Goal: Task Accomplishment & Management: Complete application form

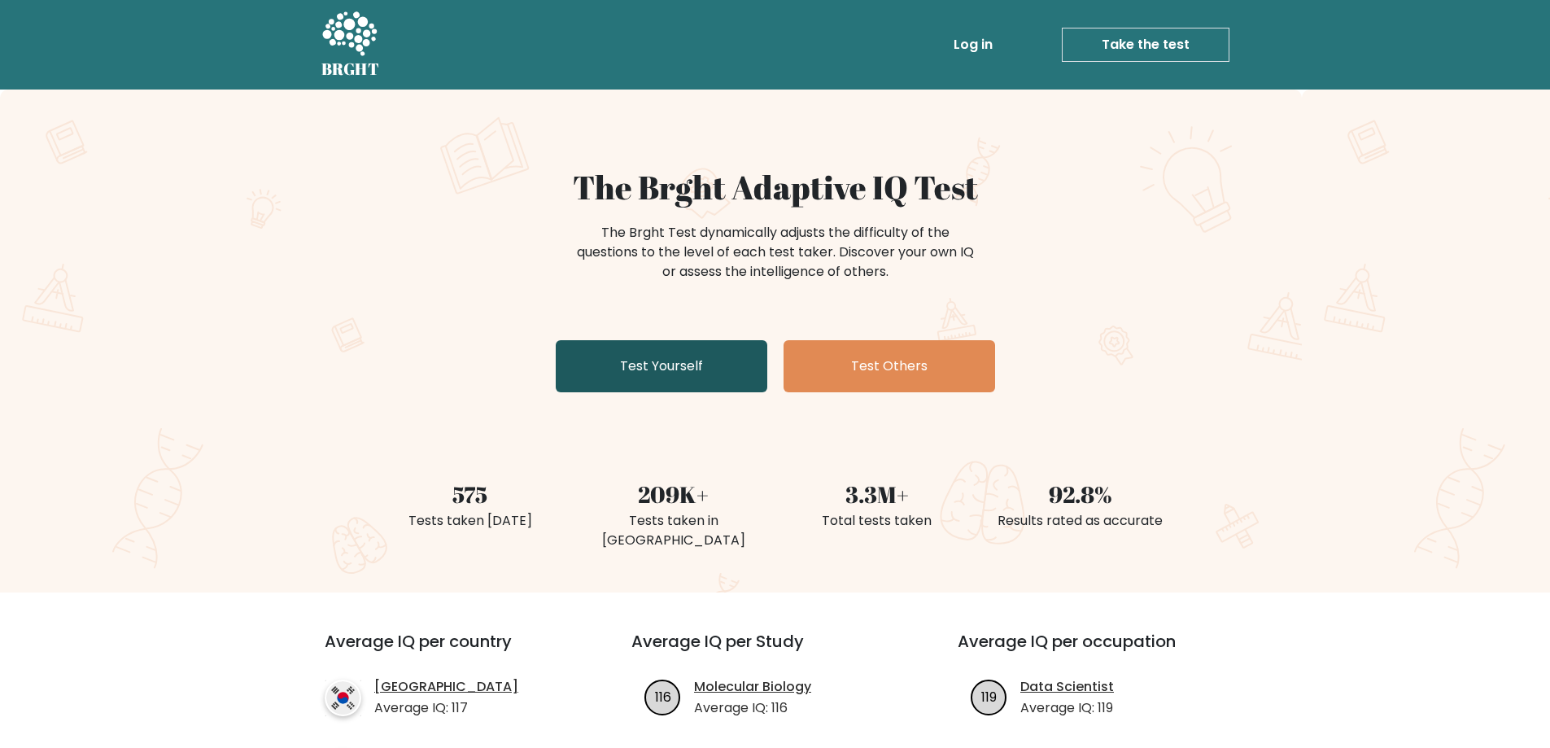
click at [643, 358] on link "Test Yourself" at bounding box center [662, 366] width 212 height 52
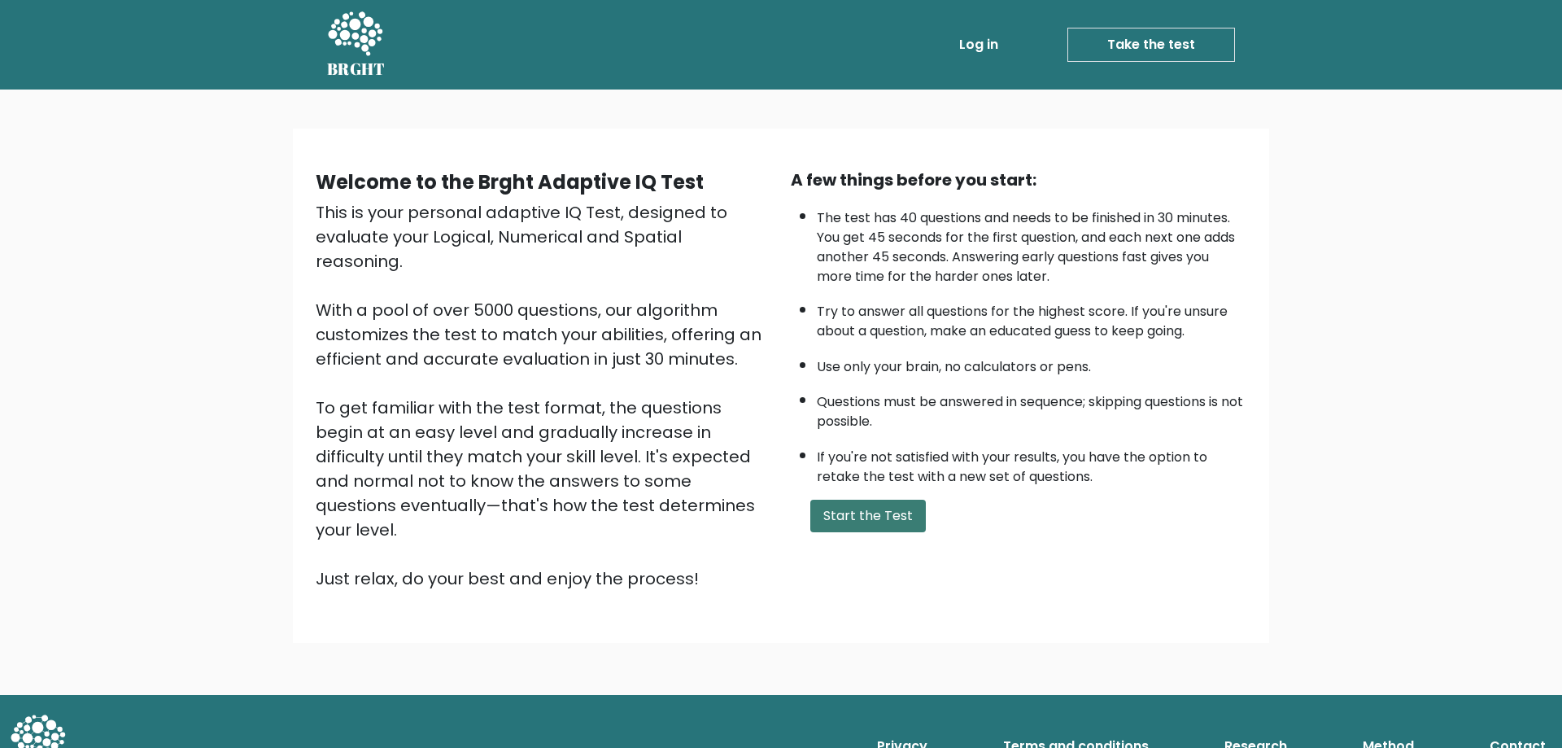
click at [865, 508] on button "Start the Test" at bounding box center [868, 515] width 116 height 33
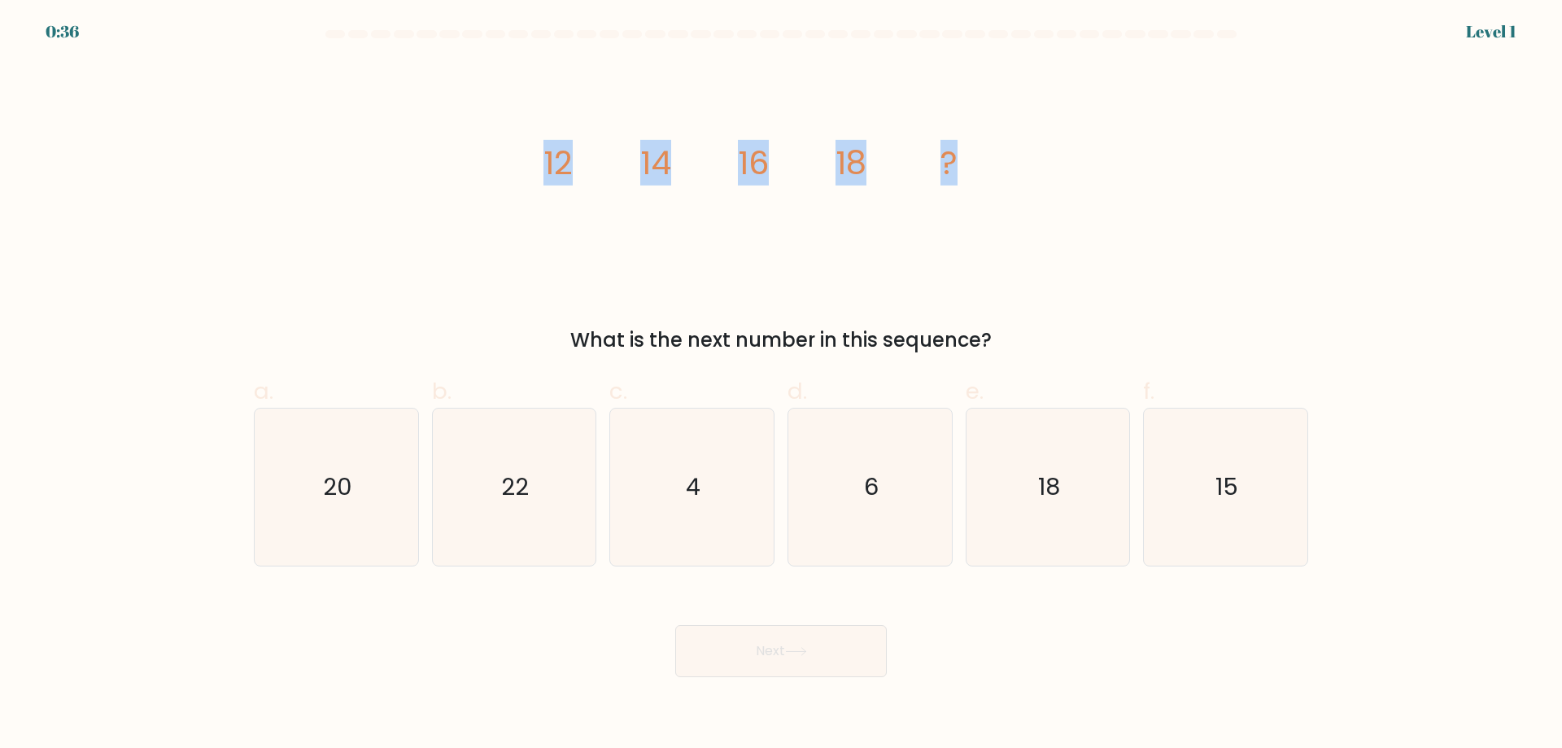
drag, startPoint x: 533, startPoint y: 155, endPoint x: 984, endPoint y: 152, distance: 450.7
click at [984, 152] on div "image/svg+xml 12 14 16 18 ? What is the next number in this sequence?" at bounding box center [781, 208] width 1074 height 293
copy g "12 14 16 18 ?"
click at [377, 497] on icon "20" at bounding box center [336, 486] width 157 height 157
click at [781, 385] on input "a. 20" at bounding box center [781, 379] width 1 height 11
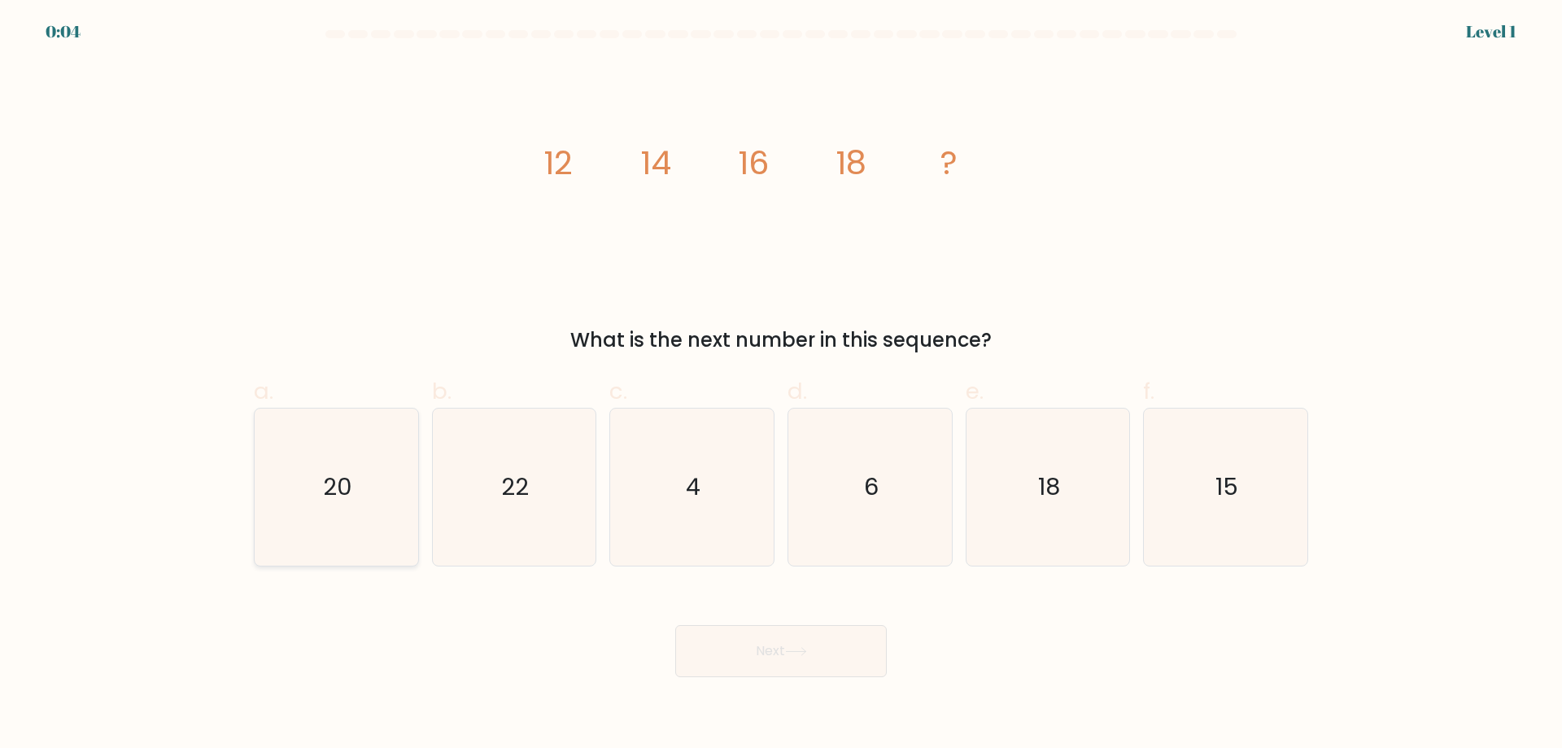
radio input "true"
click at [809, 667] on button "Next" at bounding box center [781, 651] width 212 height 52
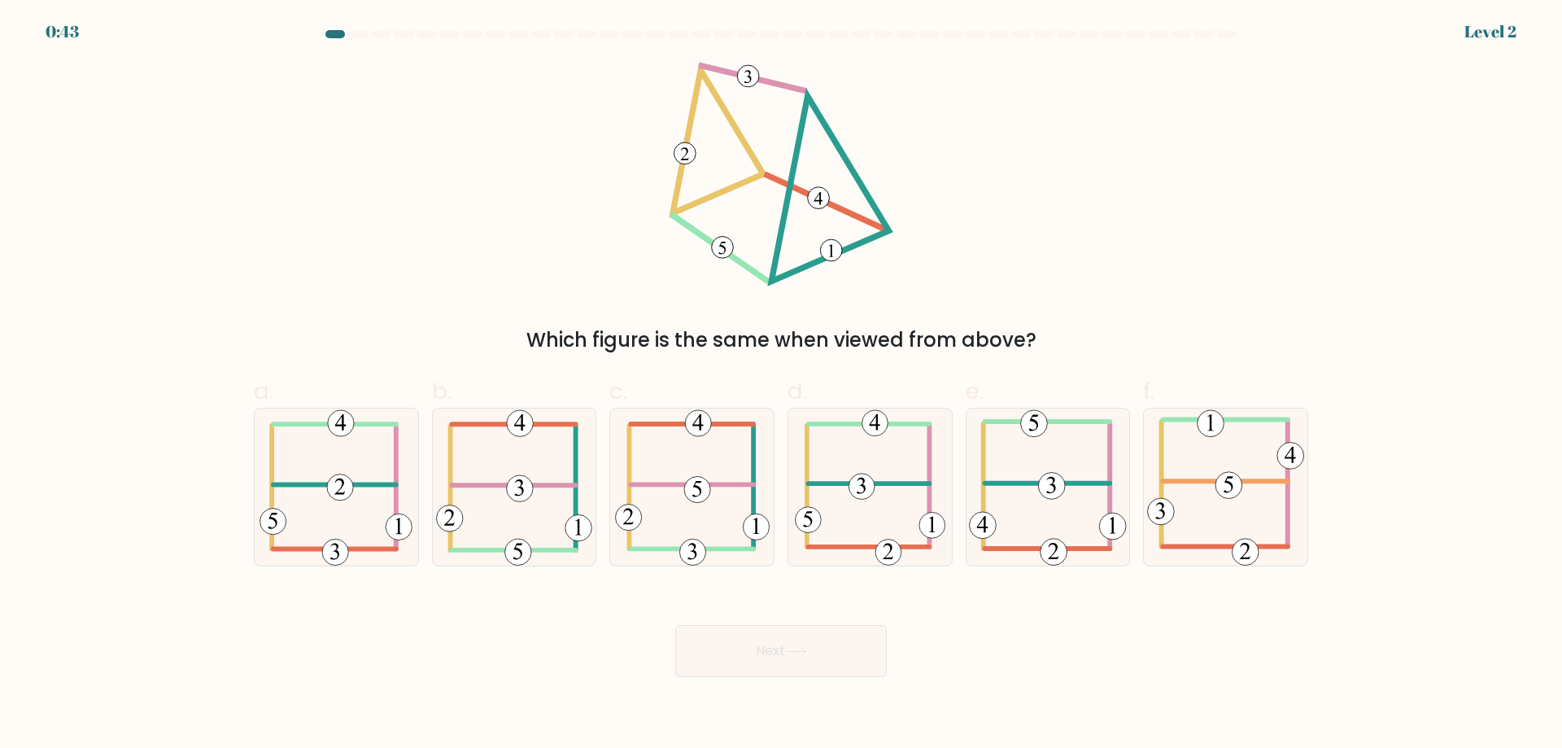
drag, startPoint x: 545, startPoint y: 103, endPoint x: 1083, endPoint y: 336, distance: 585.9
click at [1083, 336] on div "Which figure is the same when viewed from above?" at bounding box center [781, 208] width 1074 height 293
drag, startPoint x: 913, startPoint y: 342, endPoint x: 977, endPoint y: 240, distance: 121.0
click at [977, 240] on div "Which figure is the same when viewed from above?" at bounding box center [781, 208] width 1074 height 293
drag, startPoint x: 646, startPoint y: 90, endPoint x: 857, endPoint y: 251, distance: 265.2
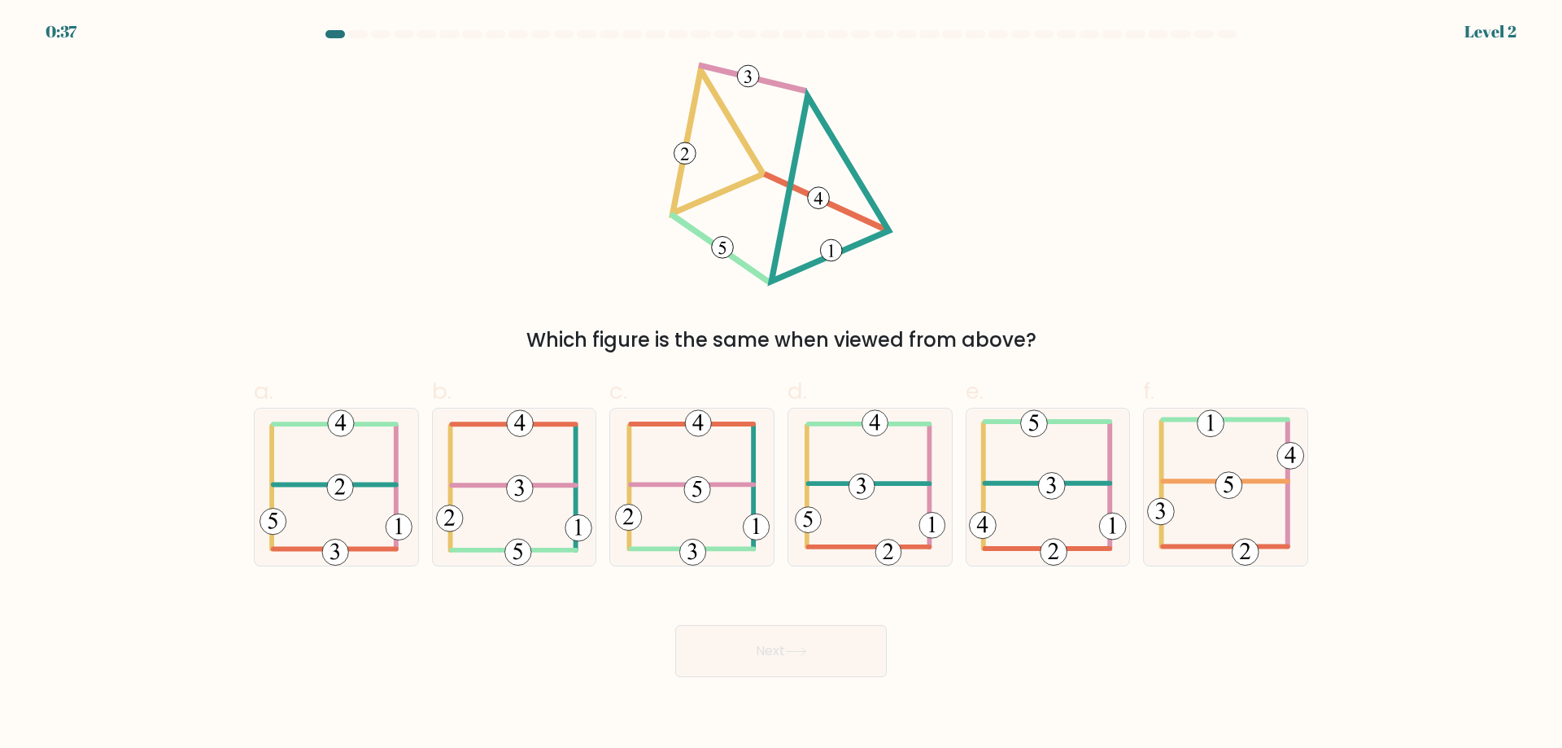
click at [857, 251] on div "Which figure is the same when viewed from above?" at bounding box center [781, 208] width 1074 height 293
click at [960, 268] on div "Which figure is the same when viewed from above?" at bounding box center [781, 208] width 1074 height 293
click at [710, 499] on icon at bounding box center [692, 486] width 155 height 157
click at [781, 385] on input "c." at bounding box center [781, 379] width 1 height 11
radio input "true"
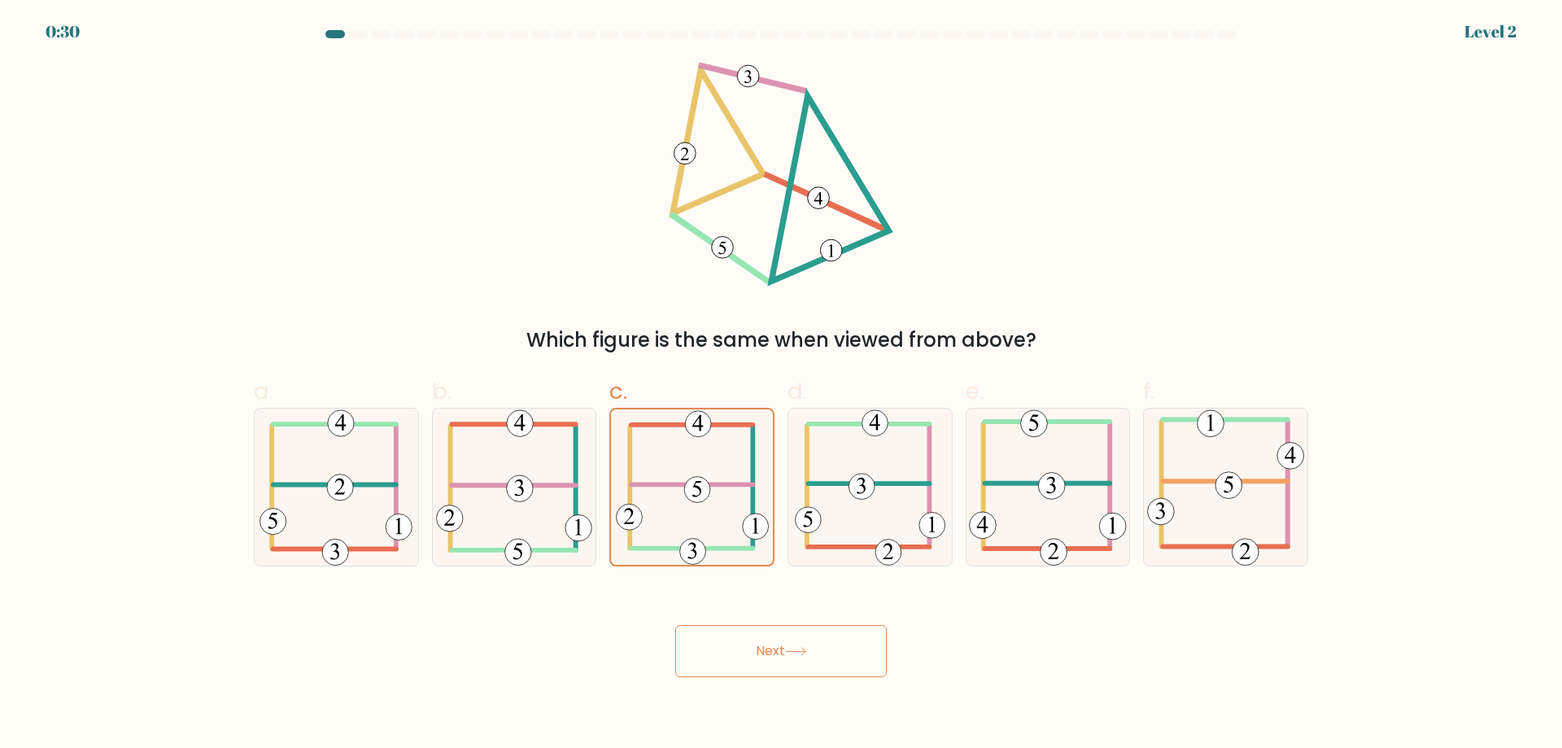
click at [787, 643] on button "Next" at bounding box center [781, 651] width 212 height 52
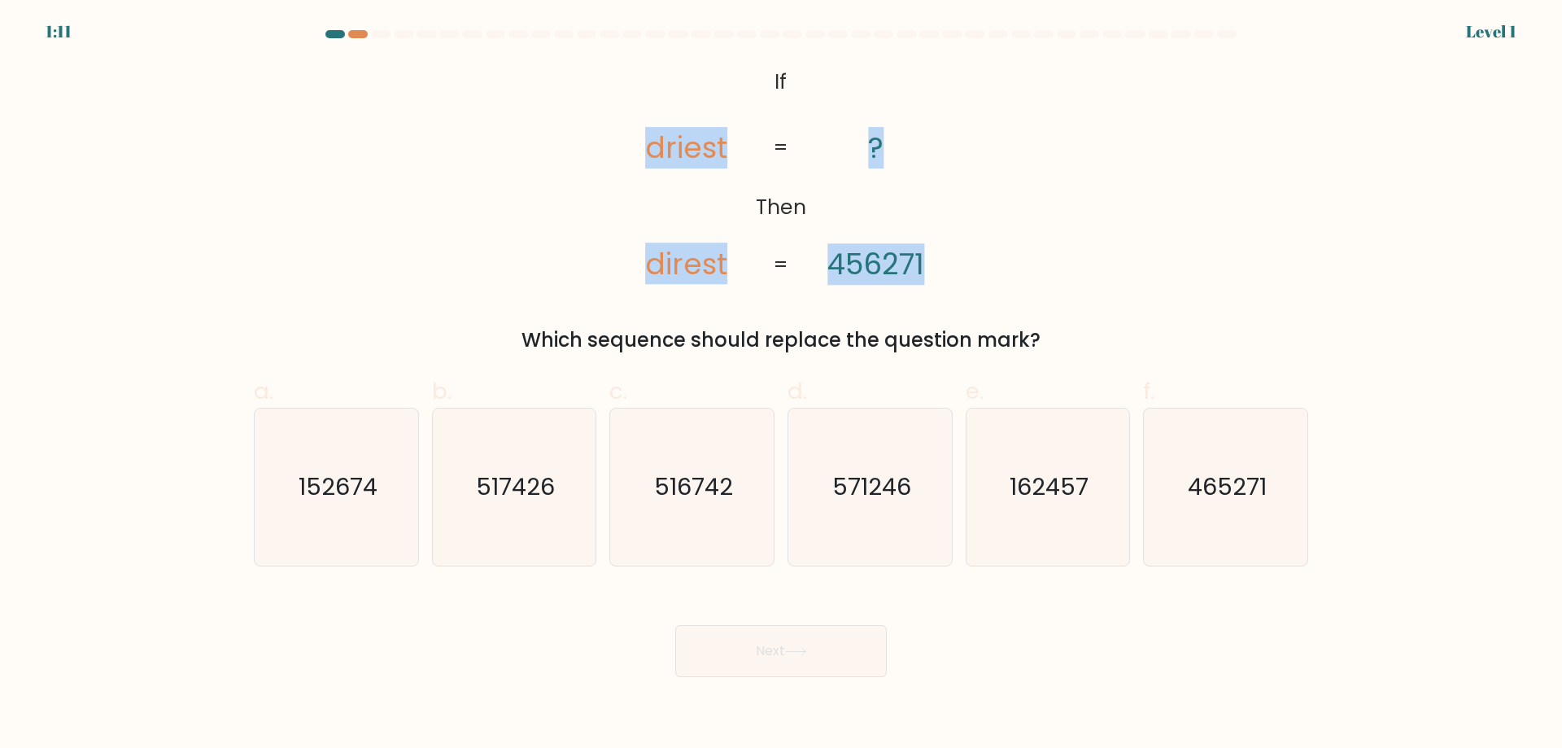
drag, startPoint x: 544, startPoint y: 59, endPoint x: 979, endPoint y: 272, distance: 484.2
click at [979, 272] on form "If ?" at bounding box center [781, 353] width 1562 height 647
click at [517, 275] on div "@import url('https://fonts.googleapis.com/css?family=Abril+Fatface:400,100,100i…" at bounding box center [781, 208] width 1074 height 293
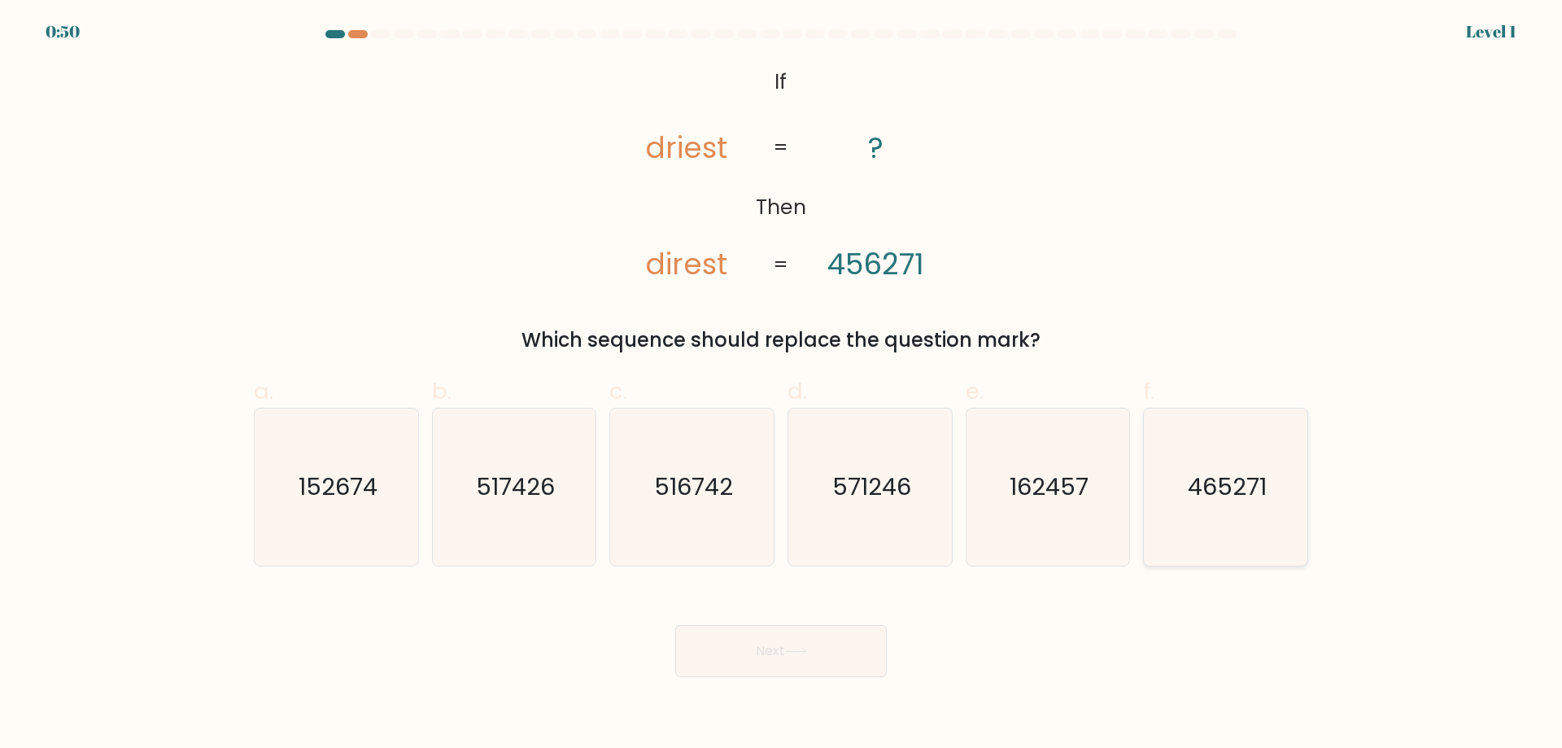
click at [1217, 483] on text "465271" at bounding box center [1227, 486] width 79 height 33
click at [782, 385] on input "f. 465271" at bounding box center [781, 379] width 1 height 11
radio input "true"
click at [843, 660] on button "Next" at bounding box center [781, 651] width 212 height 52
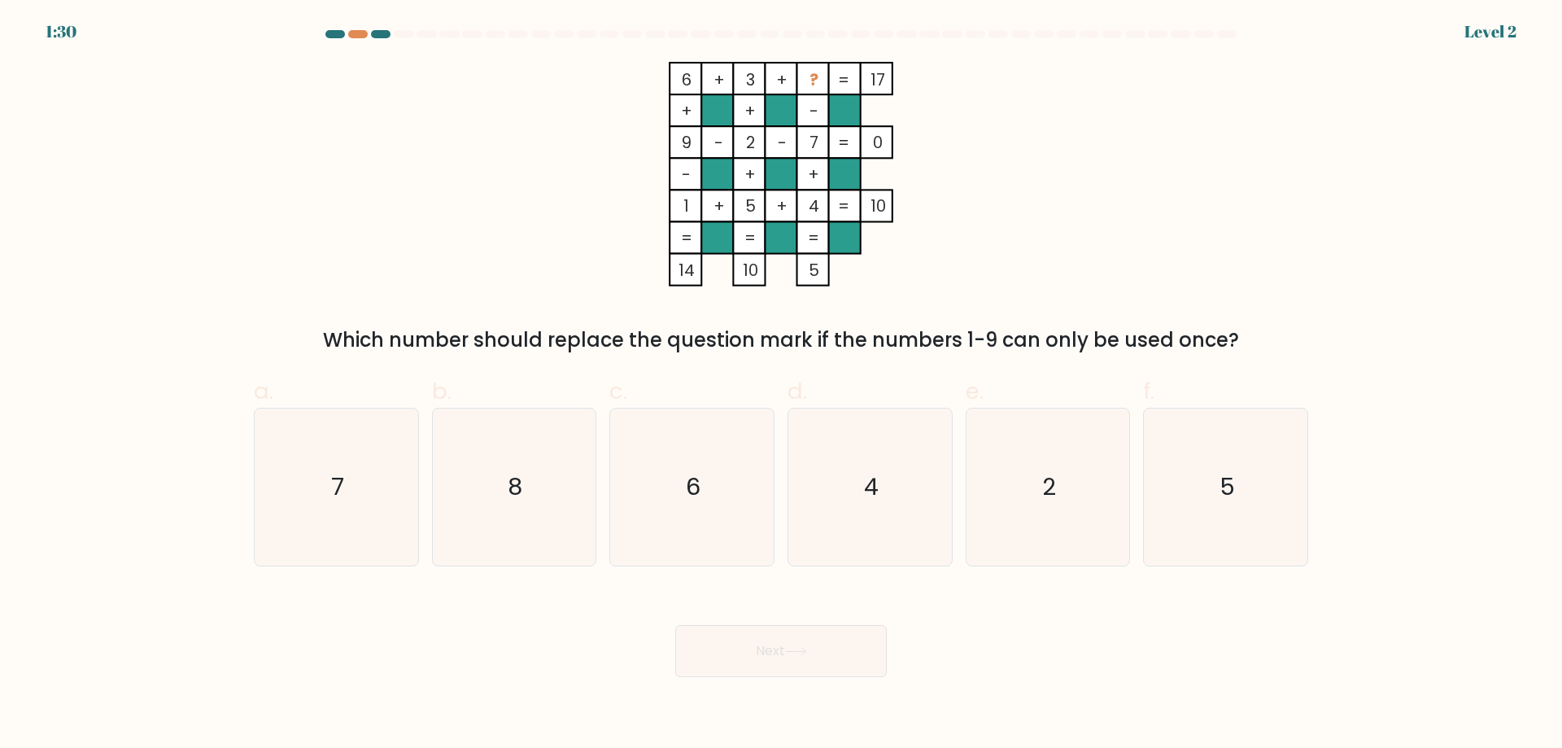
drag, startPoint x: 605, startPoint y: 72, endPoint x: 1257, endPoint y: 323, distance: 698.1
click at [1257, 323] on div "6 + 3 + ? 17 + + - 9 - 2 - 7 0 - + + 1 + 5 + 4 = 10 = = = = 14 10 5 = Which num…" at bounding box center [781, 208] width 1074 height 293
copy div "6 + 3 + ? 17 + + - 9 - 2 - 7 0 - + + 1 + 5 + 4 = 10 = = = = 14 10 5 = Which num…"
click at [521, 501] on text "8" at bounding box center [515, 486] width 15 height 33
click at [781, 385] on input "b. 8" at bounding box center [781, 379] width 1 height 11
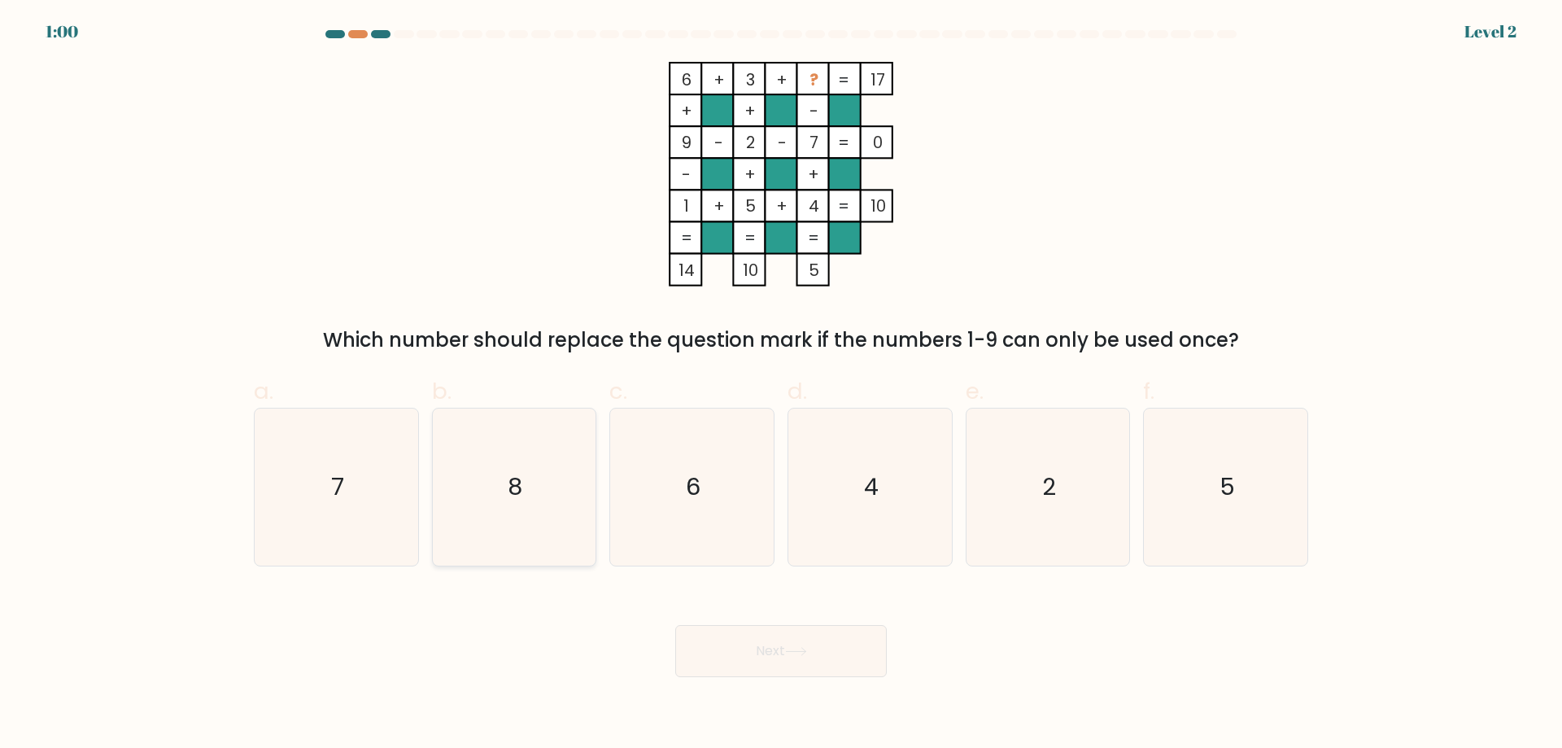
radio input "true"
click at [691, 639] on button "Next" at bounding box center [781, 651] width 212 height 52
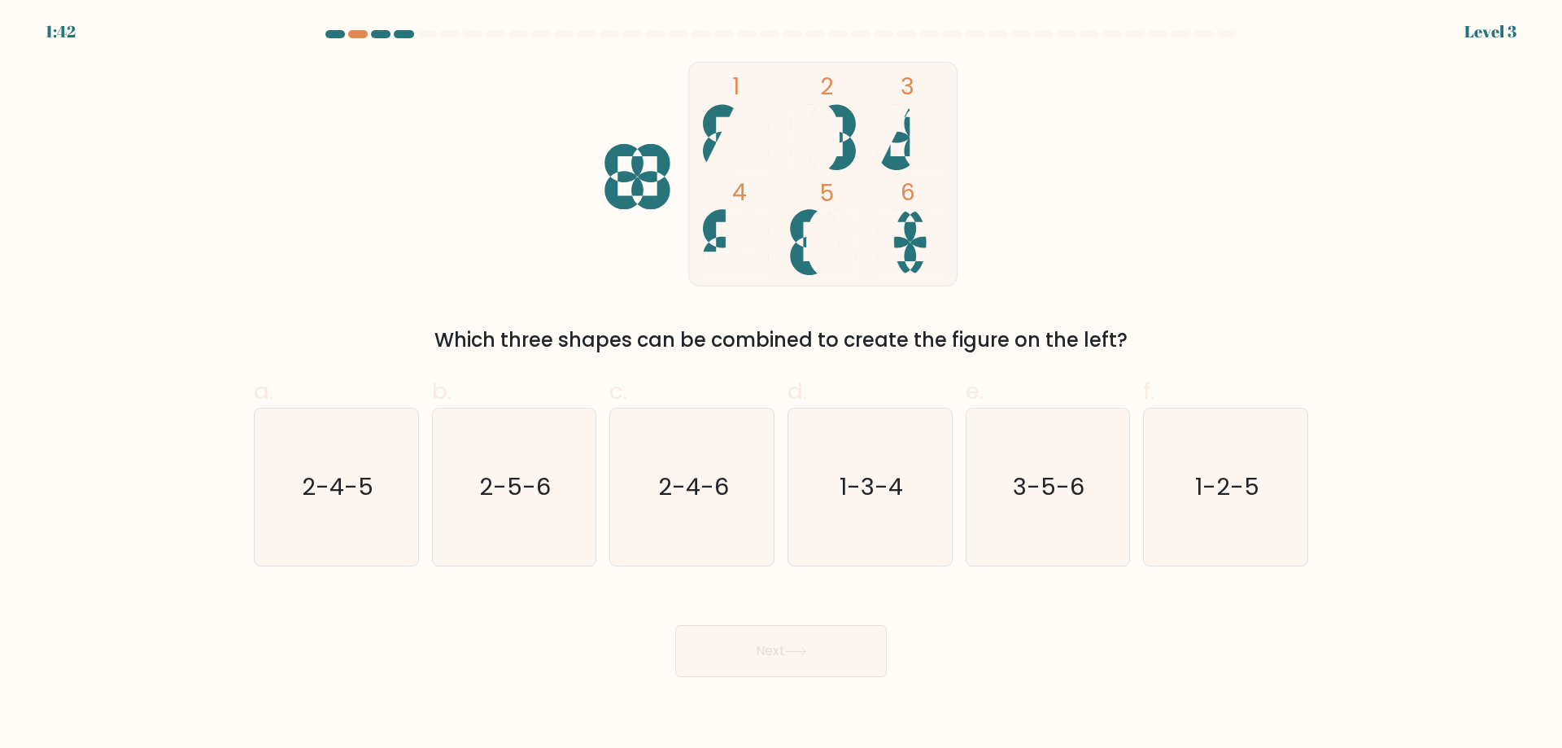
drag, startPoint x: 696, startPoint y: 84, endPoint x: 1006, endPoint y: 290, distance: 372.1
click at [1006, 290] on form at bounding box center [781, 353] width 1562 height 647
click at [1099, 263] on div "1 2 3 4 5 6 Which three shapes can be combined to create the figure on the left?" at bounding box center [781, 208] width 1074 height 293
click at [567, 51] on form at bounding box center [781, 353] width 1562 height 647
drag, startPoint x: 569, startPoint y: 70, endPoint x: 1152, endPoint y: 339, distance: 641.7
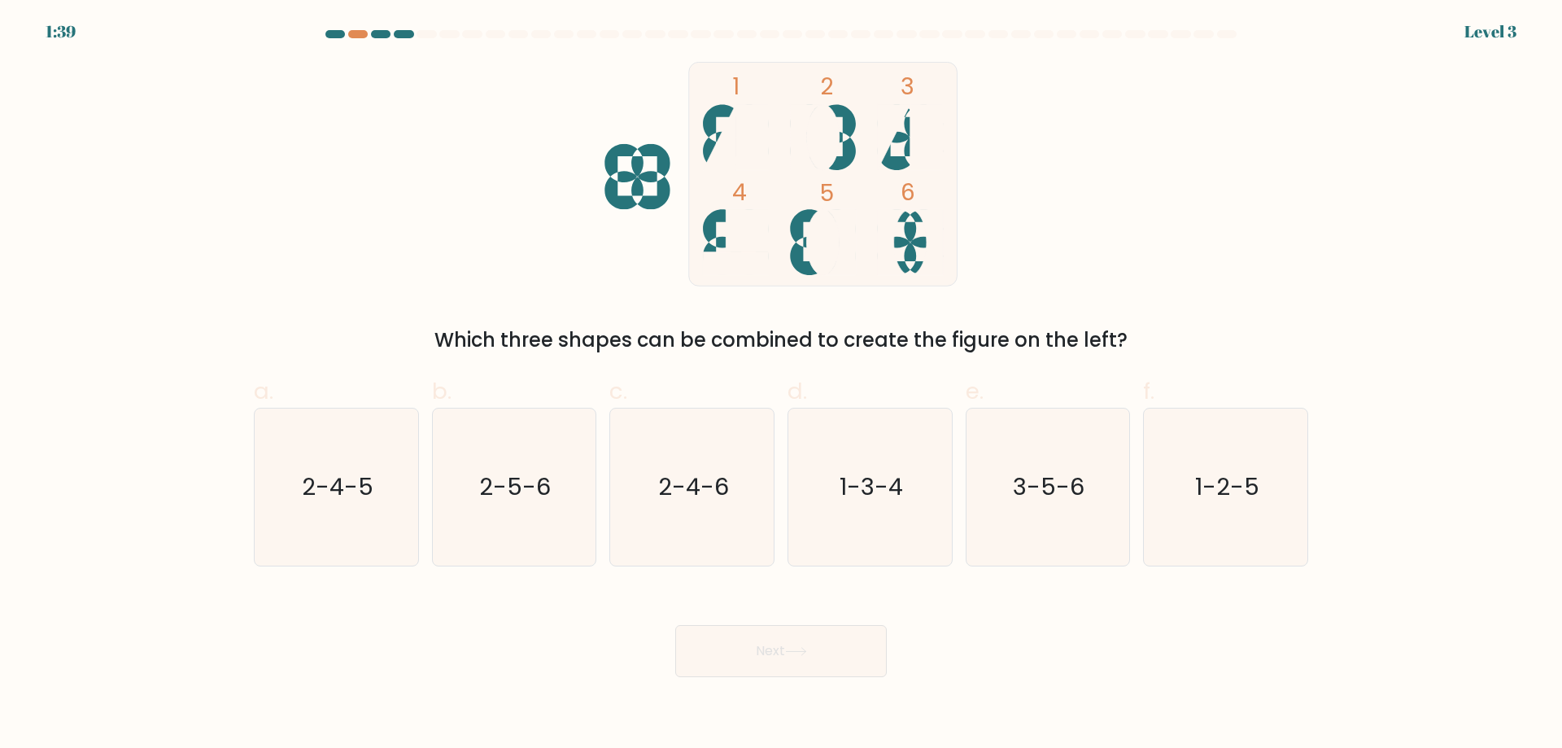
click at [1152, 339] on div "1 2 3 4 5 6 Which three shapes can be combined to create the figure on the left?" at bounding box center [781, 208] width 1074 height 293
copy div "1 2 3 4 5 6 Which three shapes can be combined to create the figure on the left?"
click at [842, 514] on icon "1-3-4" at bounding box center [870, 486] width 157 height 157
click at [782, 385] on input "d. 1-3-4" at bounding box center [781, 379] width 1 height 11
radio input "true"
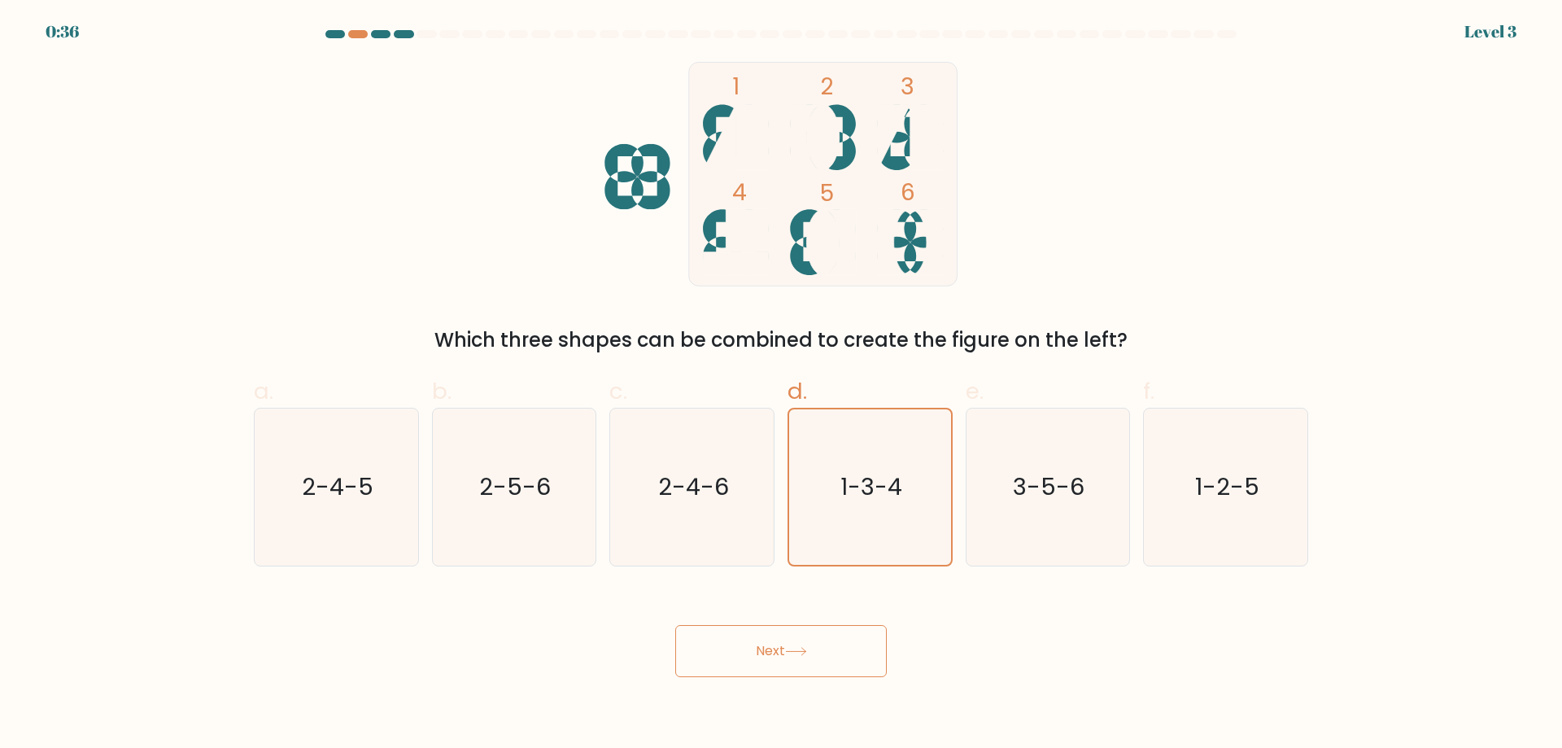
click at [848, 638] on button "Next" at bounding box center [781, 651] width 212 height 52
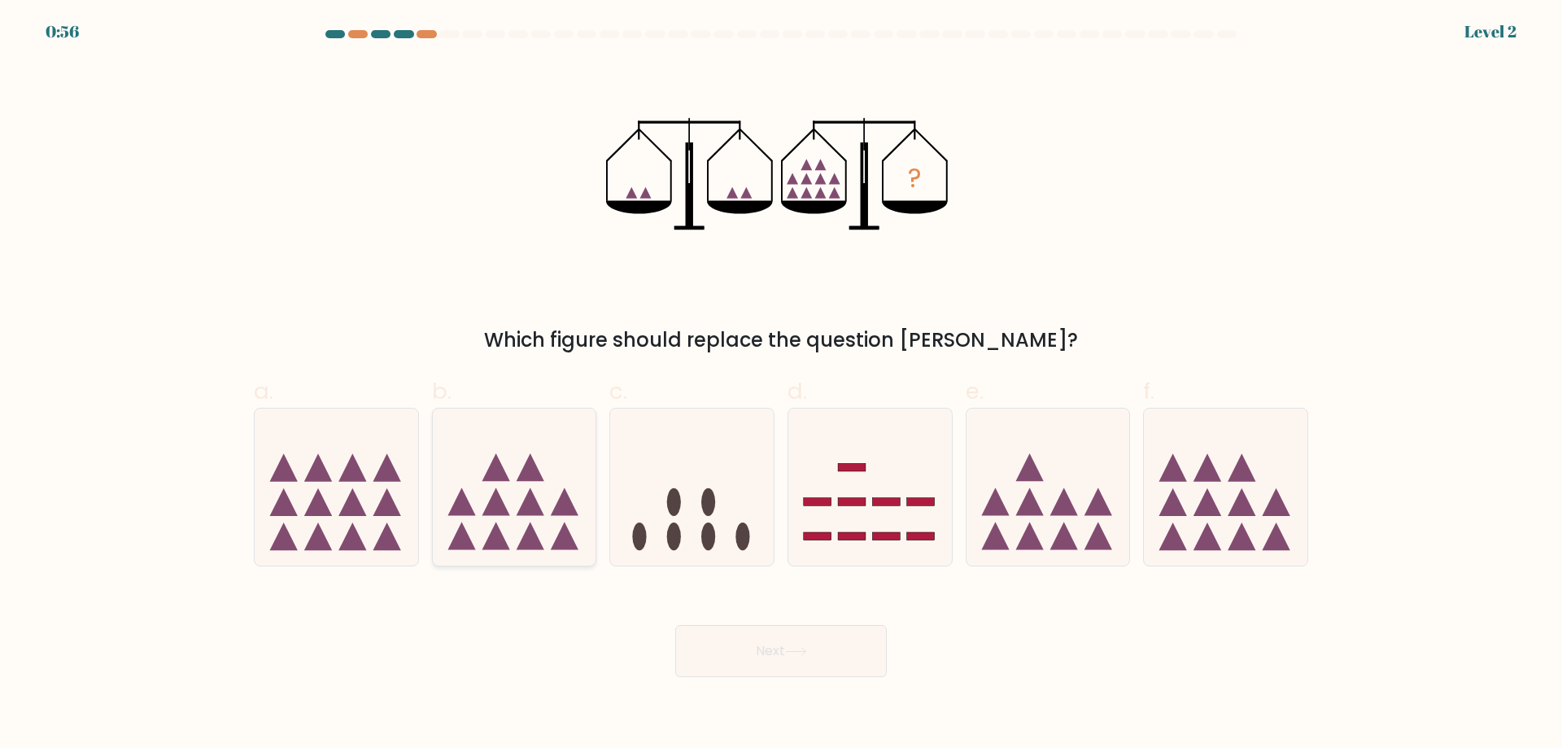
click at [495, 540] on icon at bounding box center [496, 536] width 28 height 28
click at [781, 385] on input "b." at bounding box center [781, 379] width 1 height 11
radio input "true"
click at [752, 641] on button "Next" at bounding box center [781, 651] width 212 height 52
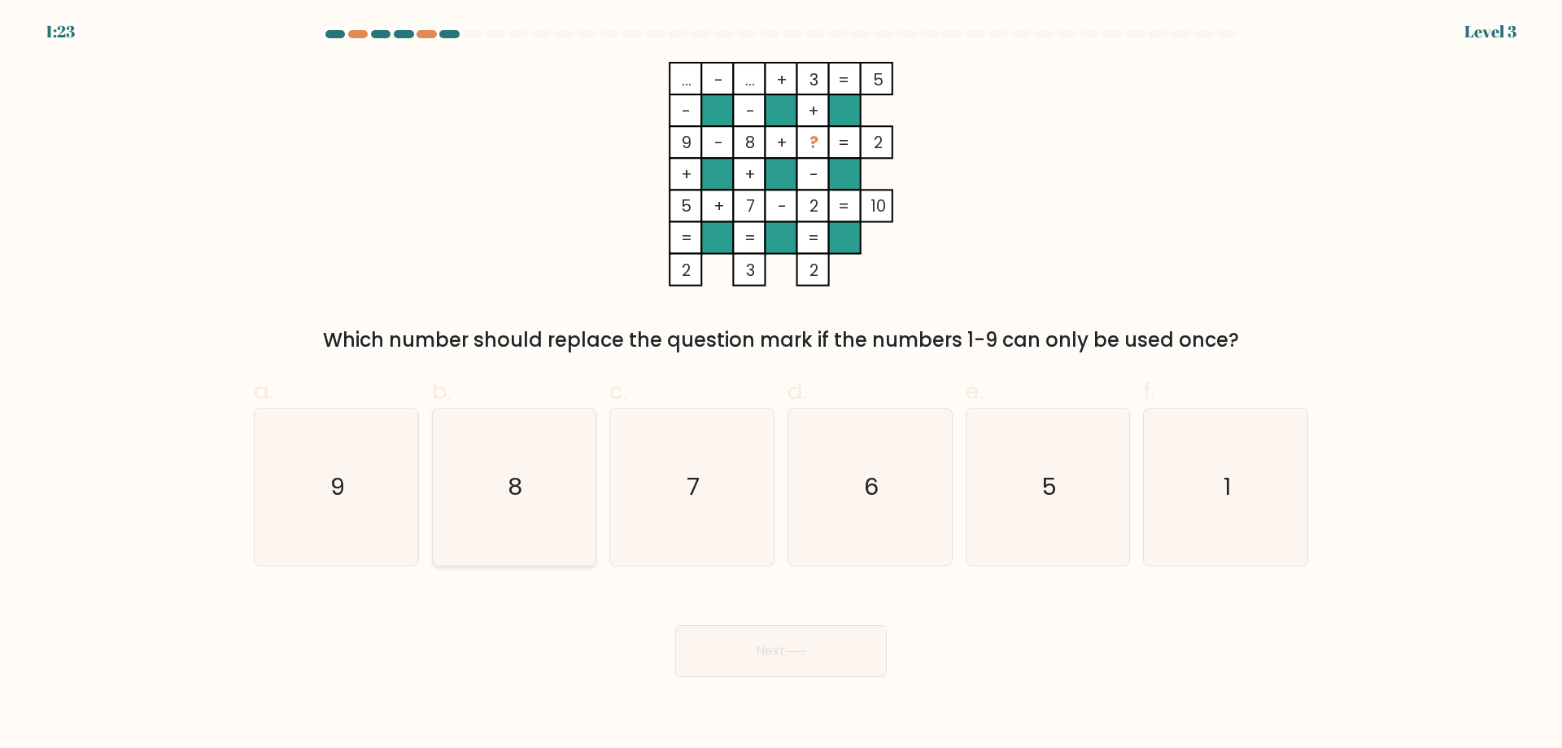
click at [517, 498] on text "8" at bounding box center [515, 486] width 15 height 33
click at [781, 385] on input "b. 8" at bounding box center [781, 379] width 1 height 11
radio input "true"
click at [721, 662] on button "Next" at bounding box center [781, 651] width 212 height 52
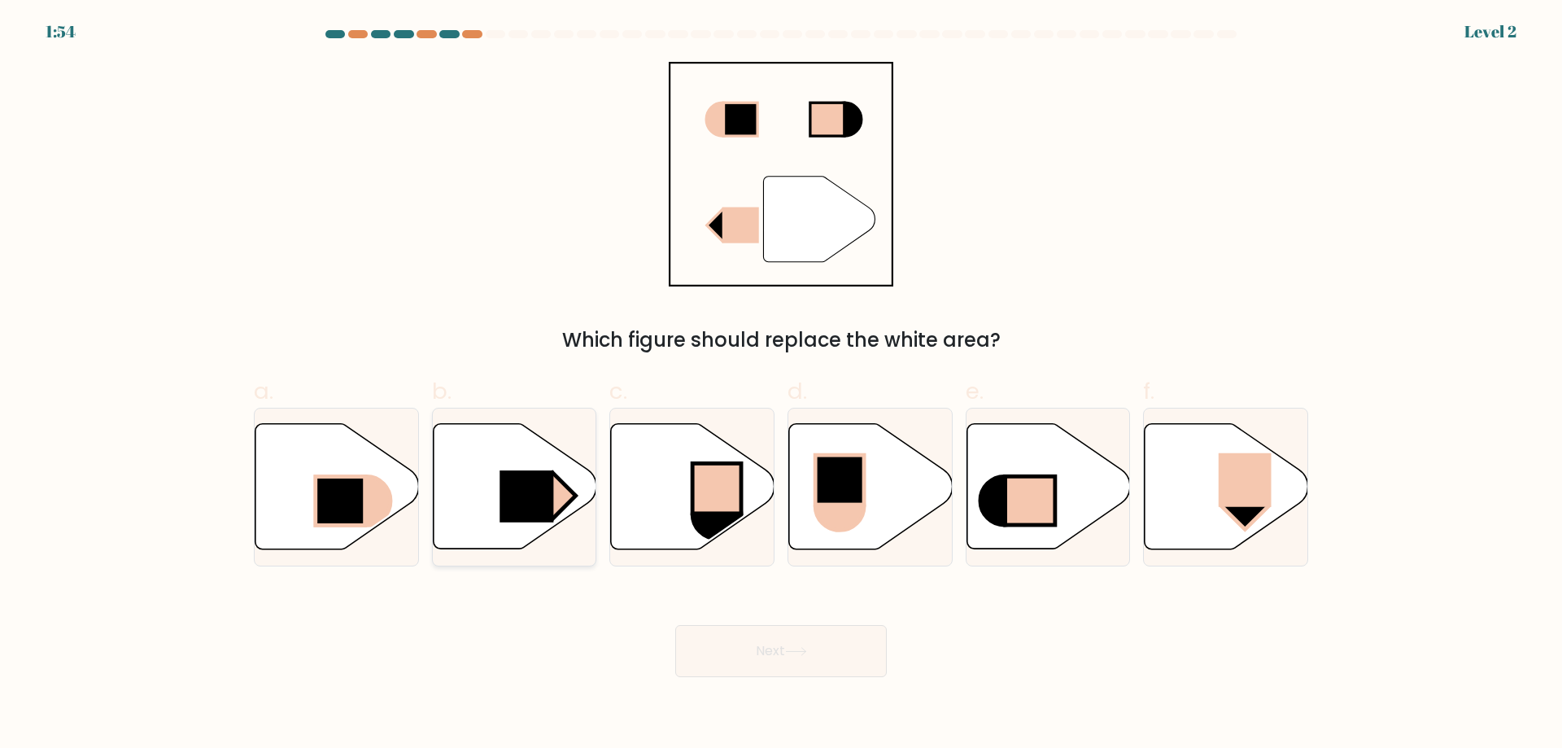
click at [555, 507] on rect at bounding box center [553, 496] width 46 height 46
click at [781, 385] on input "b." at bounding box center [781, 379] width 1 height 11
radio input "true"
click at [718, 528] on circle at bounding box center [716, 514] width 49 height 49
click at [781, 385] on input "c." at bounding box center [781, 379] width 1 height 11
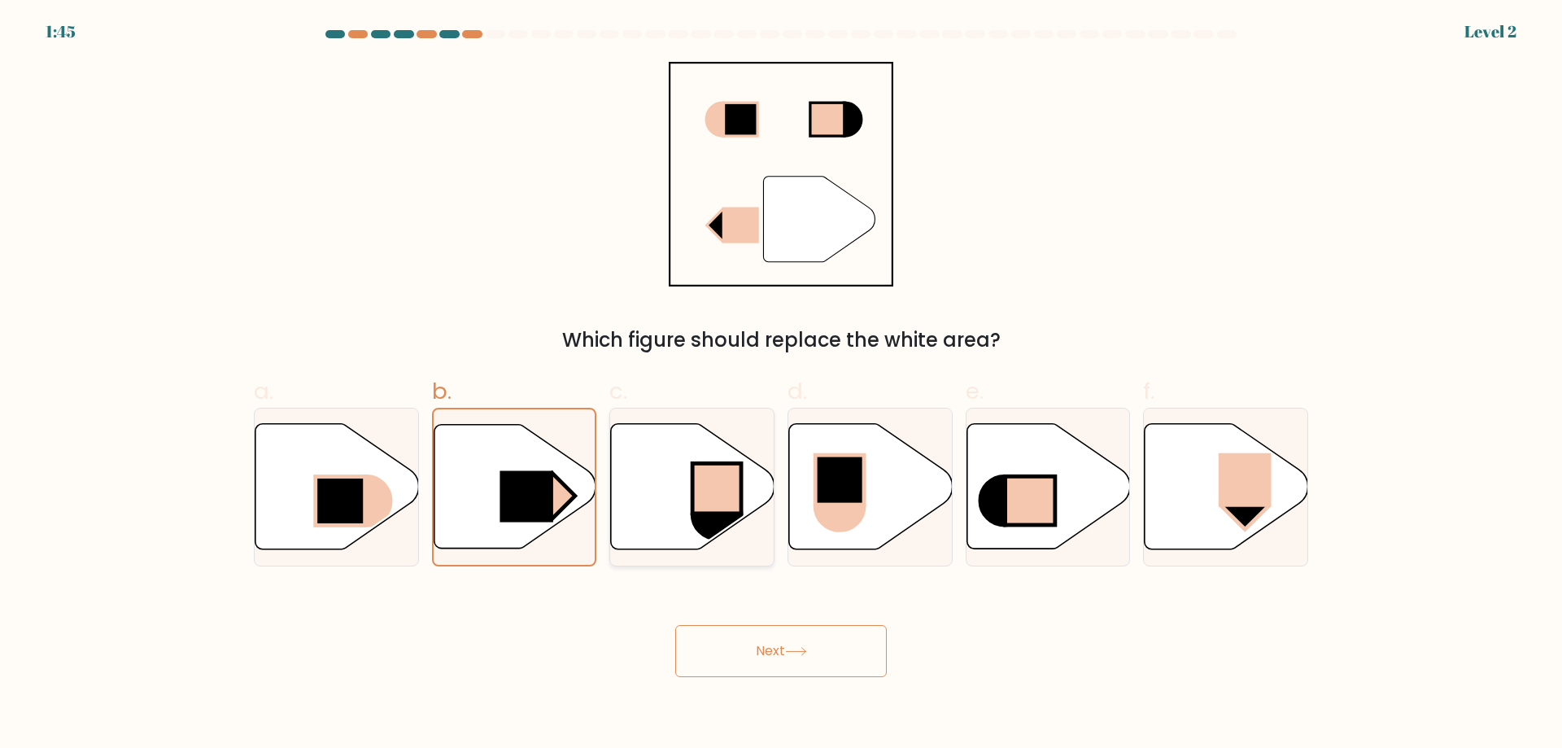
radio input "true"
click at [798, 635] on button "Next" at bounding box center [781, 651] width 212 height 52
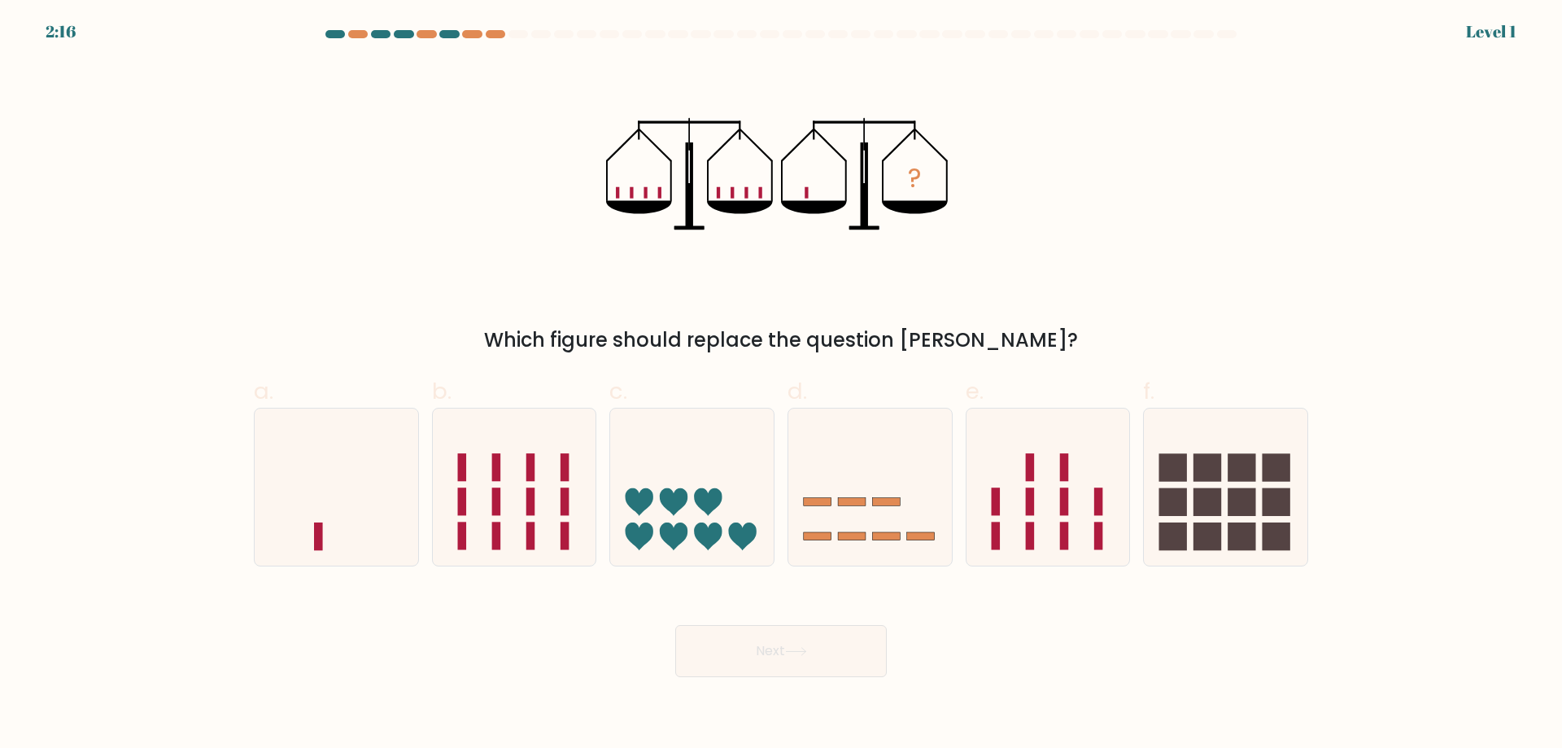
click at [786, 512] on div "d." at bounding box center [870, 470] width 178 height 192
click at [755, 514] on icon at bounding box center [692, 486] width 164 height 135
click at [781, 385] on input "c." at bounding box center [781, 379] width 1 height 11
radio input "true"
click at [760, 636] on button "Next" at bounding box center [781, 651] width 212 height 52
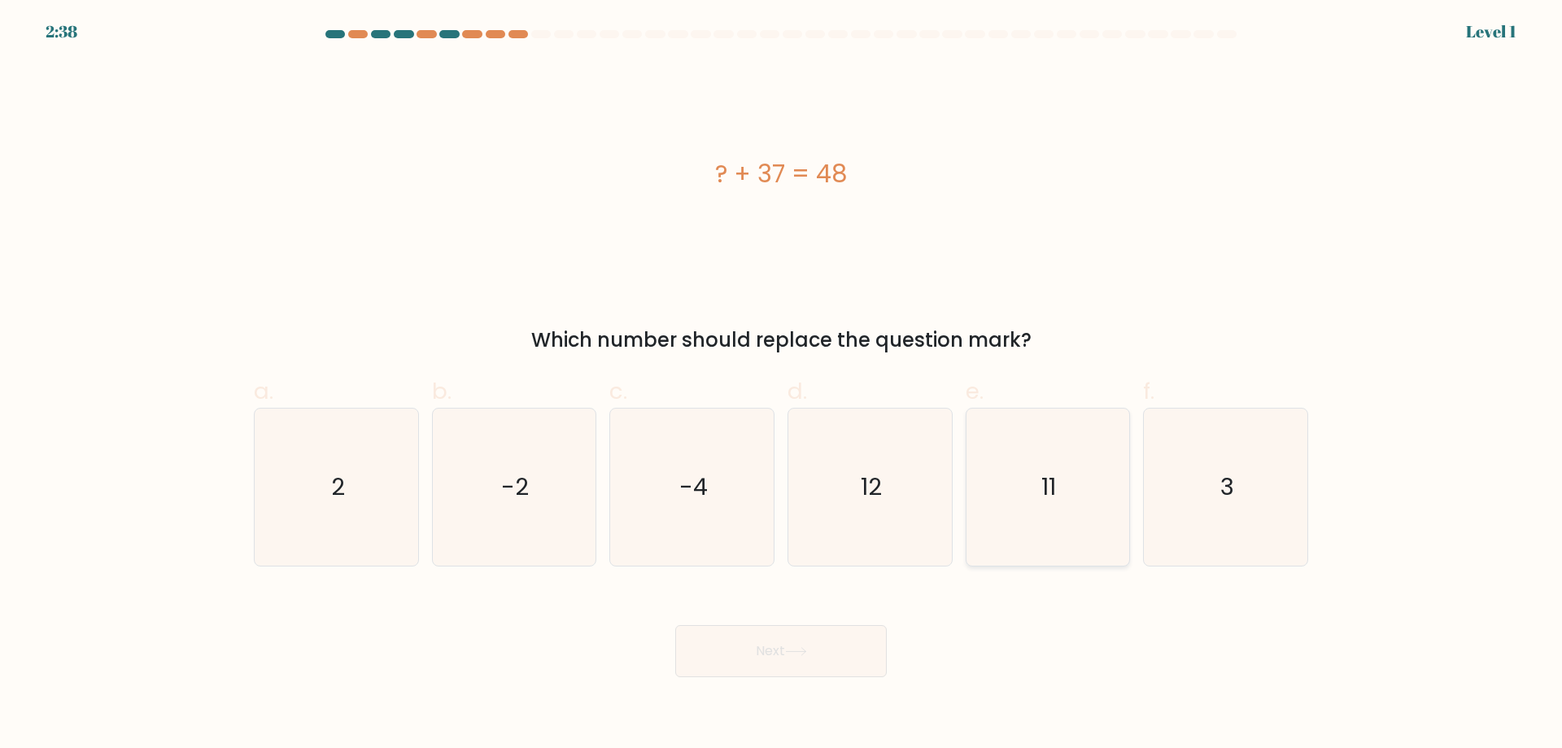
click at [1111, 519] on icon "11" at bounding box center [1047, 486] width 157 height 157
click at [782, 385] on input "e. 11" at bounding box center [781, 379] width 1 height 11
radio input "true"
click at [858, 620] on div "Next" at bounding box center [781, 631] width 1074 height 91
click at [851, 642] on button "Next" at bounding box center [781, 651] width 212 height 52
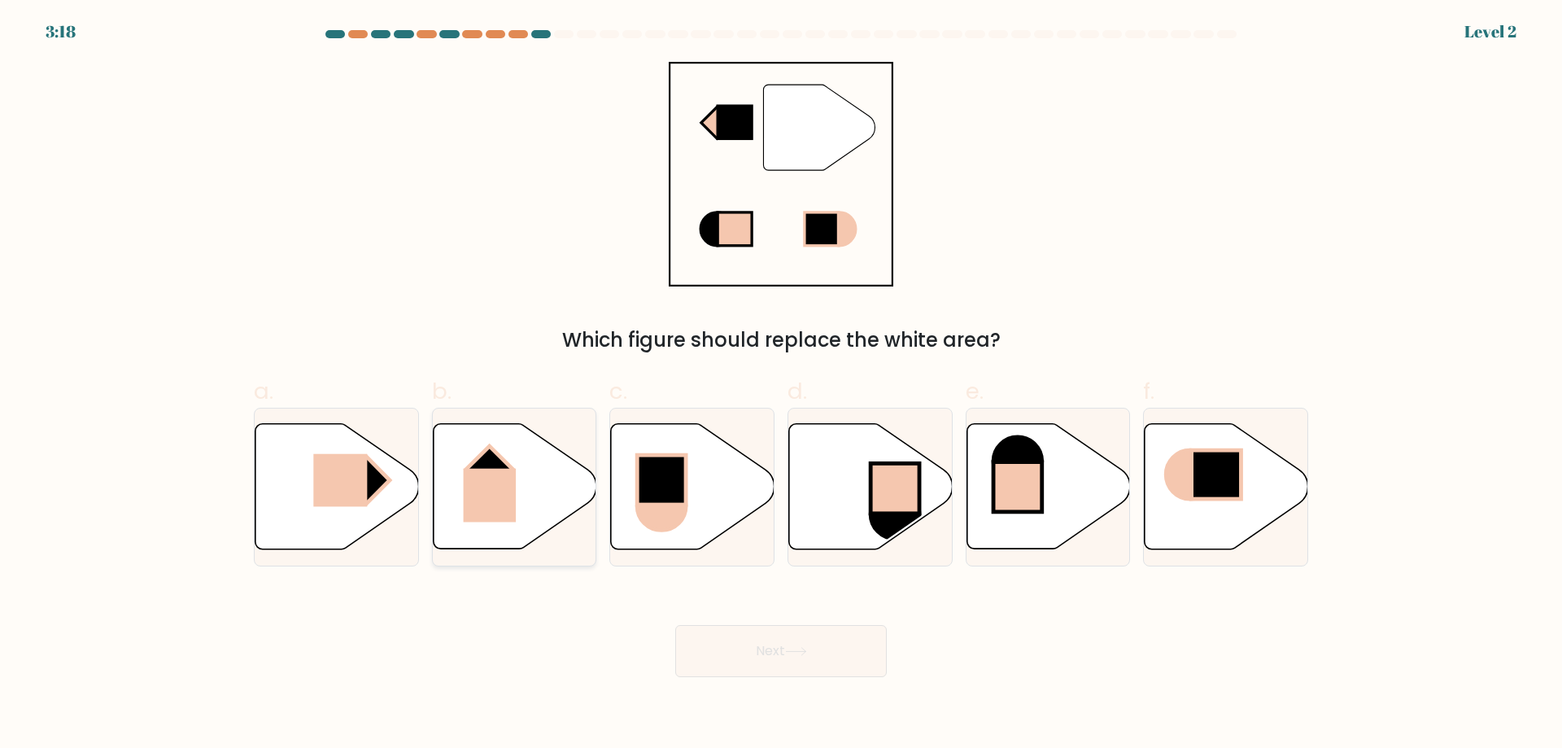
click at [498, 539] on icon at bounding box center [515, 486] width 164 height 125
click at [781, 385] on input "b." at bounding box center [781, 379] width 1 height 11
radio input "true"
click at [384, 515] on icon at bounding box center [337, 486] width 164 height 125
click at [781, 385] on input "a." at bounding box center [781, 379] width 1 height 11
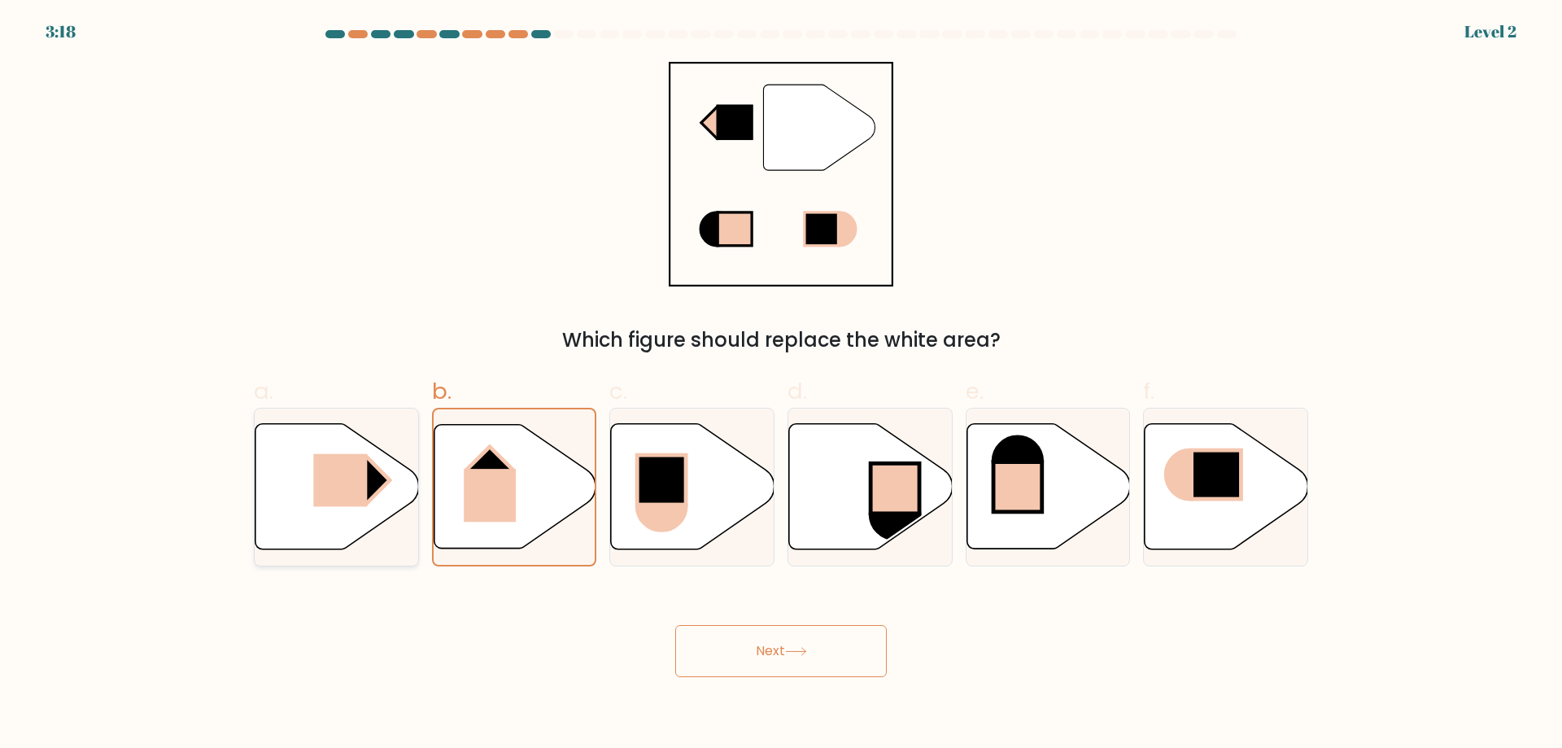
radio input "true"
click at [838, 651] on button "Next" at bounding box center [781, 651] width 212 height 52
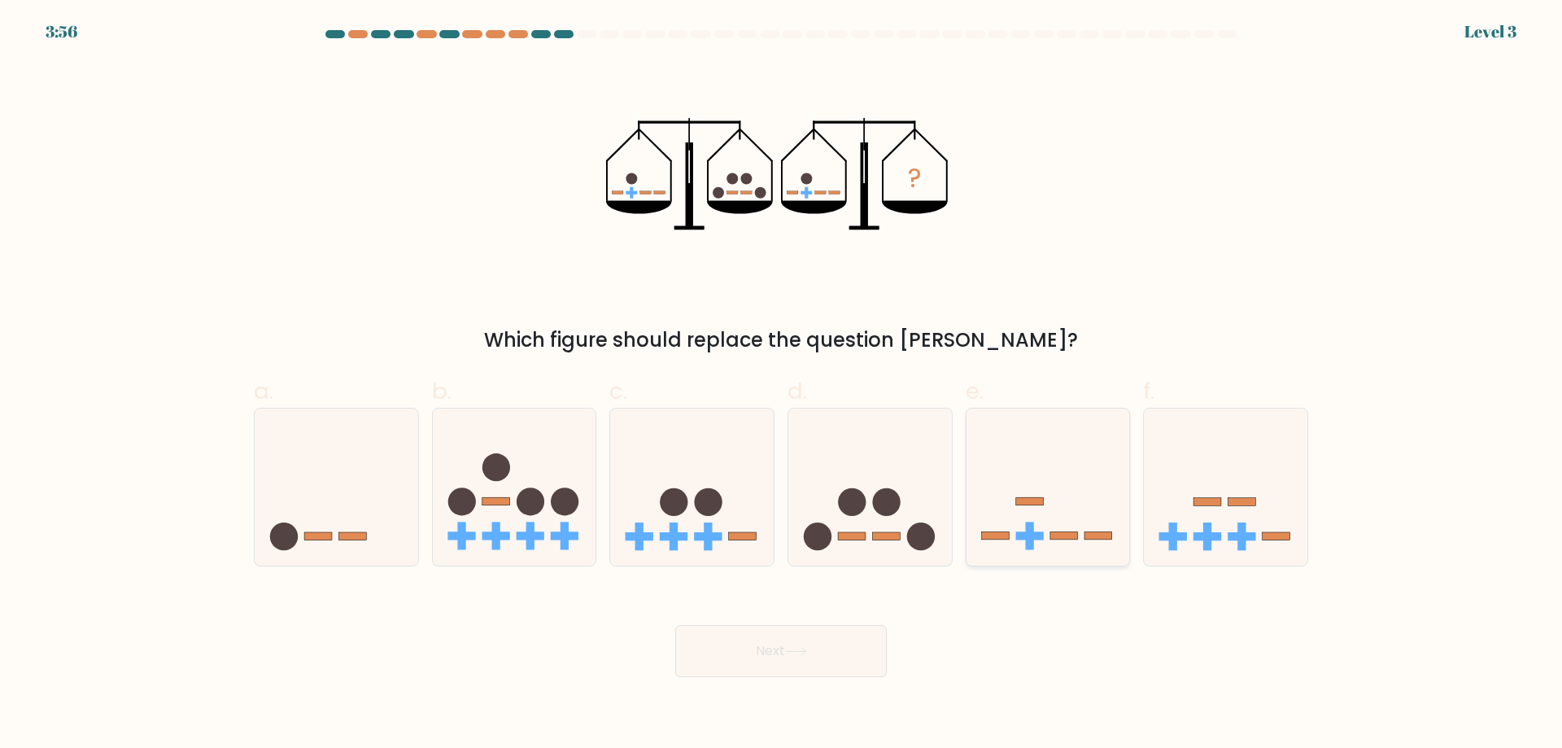
click at [989, 554] on icon at bounding box center [1048, 486] width 164 height 135
click at [782, 385] on input "e." at bounding box center [781, 379] width 1 height 11
radio input "true"
click at [879, 638] on button "Next" at bounding box center [781, 651] width 212 height 52
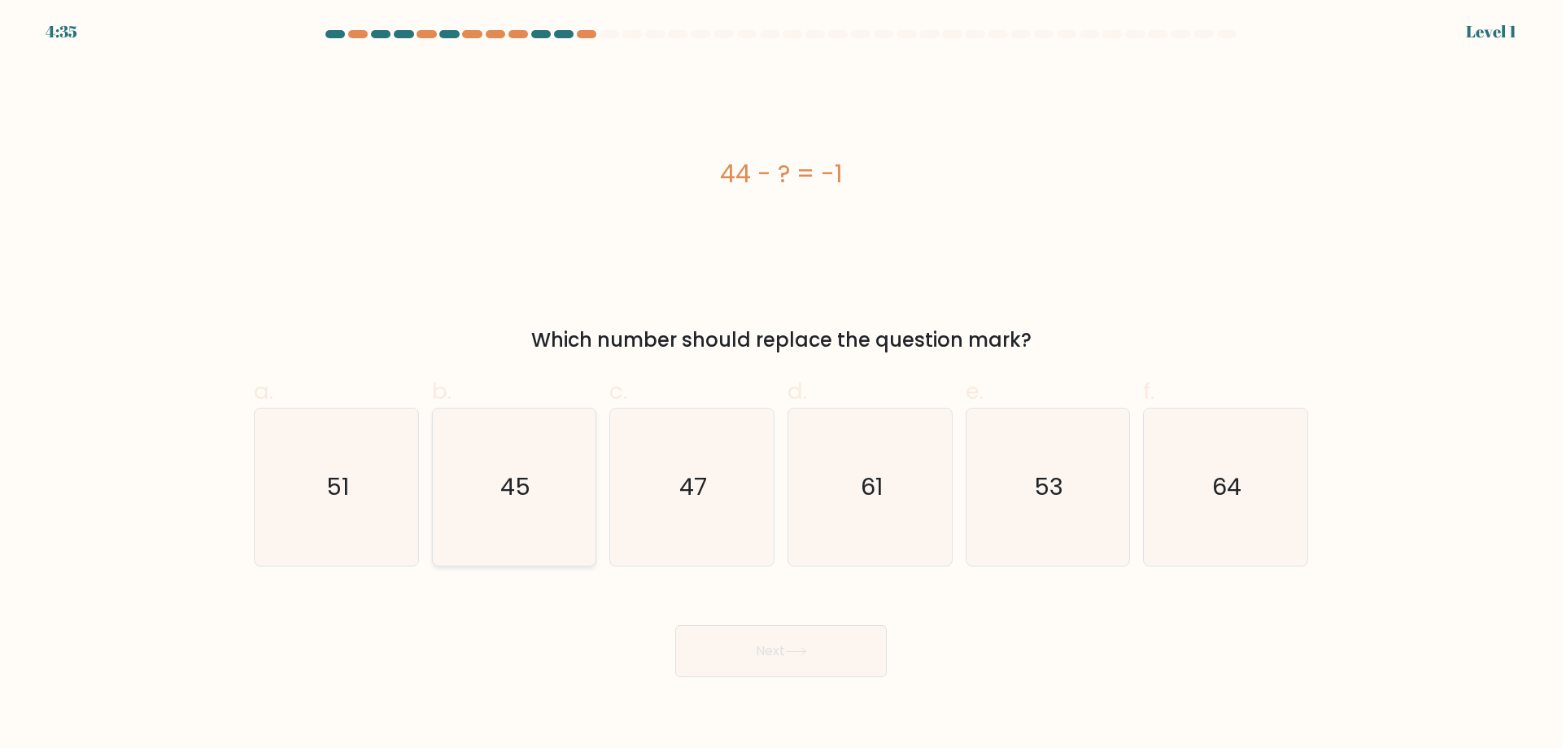
click at [565, 514] on icon "45" at bounding box center [513, 486] width 157 height 157
click at [781, 385] on input "b. 45" at bounding box center [781, 379] width 1 height 11
radio input "true"
click at [701, 614] on div "Next" at bounding box center [781, 631] width 1074 height 91
click at [707, 637] on button "Next" at bounding box center [781, 651] width 212 height 52
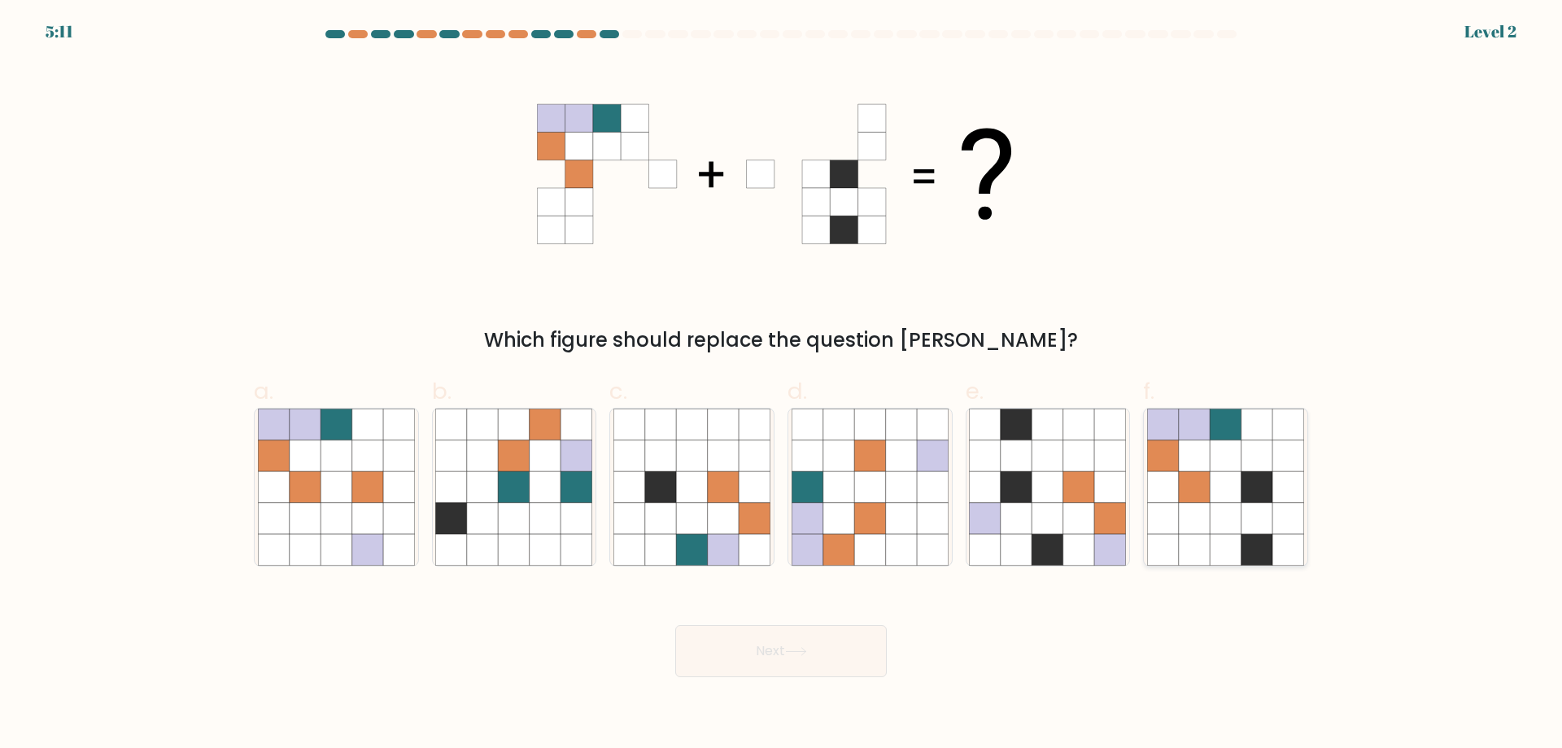
click at [1170, 543] on icon at bounding box center [1162, 549] width 31 height 31
click at [782, 385] on input "f." at bounding box center [781, 379] width 1 height 11
radio input "true"
click at [844, 650] on button "Next" at bounding box center [781, 651] width 212 height 52
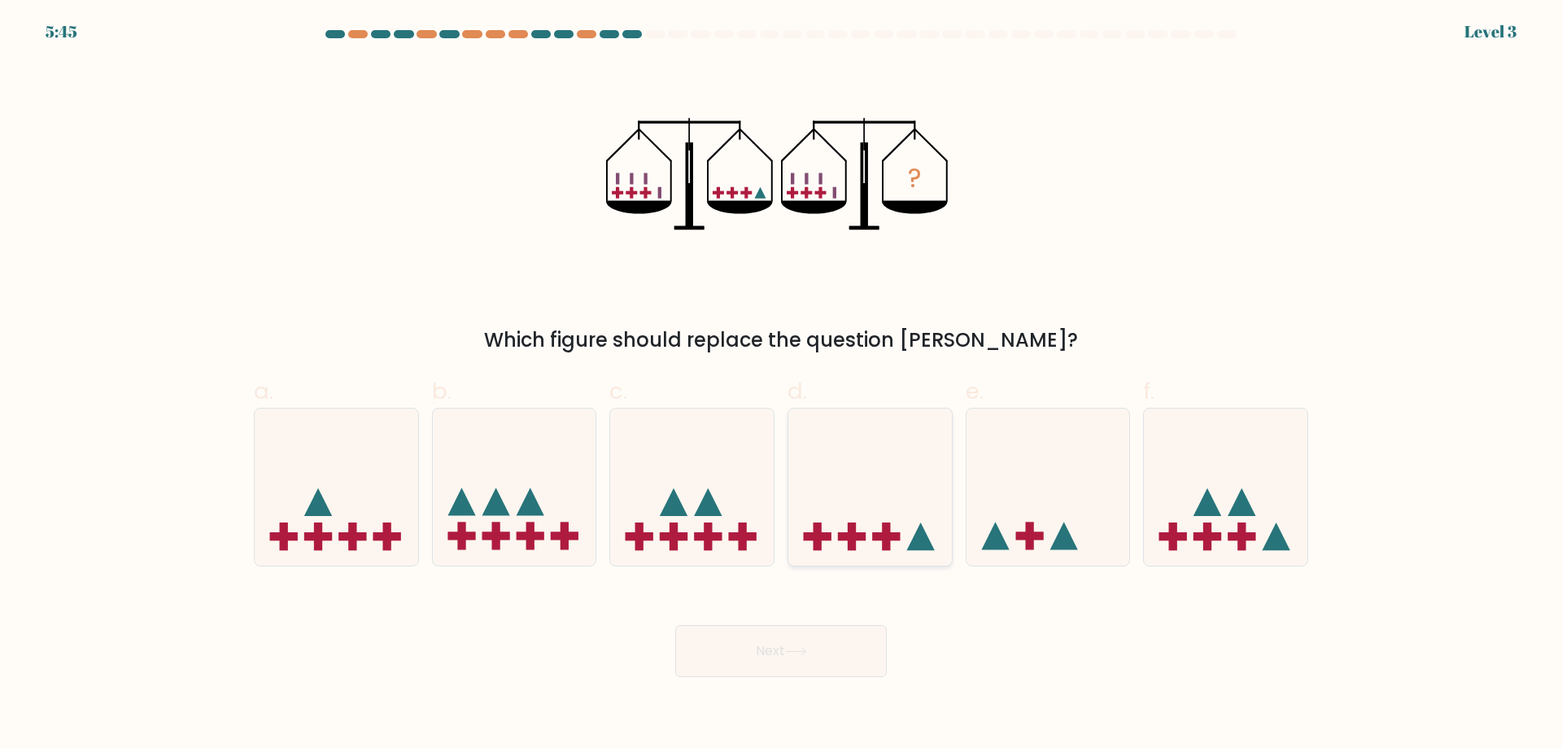
click at [884, 543] on rect at bounding box center [886, 536] width 8 height 28
click at [782, 385] on input "d." at bounding box center [781, 379] width 1 height 11
radio input "true"
click at [815, 635] on button "Next" at bounding box center [781, 651] width 212 height 52
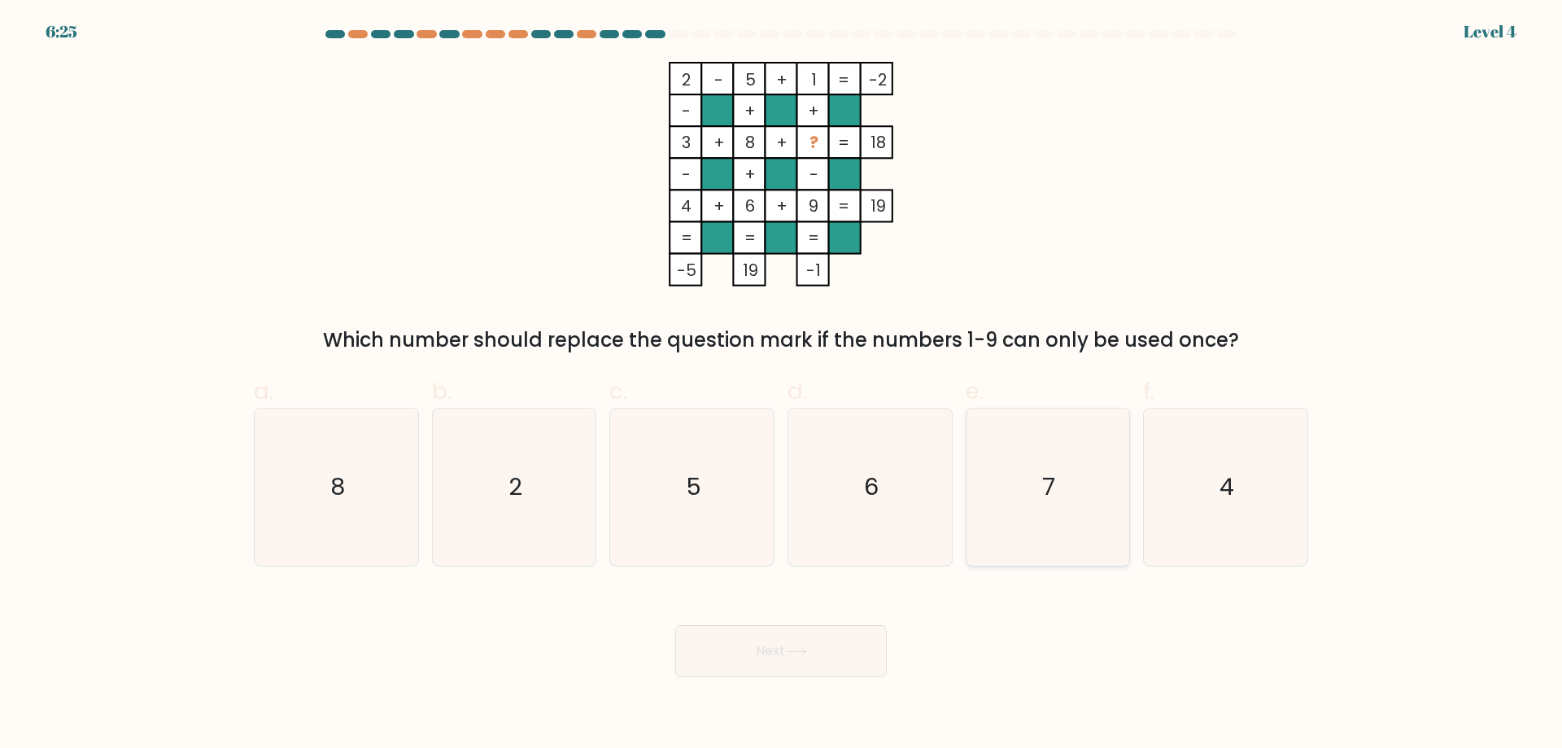
click at [1004, 536] on icon "7" at bounding box center [1047, 486] width 157 height 157
click at [782, 385] on input "e. 7" at bounding box center [781, 379] width 1 height 11
radio input "true"
click at [848, 651] on button "Next" at bounding box center [781, 651] width 212 height 52
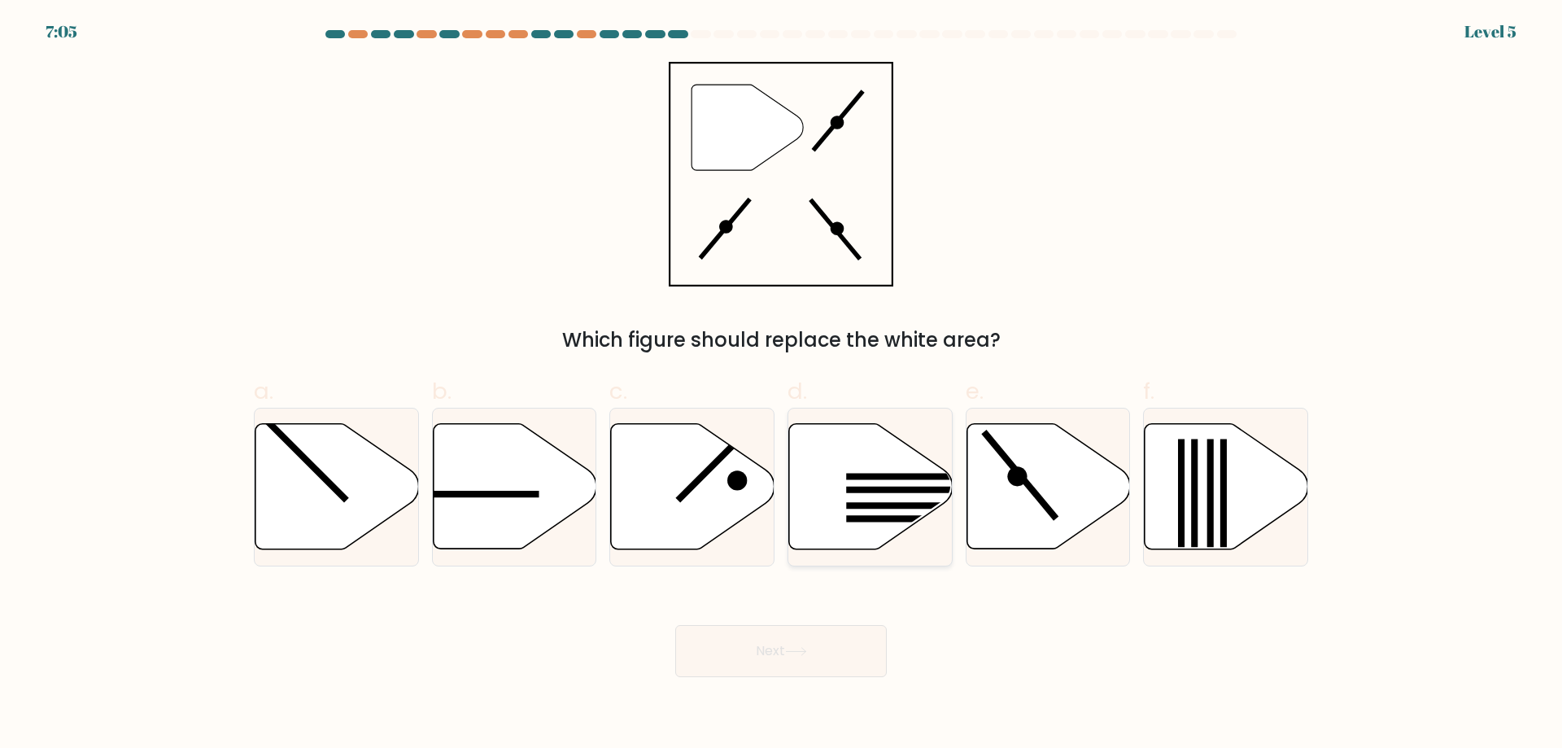
click at [859, 518] on line at bounding box center [902, 518] width 113 height 0
click at [782, 385] on input "d." at bounding box center [781, 379] width 1 height 11
radio input "true"
click at [837, 665] on button "Next" at bounding box center [781, 651] width 212 height 52
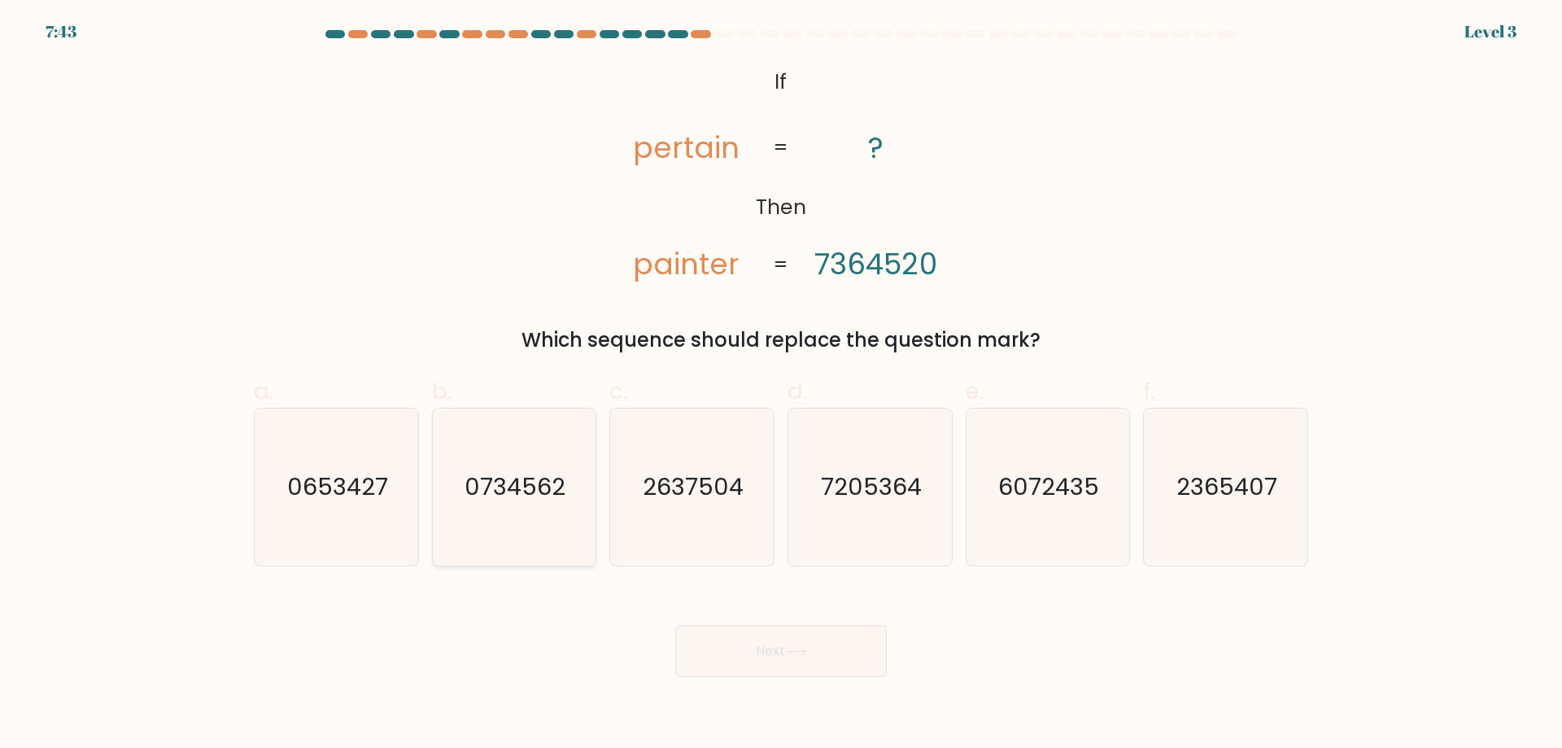
click at [551, 530] on icon "0734562" at bounding box center [513, 486] width 157 height 157
click at [781, 385] on input "b. 0734562" at bounding box center [781, 379] width 1 height 11
radio input "true"
click at [757, 619] on div "Next" at bounding box center [781, 631] width 1074 height 91
click at [768, 639] on button "Next" at bounding box center [781, 651] width 212 height 52
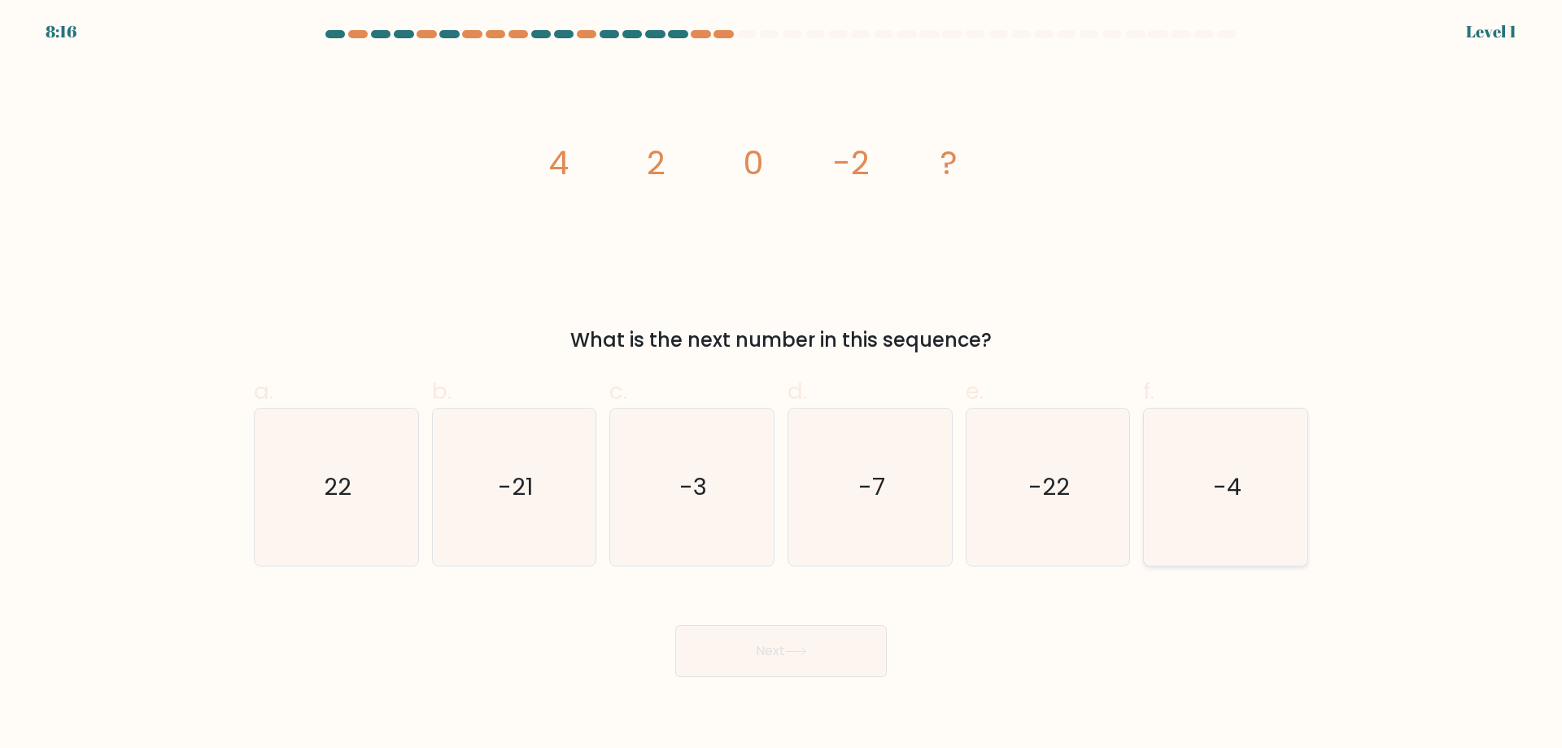
click at [1214, 522] on icon "-4" at bounding box center [1225, 486] width 157 height 157
click at [782, 385] on input "f. -4" at bounding box center [781, 379] width 1 height 11
radio input "true"
click at [848, 676] on button "Next" at bounding box center [781, 651] width 212 height 52
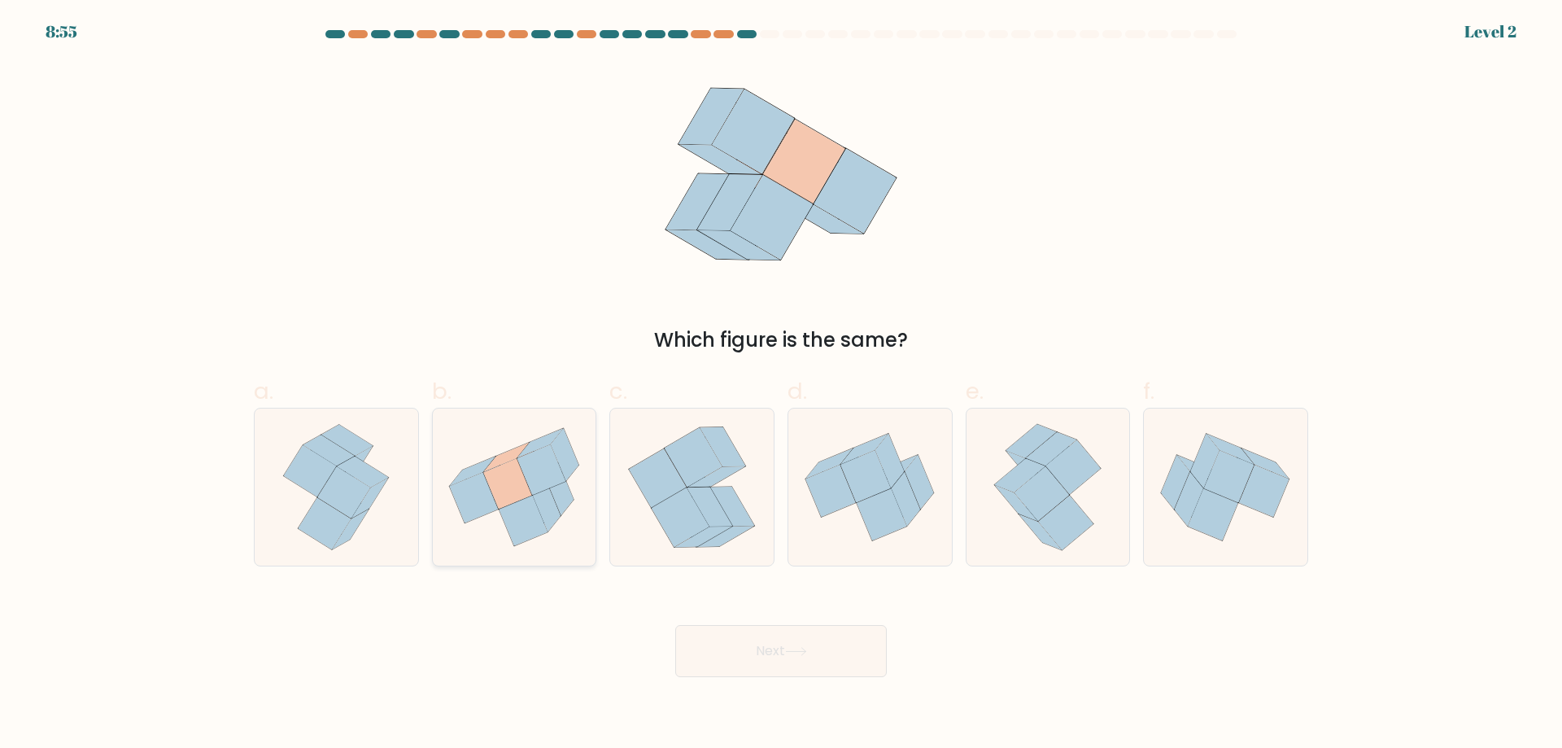
click at [571, 525] on icon at bounding box center [515, 487] width 164 height 146
click at [781, 385] on input "b." at bounding box center [781, 379] width 1 height 11
radio input "true"
click at [735, 636] on button "Next" at bounding box center [781, 651] width 212 height 52
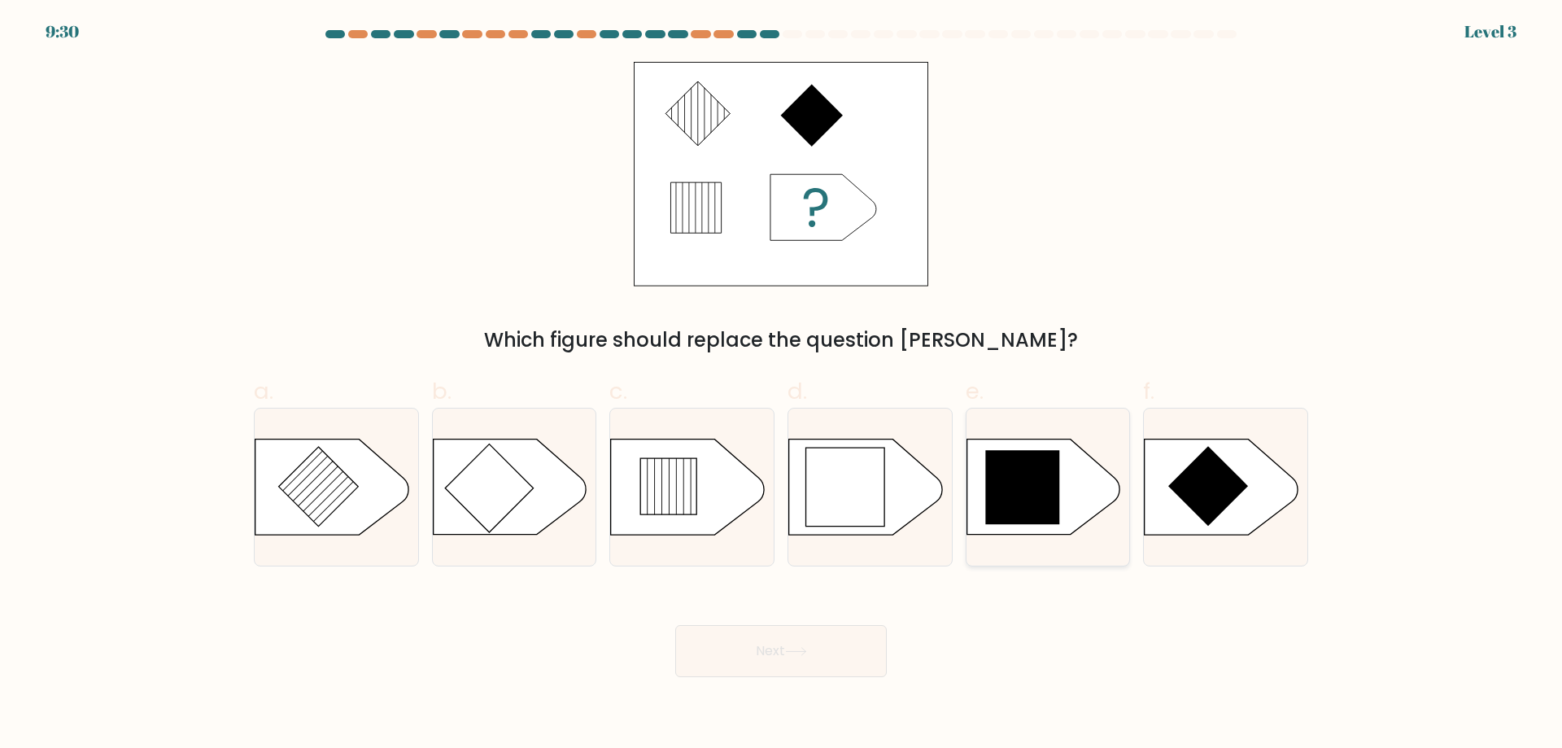
click at [1070, 512] on icon at bounding box center [1042, 486] width 153 height 95
click at [782, 385] on input "e." at bounding box center [781, 379] width 1 height 11
radio input "true"
click at [866, 631] on button "Next" at bounding box center [781, 651] width 212 height 52
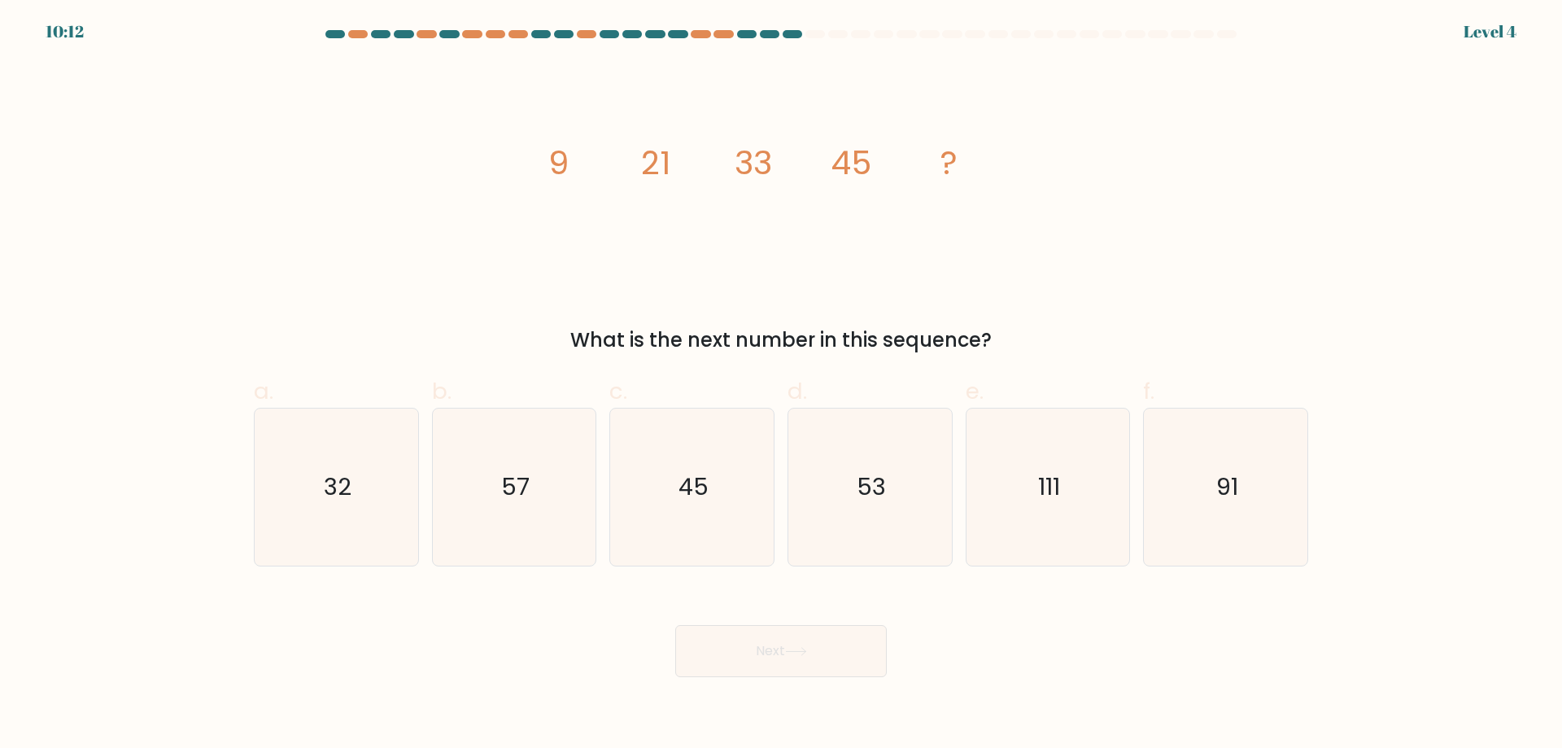
drag, startPoint x: 546, startPoint y: 153, endPoint x: 1160, endPoint y: 188, distance: 615.2
click at [1160, 188] on div "image/svg+xml 9 21 33 45 ? What is the next number in this sequence?" at bounding box center [781, 208] width 1074 height 293
copy g "9 21 33 45 ?"
click at [561, 108] on icon "image/svg+xml 9 21 33 45 ?" at bounding box center [781, 174] width 488 height 225
drag, startPoint x: 536, startPoint y: 120, endPoint x: 1057, endPoint y: 339, distance: 564.8
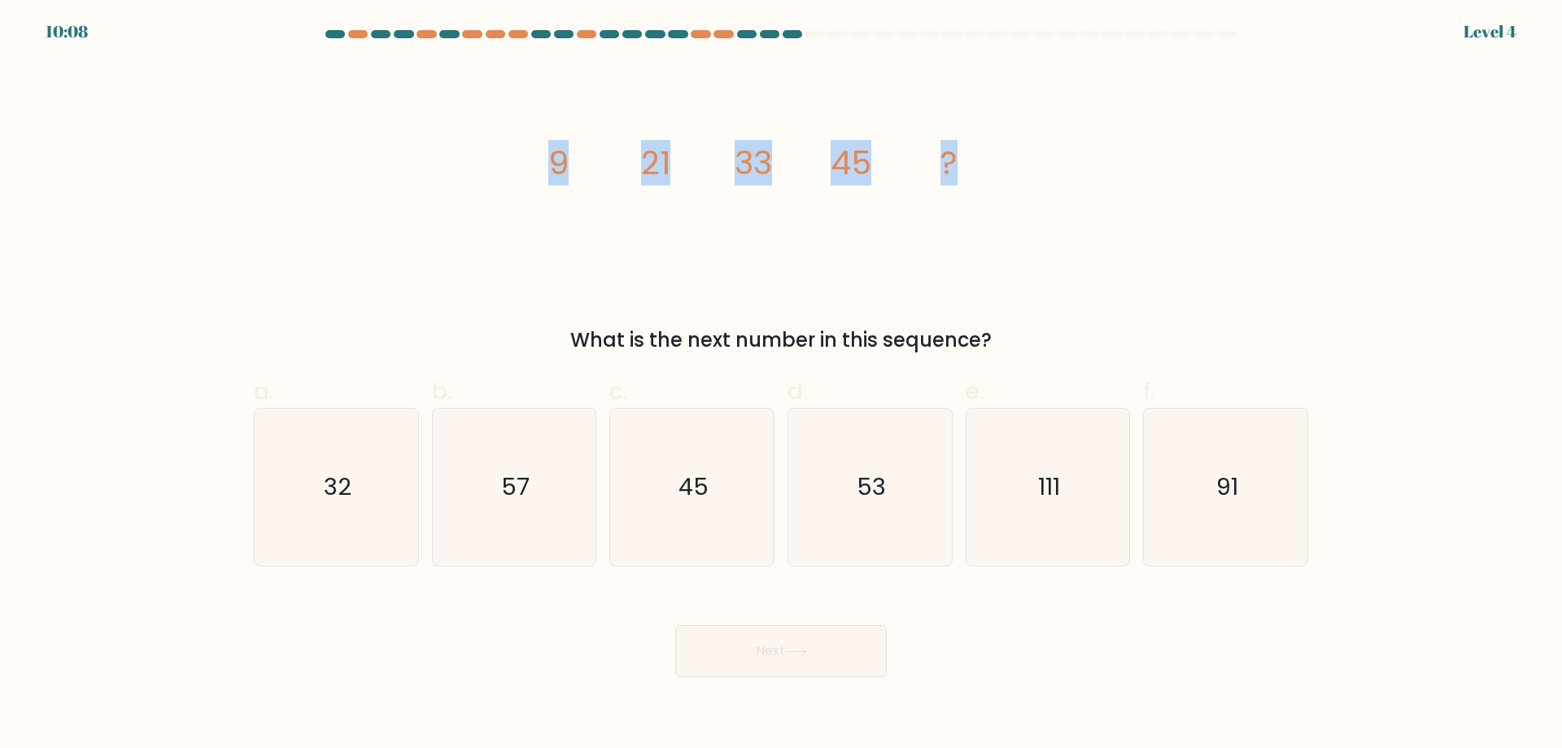
click at [1057, 339] on div "image/svg+xml 9 21 33 45 ? What is the next number in this sequence?" at bounding box center [781, 208] width 1074 height 293
click at [436, 110] on div "image/svg+xml 9 21 33 45 ? What is the next number in this sequence?" at bounding box center [781, 208] width 1074 height 293
drag, startPoint x: 487, startPoint y: 140, endPoint x: 1009, endPoint y: 334, distance: 556.5
click at [1009, 334] on div "image/svg+xml 9 21 33 45 ? What is the next number in this sequence?" at bounding box center [781, 208] width 1074 height 293
click at [462, 182] on div "image/svg+xml 9 21 33 45 ? What is the next number in this sequence?" at bounding box center [781, 208] width 1074 height 293
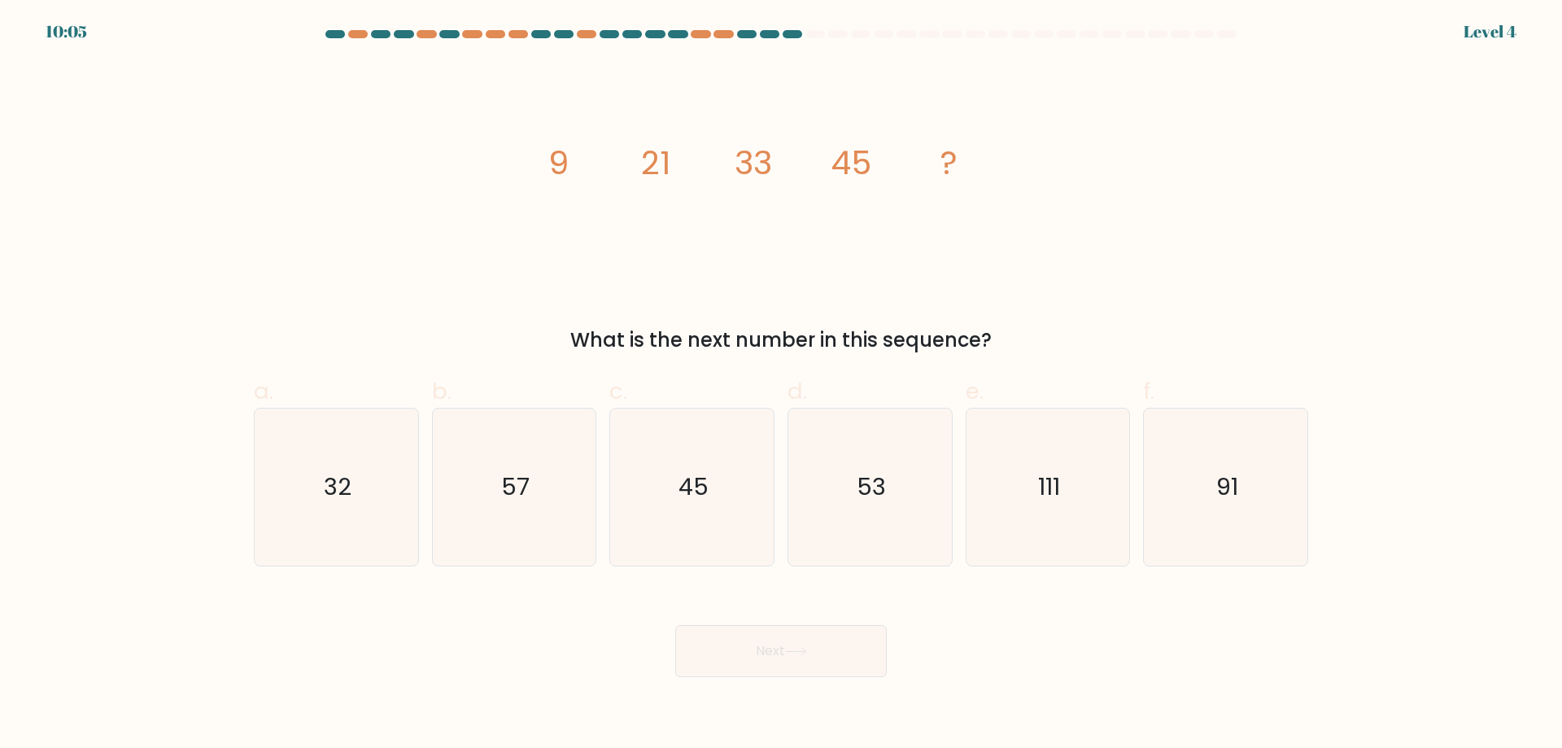
drag, startPoint x: 519, startPoint y: 177, endPoint x: 1000, endPoint y: 323, distance: 502.6
click at [1000, 323] on div "image/svg+xml 9 21 33 45 ? What is the next number in this sequence?" at bounding box center [781, 208] width 1074 height 293
copy div "9 21 33 45 ? What is the next number in this sequence?"
click at [529, 487] on text "57" at bounding box center [515, 486] width 28 height 33
click at [781, 385] on input "b. 57" at bounding box center [781, 379] width 1 height 11
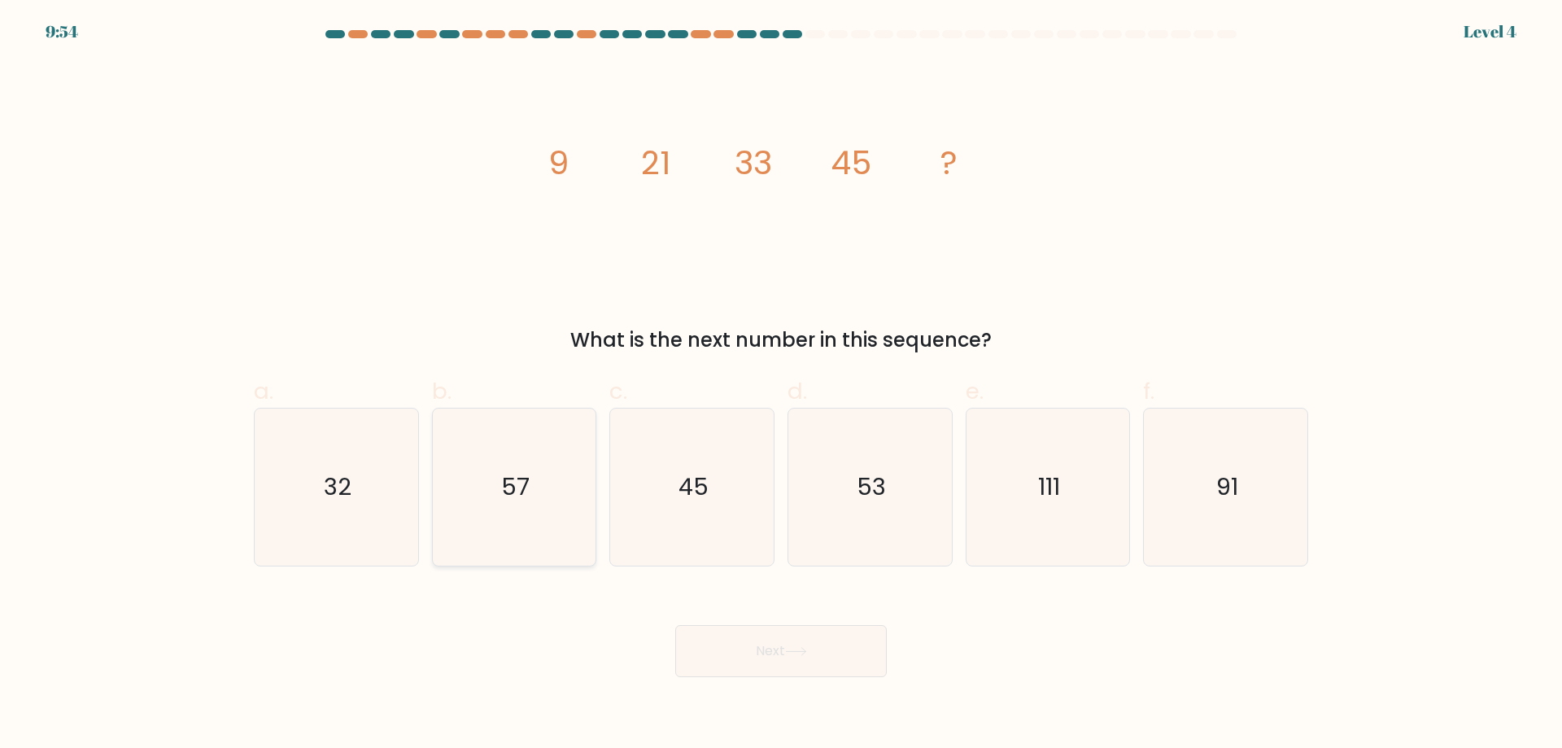
radio input "true"
click at [845, 655] on button "Next" at bounding box center [781, 651] width 212 height 52
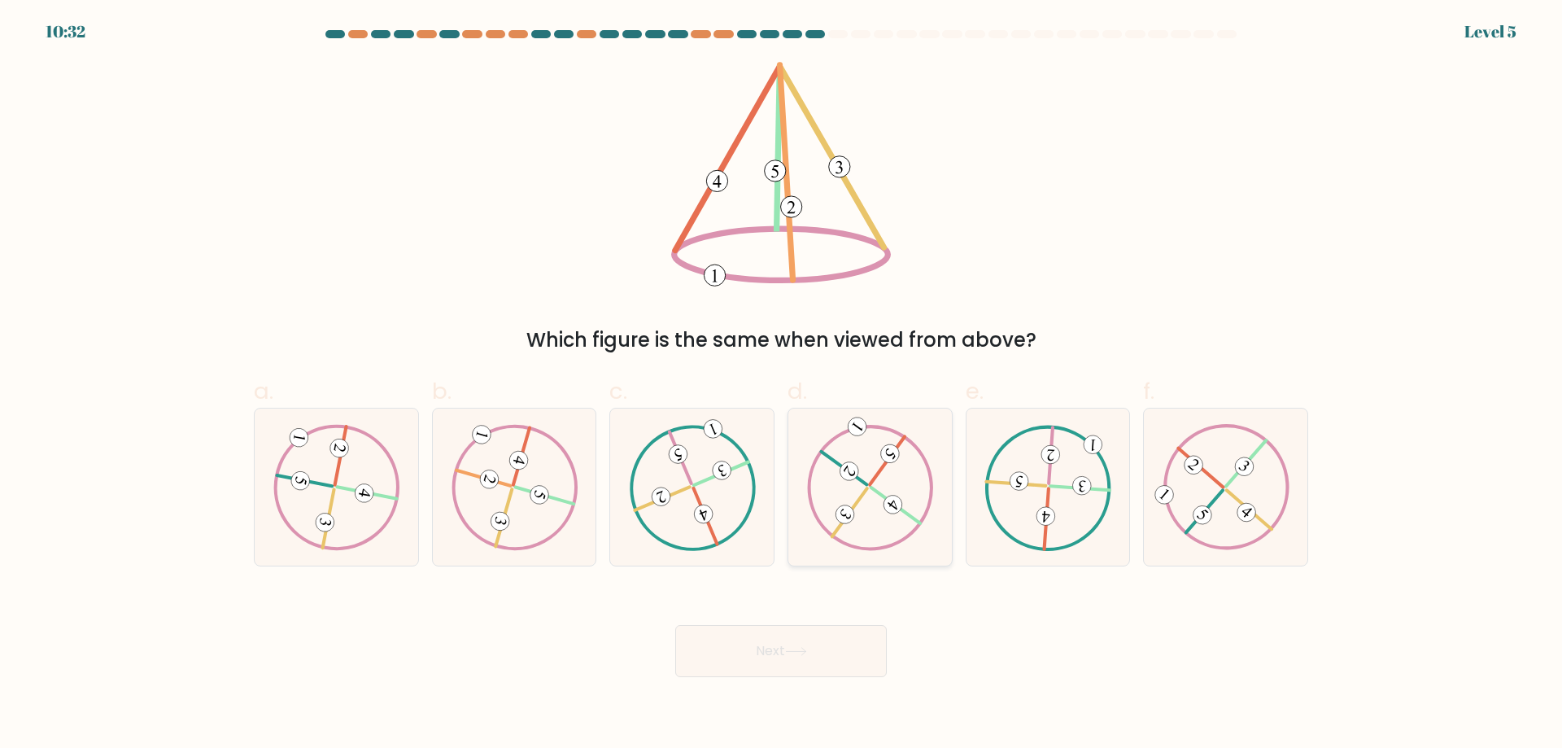
click at [899, 503] on 612 at bounding box center [893, 504] width 26 height 26
click at [782, 385] on input "d." at bounding box center [781, 379] width 1 height 11
radio input "true"
click at [869, 660] on button "Next" at bounding box center [781, 651] width 212 height 52
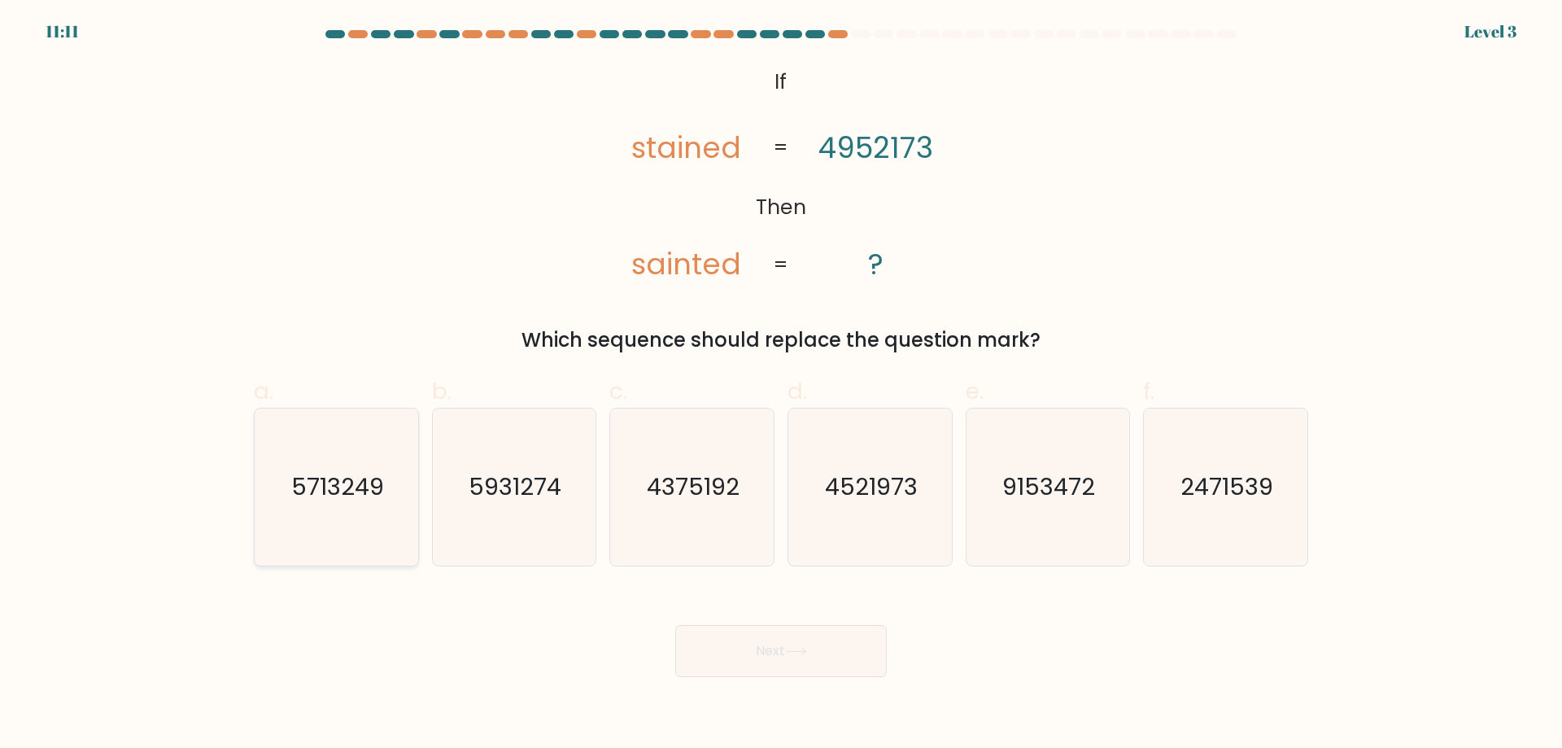
click at [389, 530] on icon "5713249" at bounding box center [336, 486] width 157 height 157
click at [781, 385] on input "a. 5713249" at bounding box center [781, 379] width 1 height 11
radio input "true"
click at [862, 659] on button "Next" at bounding box center [781, 651] width 212 height 52
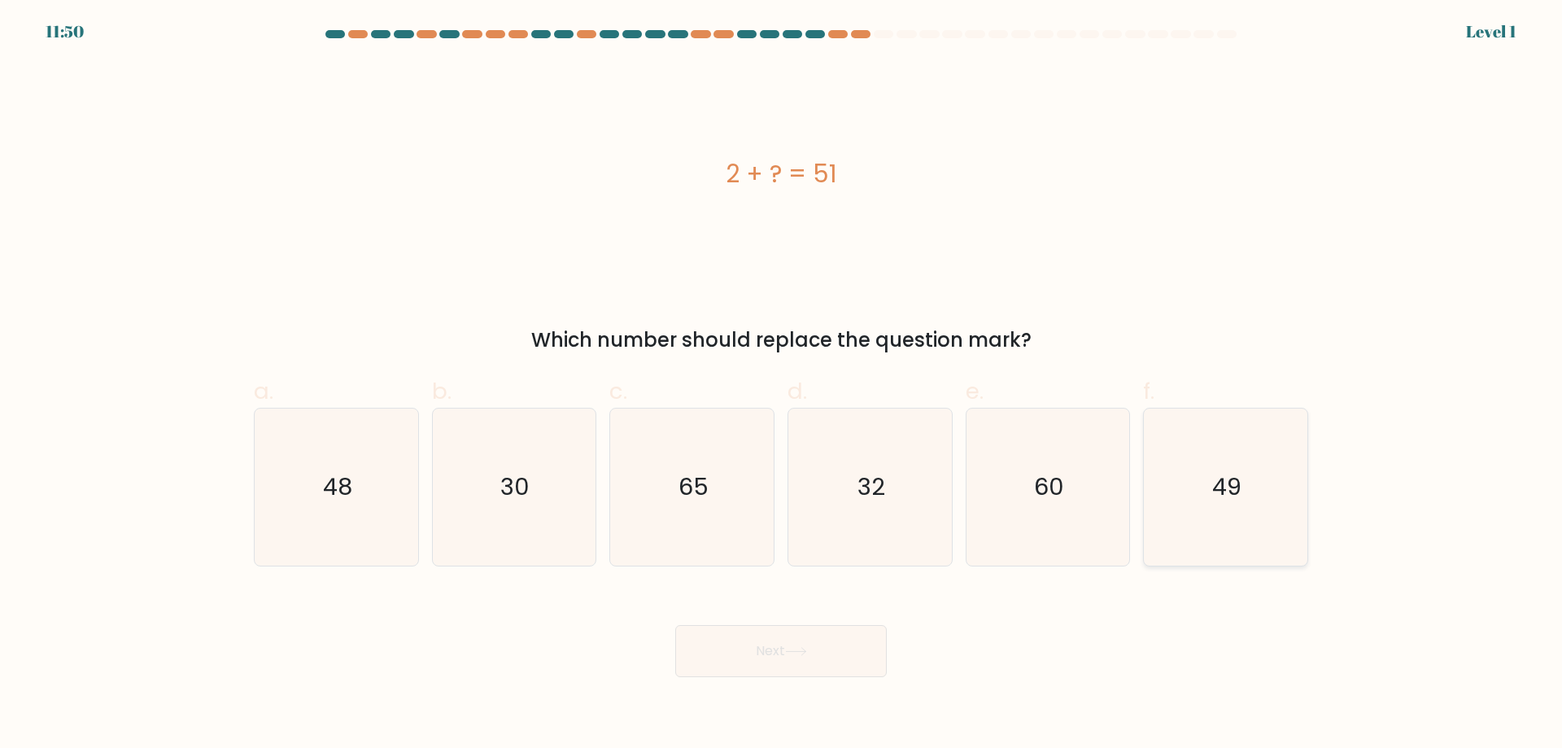
click at [1215, 489] on text "49" at bounding box center [1227, 486] width 29 height 33
click at [782, 385] on input "f. 49" at bounding box center [781, 379] width 1 height 11
radio input "true"
click at [847, 666] on button "Next" at bounding box center [781, 651] width 212 height 52
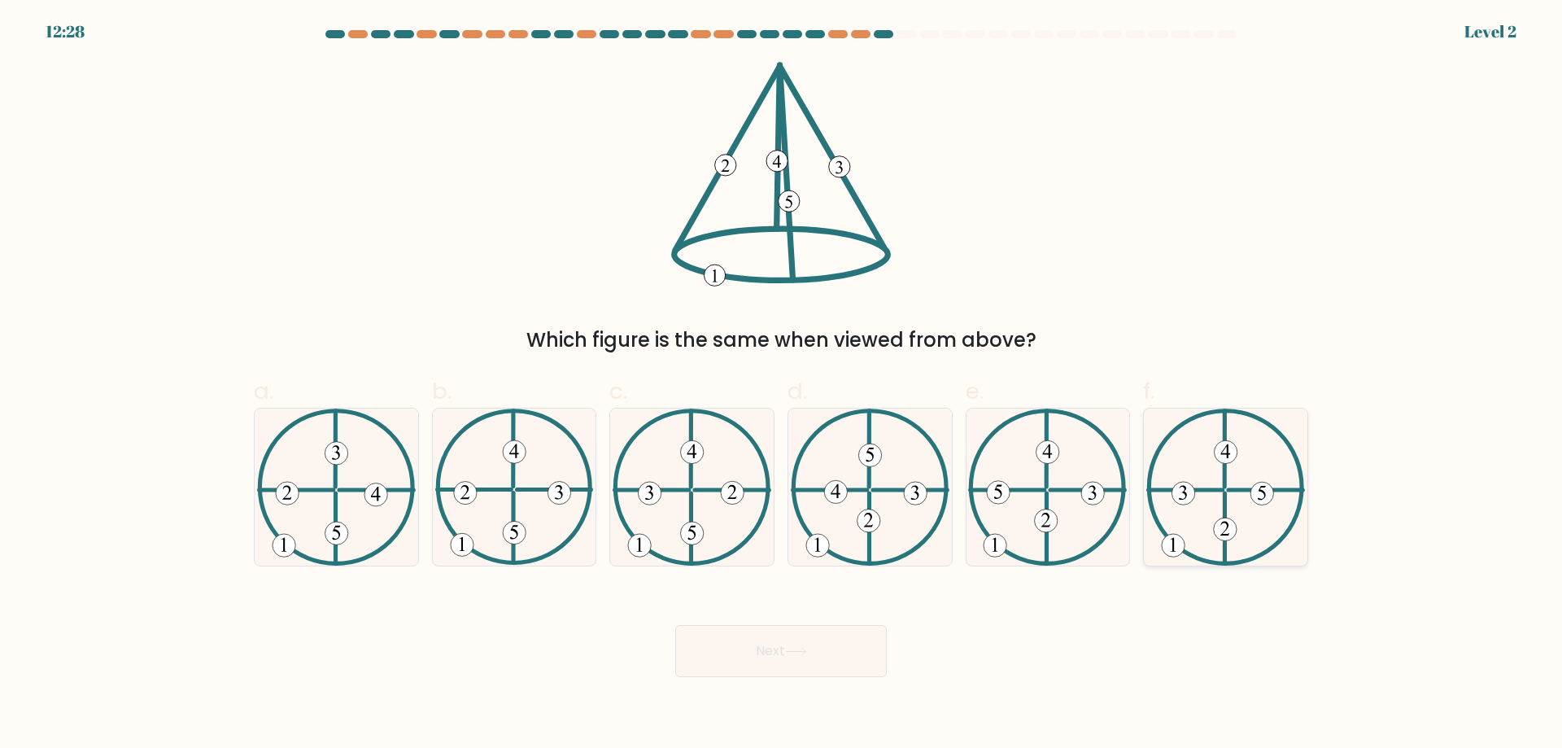
click at [1207, 492] on icon at bounding box center [1225, 486] width 159 height 157
click at [782, 385] on input "f." at bounding box center [781, 379] width 1 height 11
radio input "true"
click at [818, 658] on button "Next" at bounding box center [781, 651] width 212 height 52
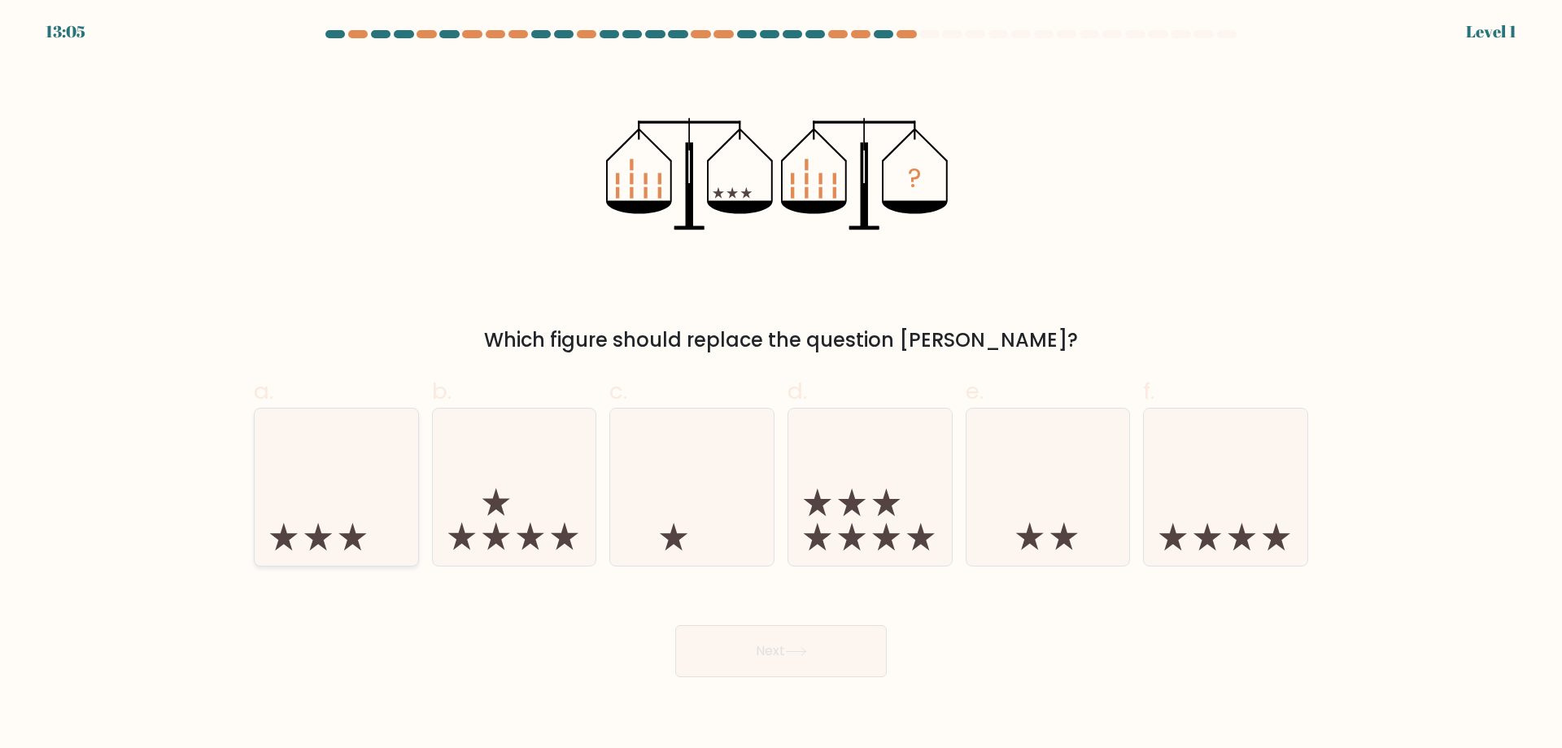
click at [373, 530] on icon at bounding box center [337, 486] width 164 height 135
click at [781, 385] on input "a." at bounding box center [781, 379] width 1 height 11
radio input "true"
click at [739, 639] on button "Next" at bounding box center [781, 651] width 212 height 52
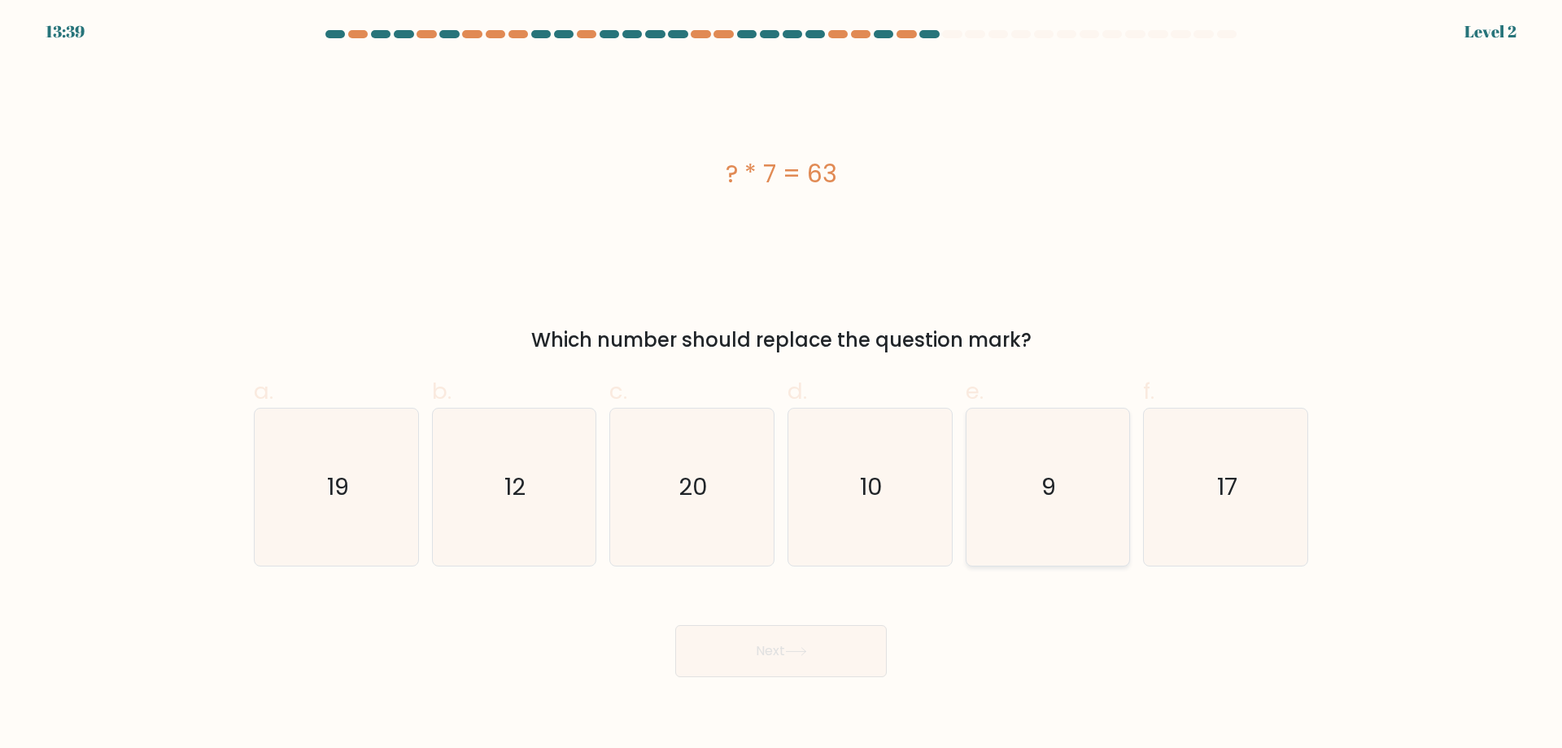
click at [1043, 533] on icon "9" at bounding box center [1047, 486] width 157 height 157
click at [782, 385] on input "e. 9" at bounding box center [781, 379] width 1 height 11
radio input "true"
click at [880, 643] on button "Next" at bounding box center [781, 651] width 212 height 52
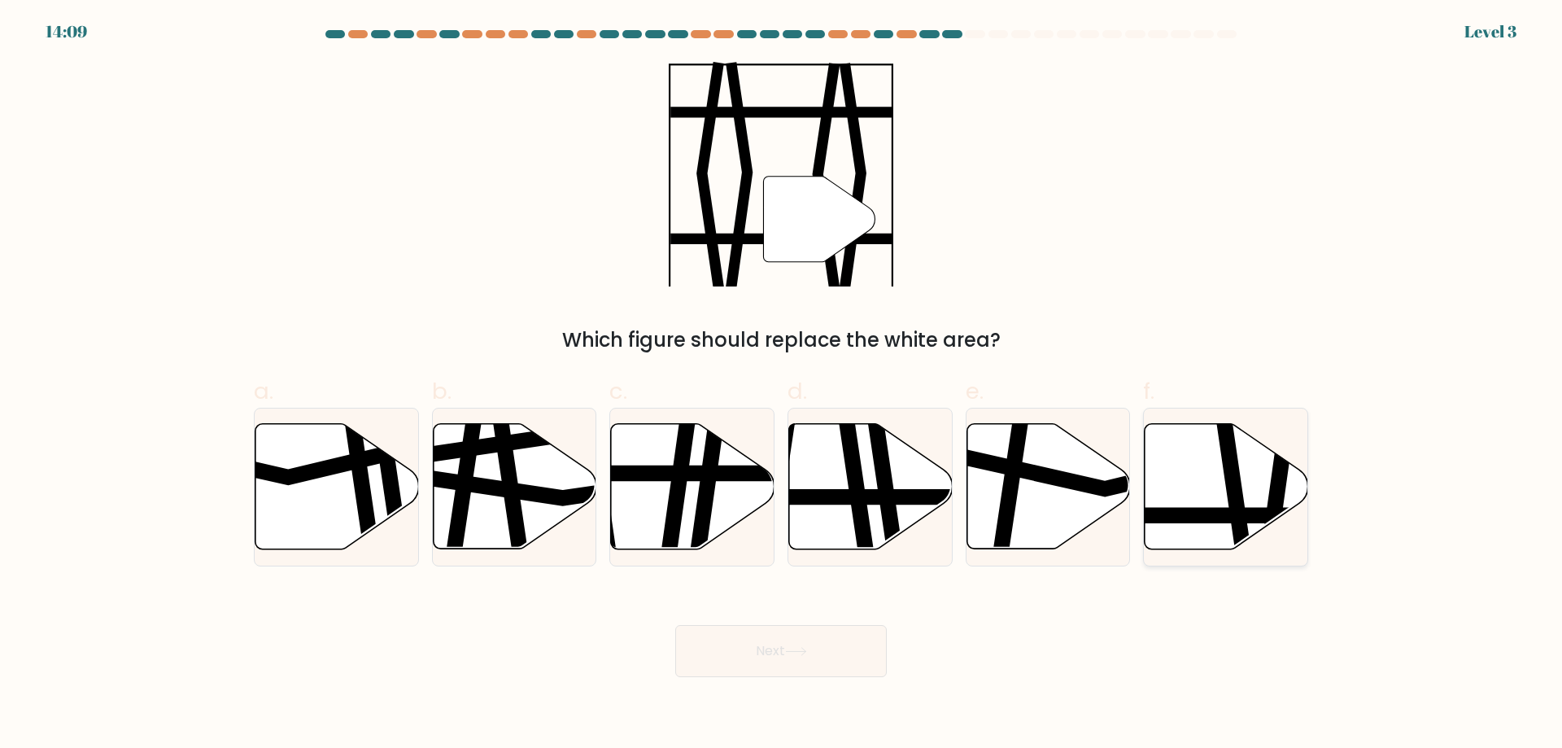
click at [1208, 506] on icon at bounding box center [1227, 486] width 164 height 125
click at [782, 385] on input "f." at bounding box center [781, 379] width 1 height 11
radio input "true"
click at [853, 656] on button "Next" at bounding box center [781, 651] width 212 height 52
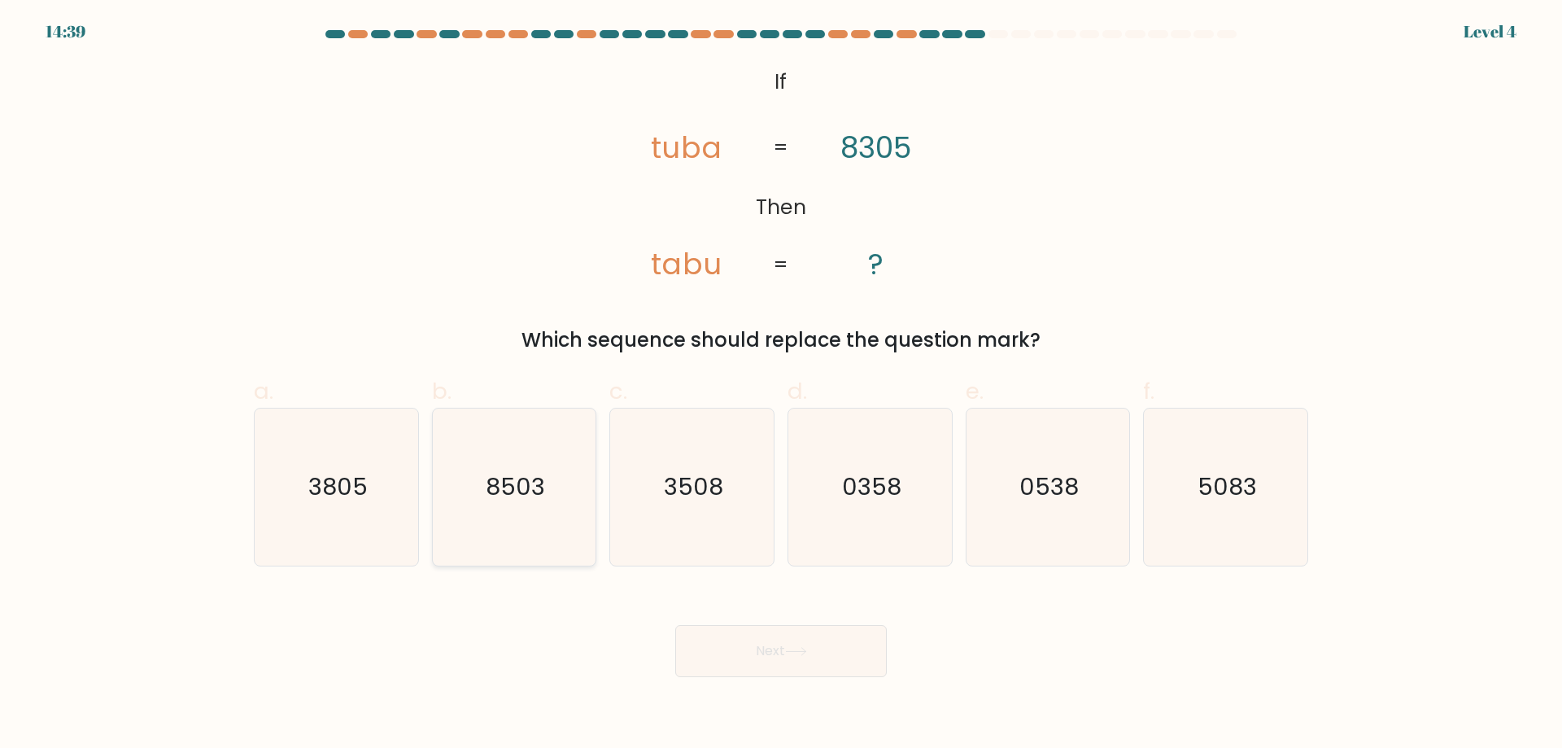
click at [510, 529] on icon "8503" at bounding box center [513, 486] width 157 height 157
click at [781, 385] on input "b. 8503" at bounding box center [781, 379] width 1 height 11
radio input "true"
click at [767, 631] on button "Next" at bounding box center [781, 651] width 212 height 52
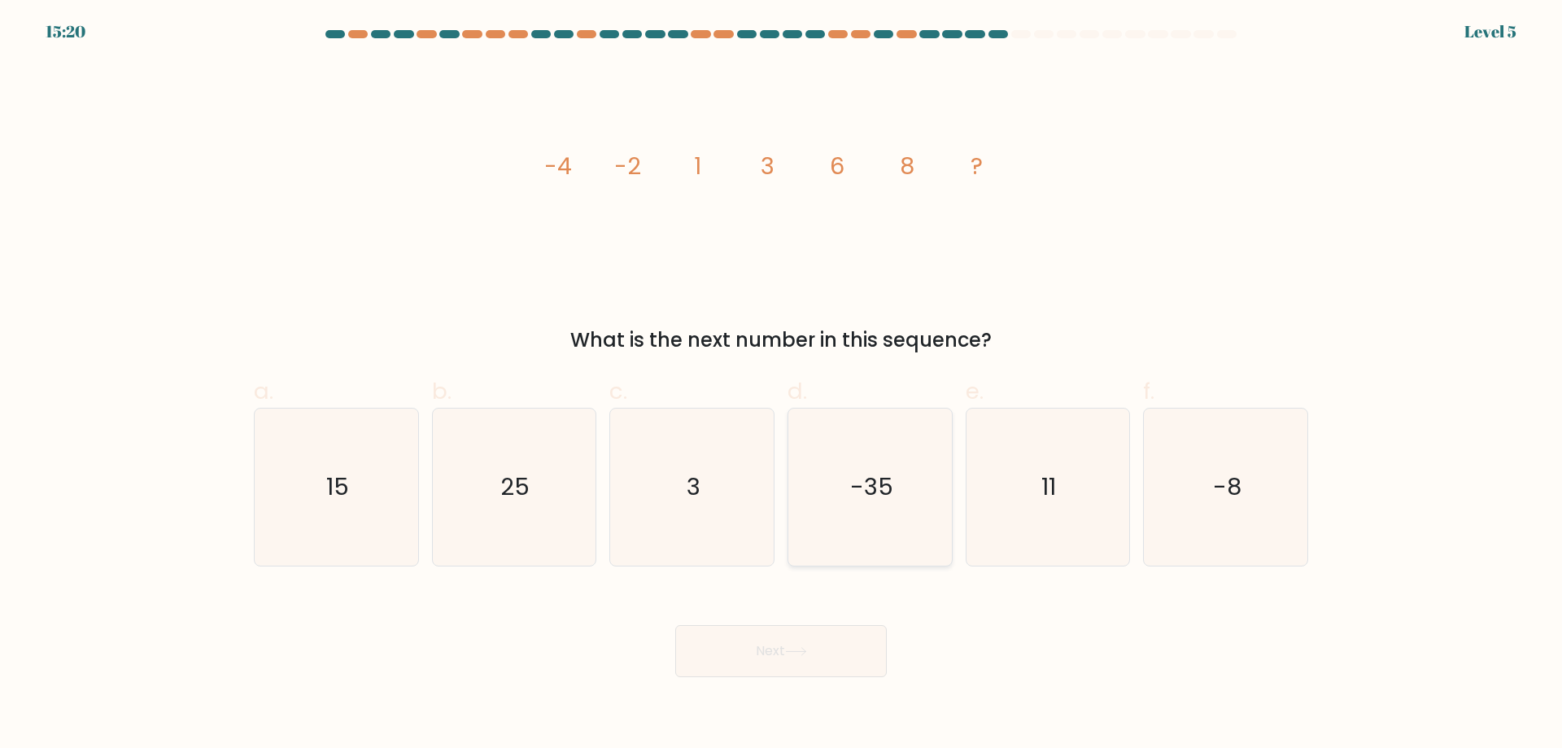
click at [864, 505] on icon "-35" at bounding box center [870, 486] width 157 height 157
click at [782, 385] on input "d. -35" at bounding box center [781, 379] width 1 height 11
radio input "true"
click at [369, 516] on icon "15" at bounding box center [336, 486] width 157 height 157
click at [781, 385] on input "a. 15" at bounding box center [781, 379] width 1 height 11
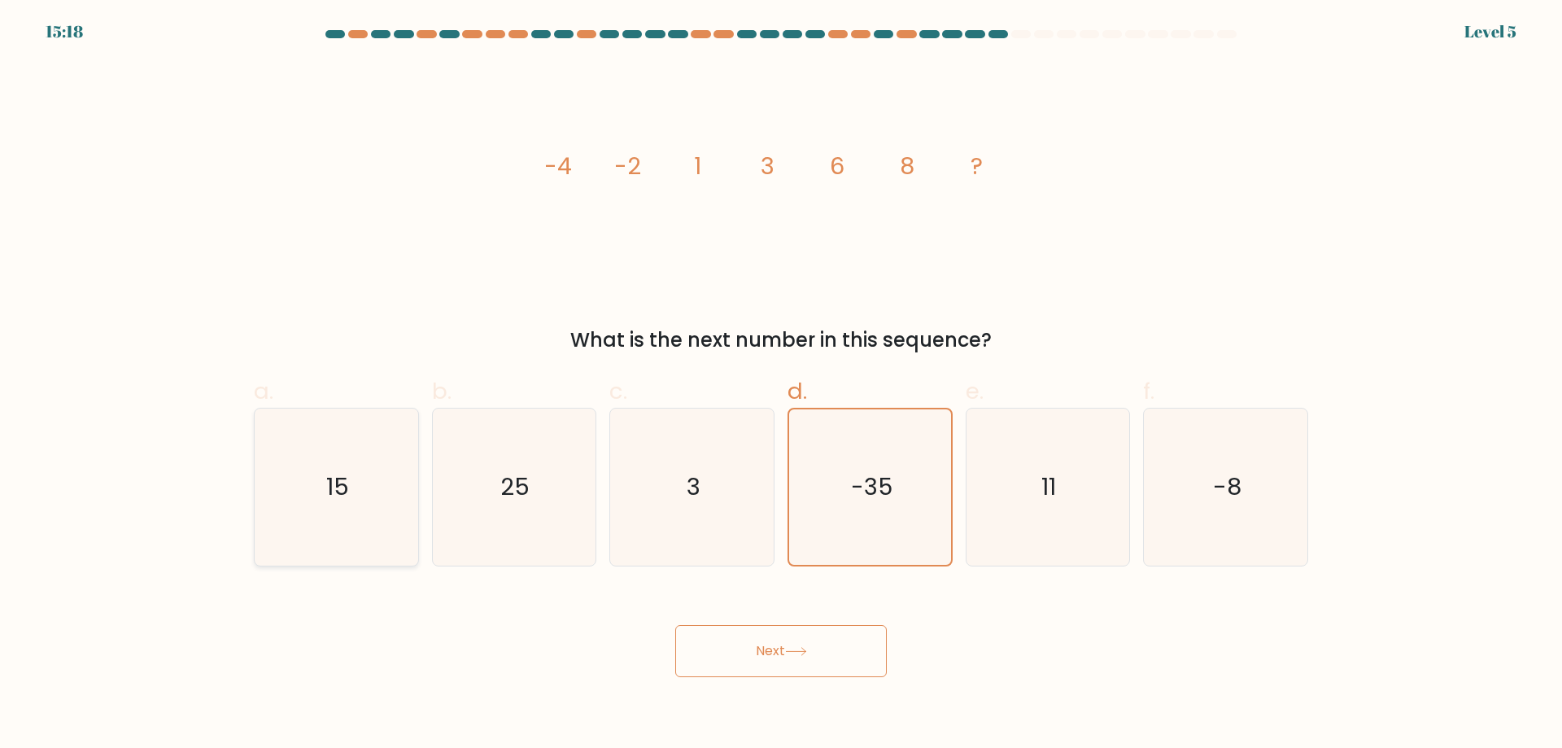
radio input "true"
drag, startPoint x: 502, startPoint y: 155, endPoint x: 1023, endPoint y: 332, distance: 550.0
click at [1023, 332] on div "image/svg+xml -4 -2 1 3 6 8 ? What is the next number in this sequence?" at bounding box center [781, 208] width 1074 height 293
copy div "-4 -2 1 3 6 8 ? What is the next number in this sequence?"
click at [993, 513] on icon "11" at bounding box center [1047, 486] width 157 height 157
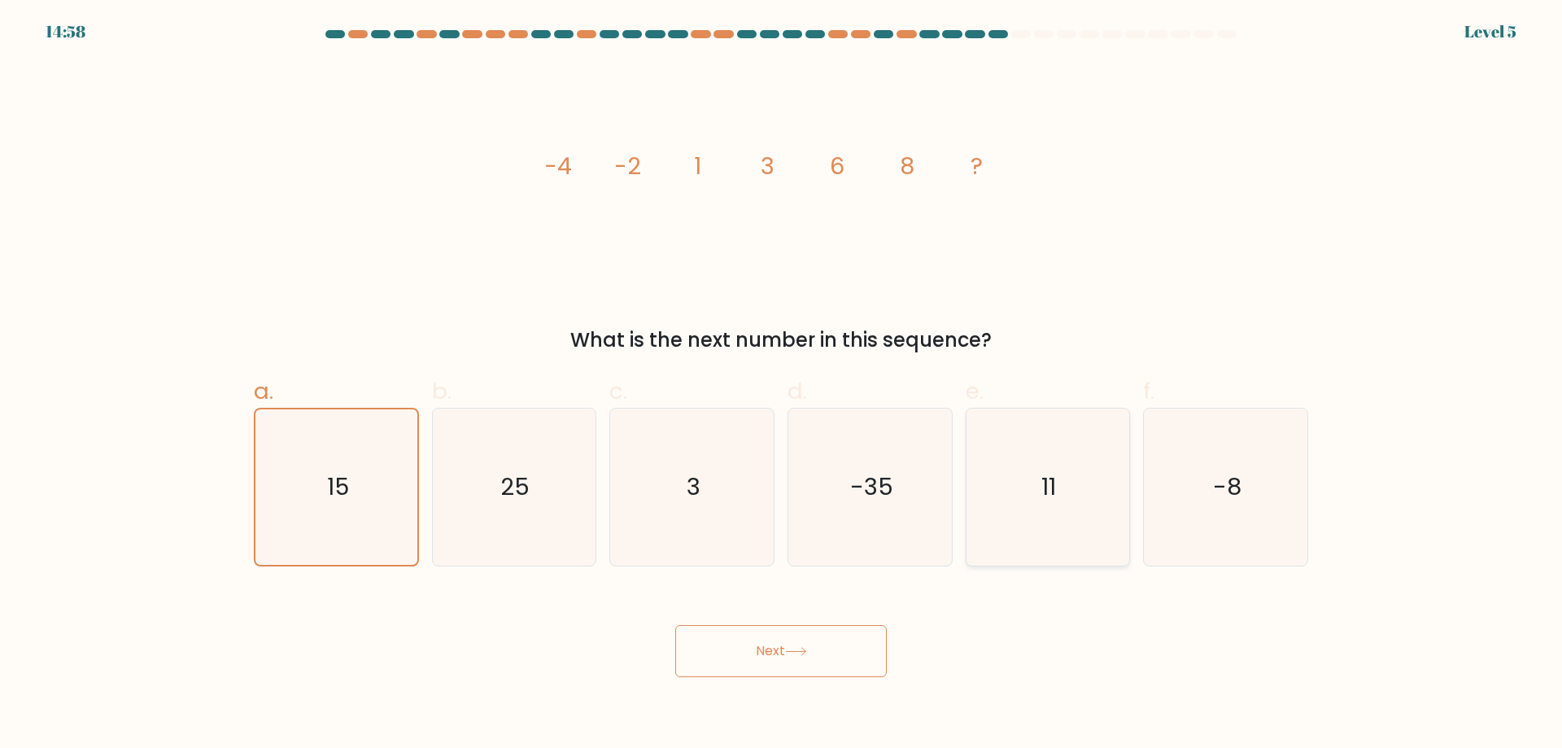
click at [782, 385] on input "e. 11" at bounding box center [781, 379] width 1 height 11
radio input "true"
click at [836, 680] on body "14:57 Level 5" at bounding box center [781, 374] width 1562 height 748
click at [840, 662] on button "Next" at bounding box center [781, 651] width 212 height 52
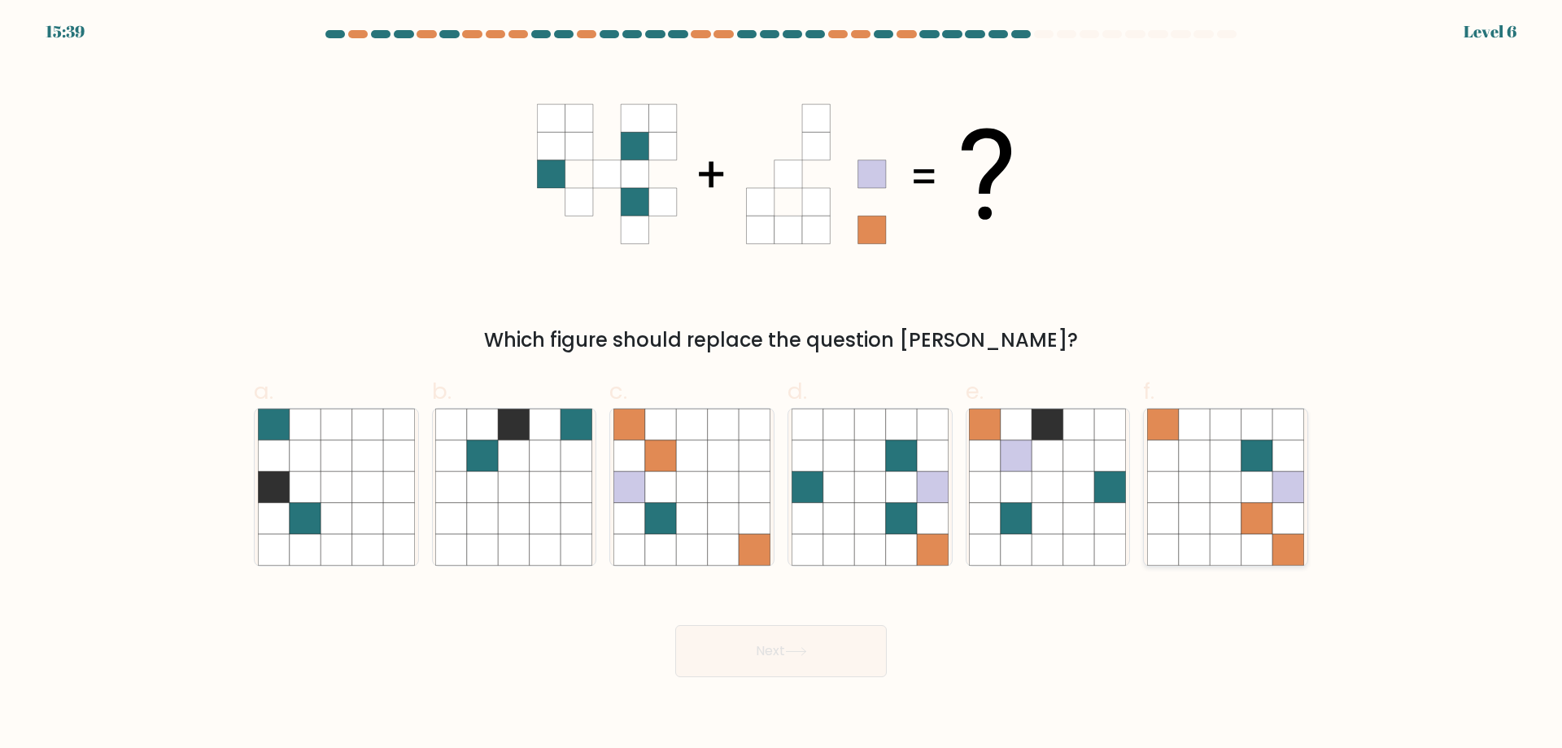
click at [1190, 521] on icon at bounding box center [1194, 518] width 31 height 31
click at [782, 385] on input "f." at bounding box center [781, 379] width 1 height 11
radio input "true"
click at [501, 552] on icon at bounding box center [514, 549] width 31 height 31
click at [781, 385] on input "b." at bounding box center [781, 379] width 1 height 11
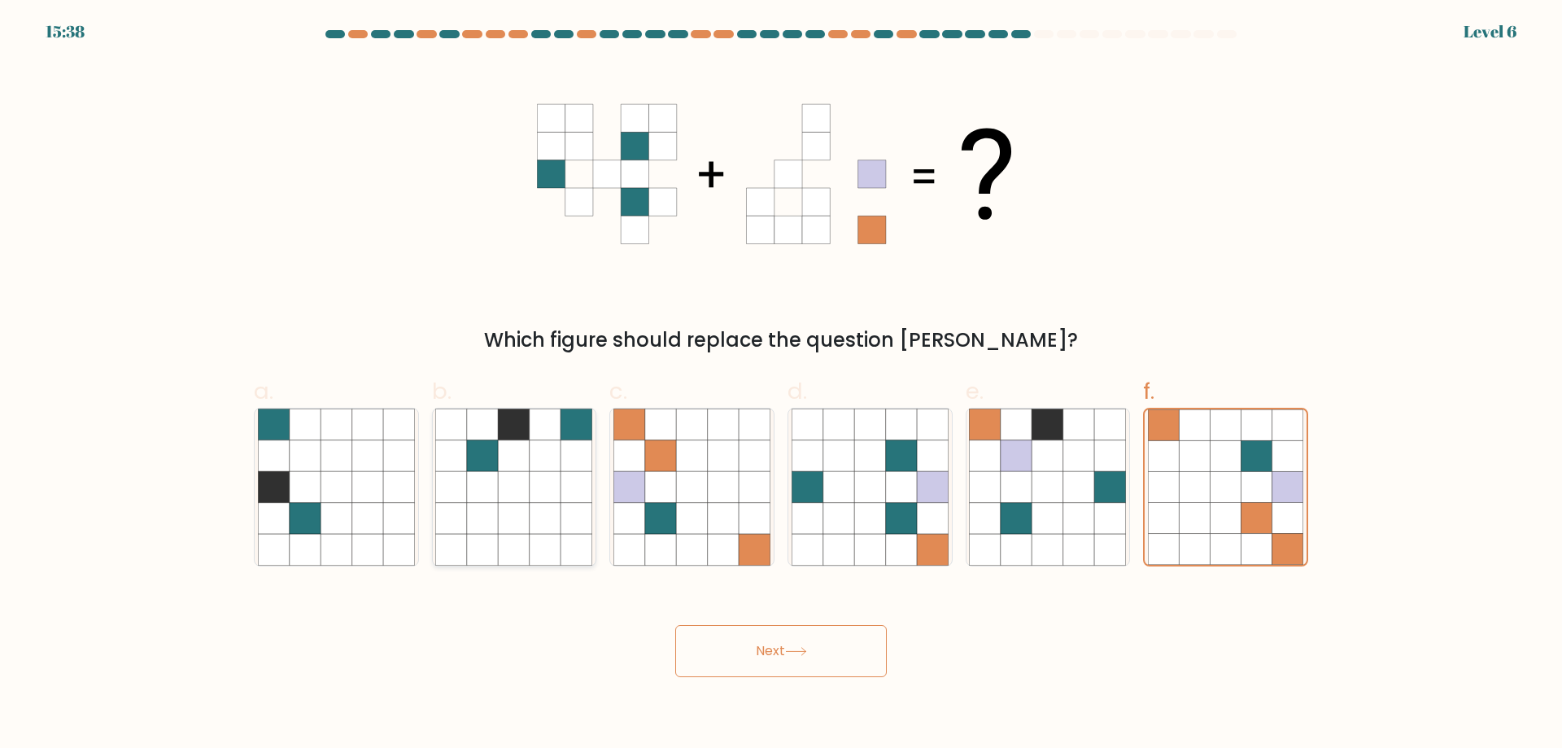
radio input "true"
click at [614, 639] on div "Next" at bounding box center [781, 631] width 1074 height 91
click at [715, 659] on button "Next" at bounding box center [781, 651] width 212 height 52
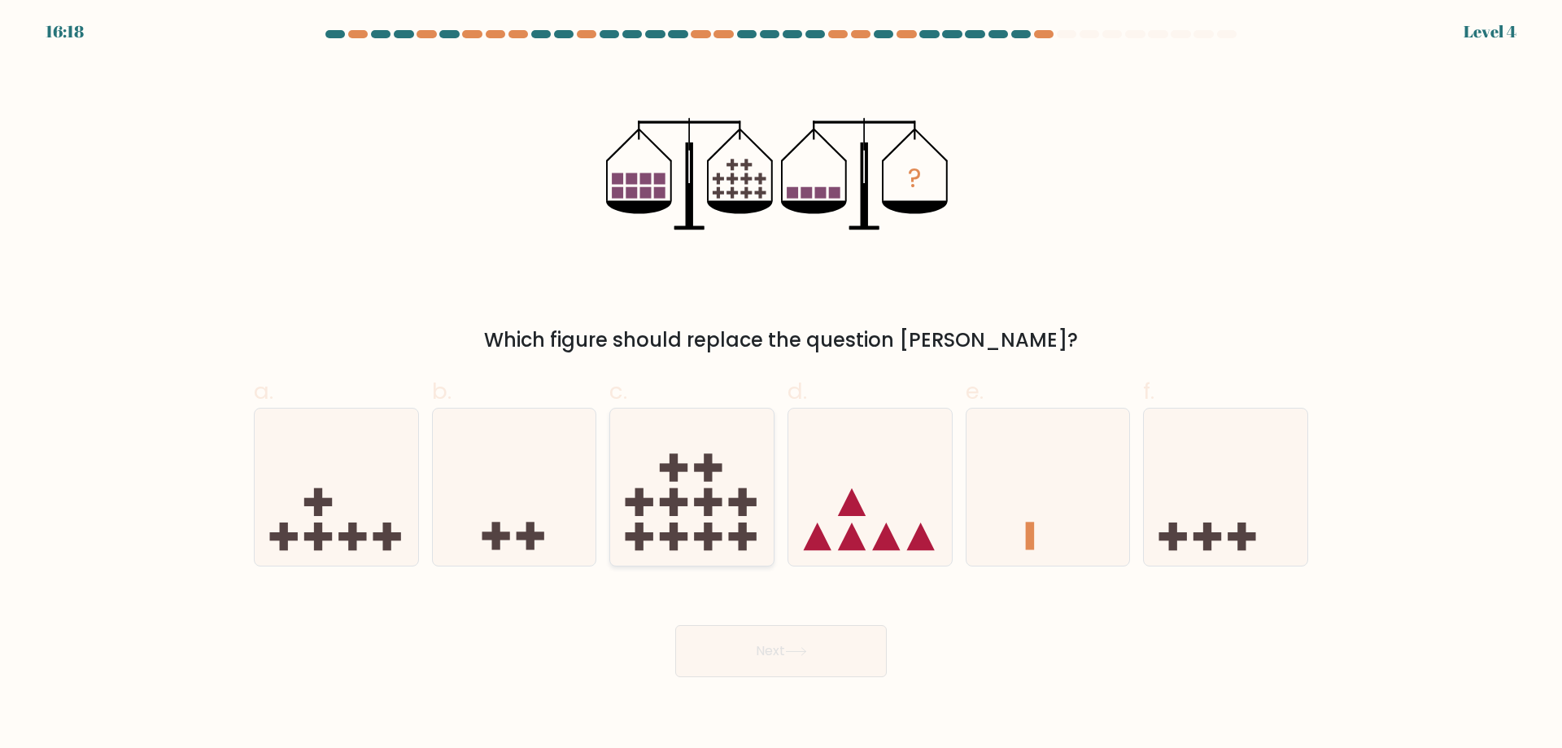
click at [731, 539] on rect at bounding box center [743, 536] width 28 height 8
click at [781, 385] on input "c." at bounding box center [781, 379] width 1 height 11
radio input "true"
click at [774, 651] on button "Next" at bounding box center [781, 651] width 212 height 52
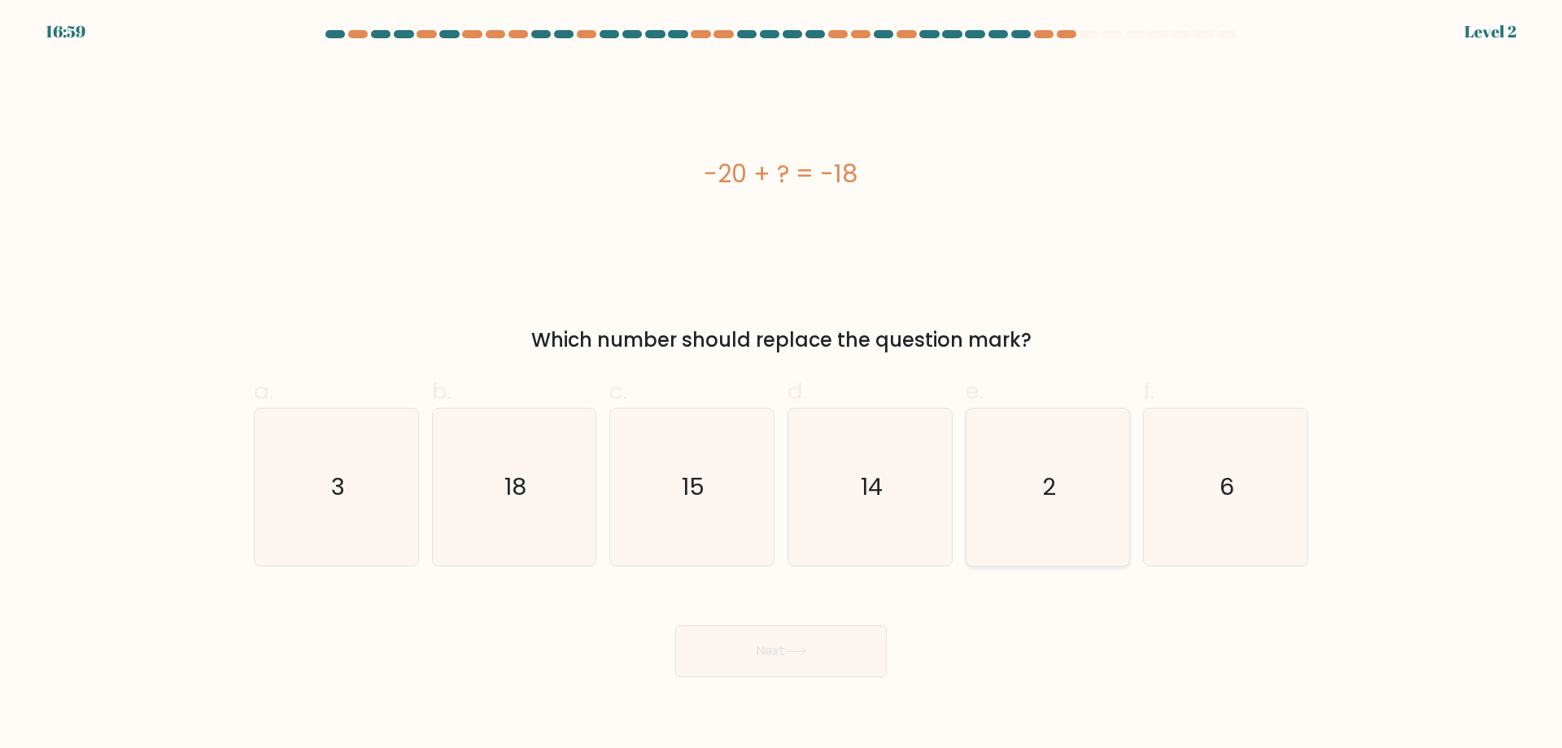
click at [1037, 543] on icon "2" at bounding box center [1047, 486] width 157 height 157
click at [782, 385] on input "e. 2" at bounding box center [781, 379] width 1 height 11
radio input "true"
click at [805, 666] on button "Next" at bounding box center [781, 651] width 212 height 52
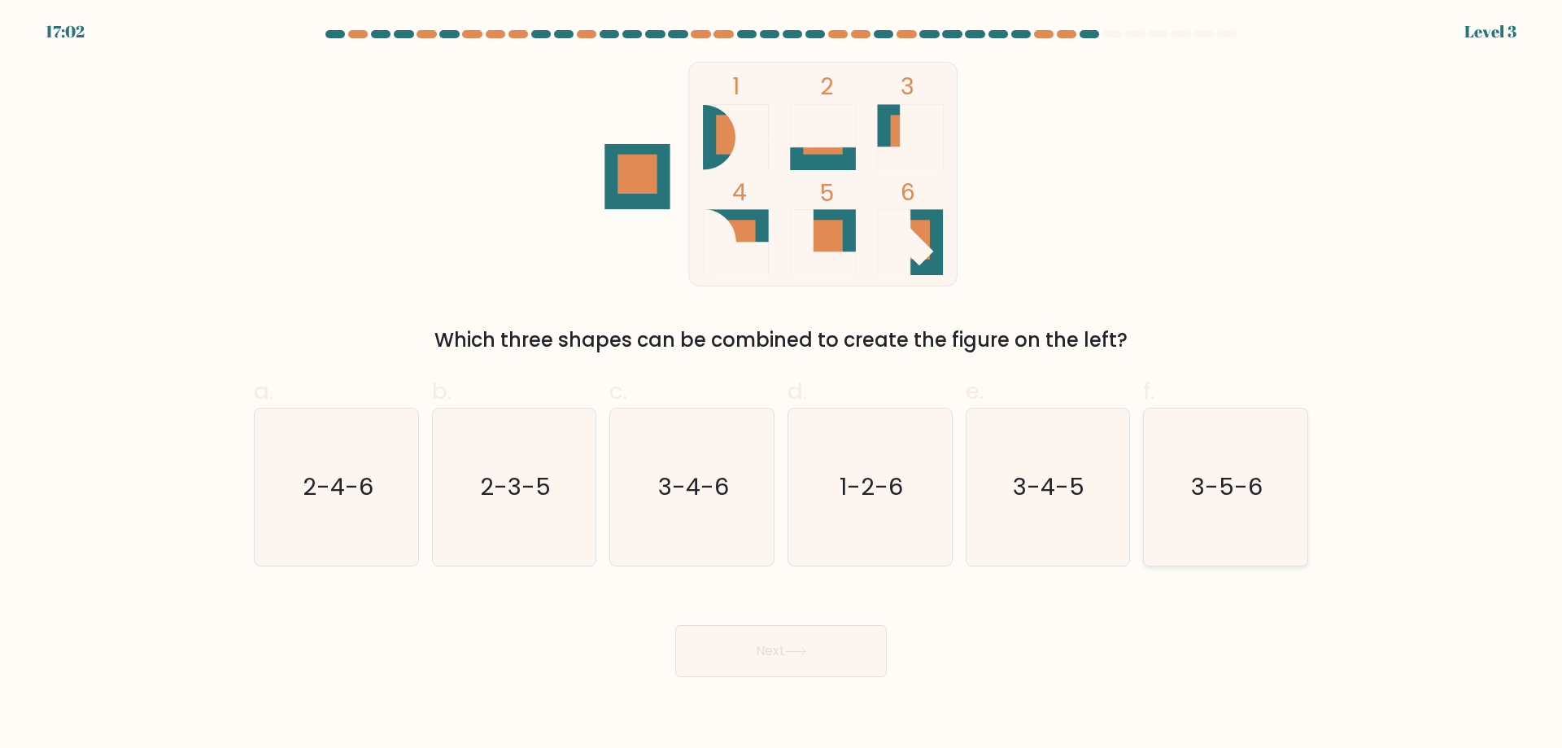
click at [1165, 493] on icon "3-5-6" at bounding box center [1225, 486] width 157 height 157
click at [782, 385] on input "f. 3-5-6" at bounding box center [781, 379] width 1 height 11
radio input "true"
click at [846, 653] on button "Next" at bounding box center [781, 651] width 212 height 52
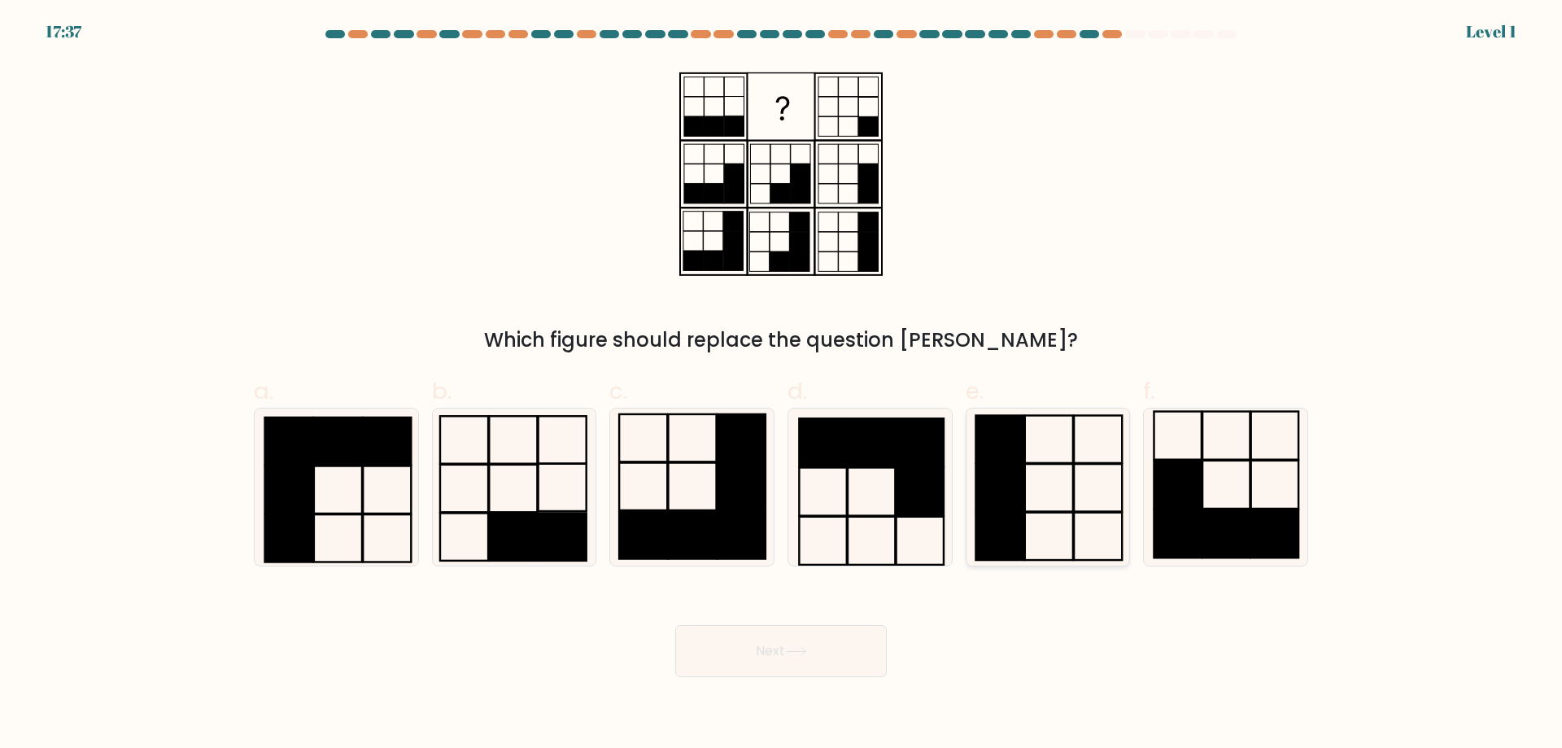
click at [994, 521] on rect at bounding box center [1000, 535] width 48 height 47
click at [782, 385] on input "e." at bounding box center [781, 379] width 1 height 11
radio input "true"
click at [848, 656] on button "Next" at bounding box center [781, 651] width 212 height 52
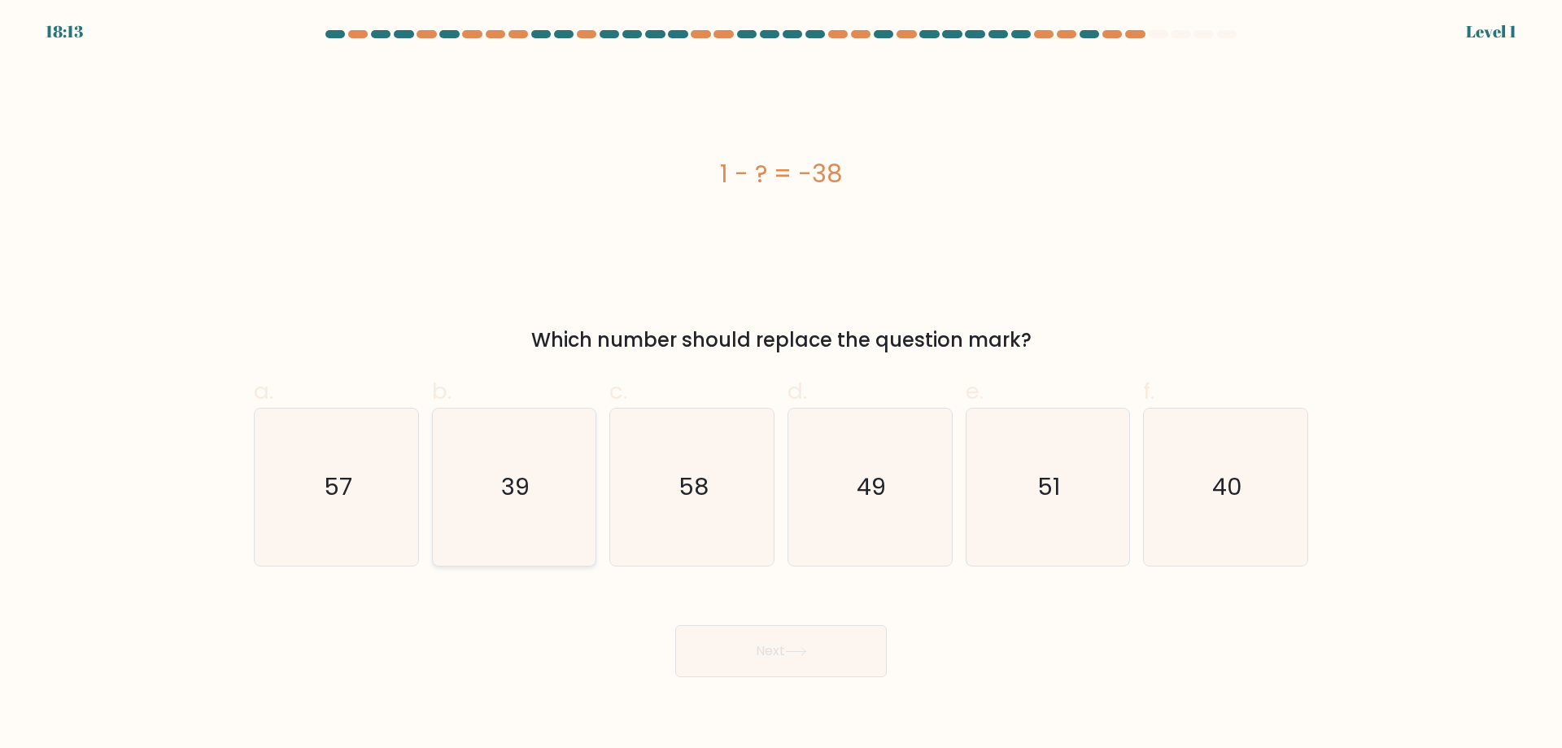
click at [519, 516] on icon "39" at bounding box center [513, 486] width 157 height 157
click at [781, 385] on input "b. 39" at bounding box center [781, 379] width 1 height 11
radio input "true"
click at [722, 622] on div "Next" at bounding box center [781, 631] width 1074 height 91
click at [713, 644] on button "Next" at bounding box center [781, 651] width 212 height 52
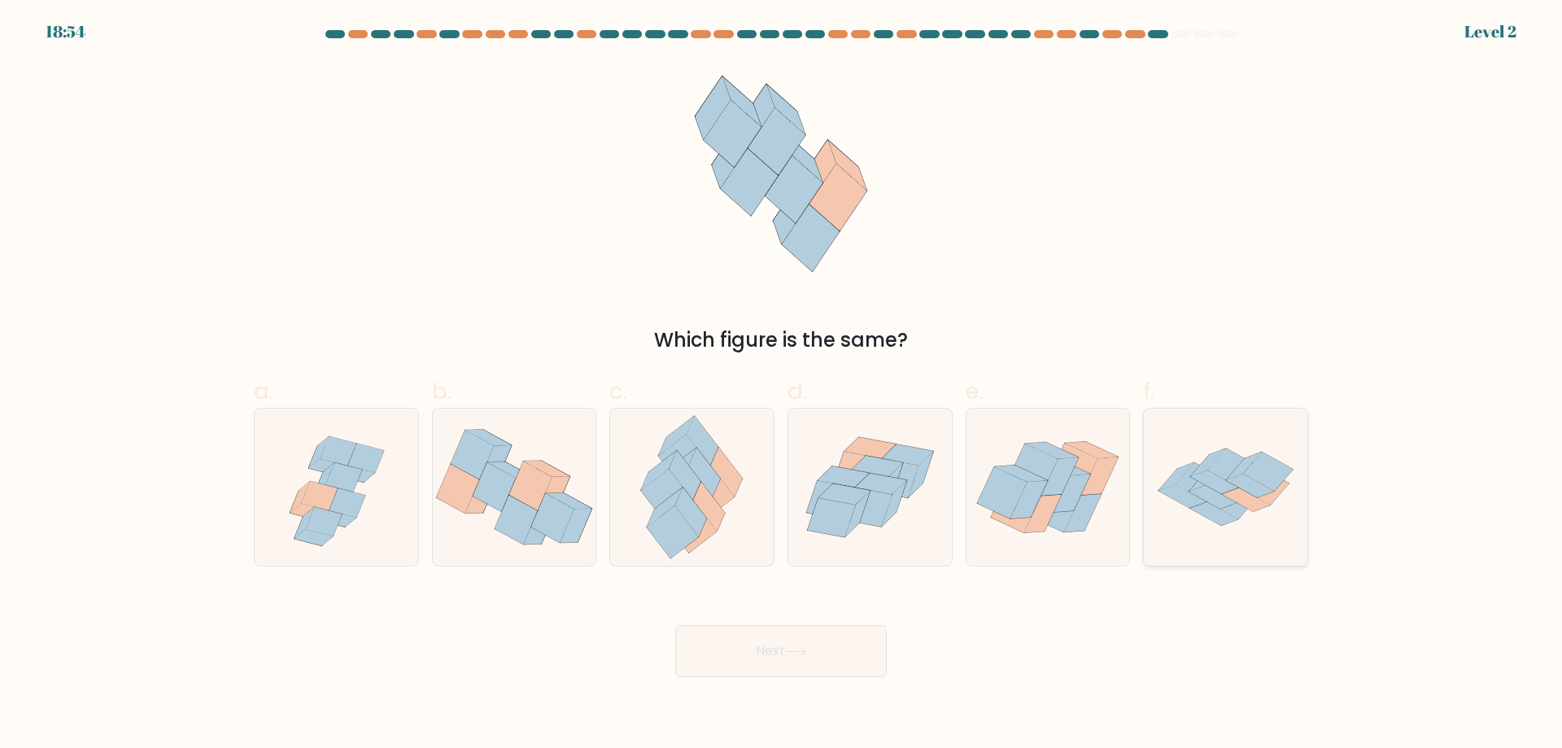
click at [1291, 504] on icon at bounding box center [1226, 487] width 164 height 114
click at [782, 385] on input "f." at bounding box center [781, 379] width 1 height 11
radio input "true"
click at [885, 680] on body "18:53 Level 2" at bounding box center [781, 374] width 1562 height 748
click at [842, 658] on button "Next" at bounding box center [781, 651] width 212 height 52
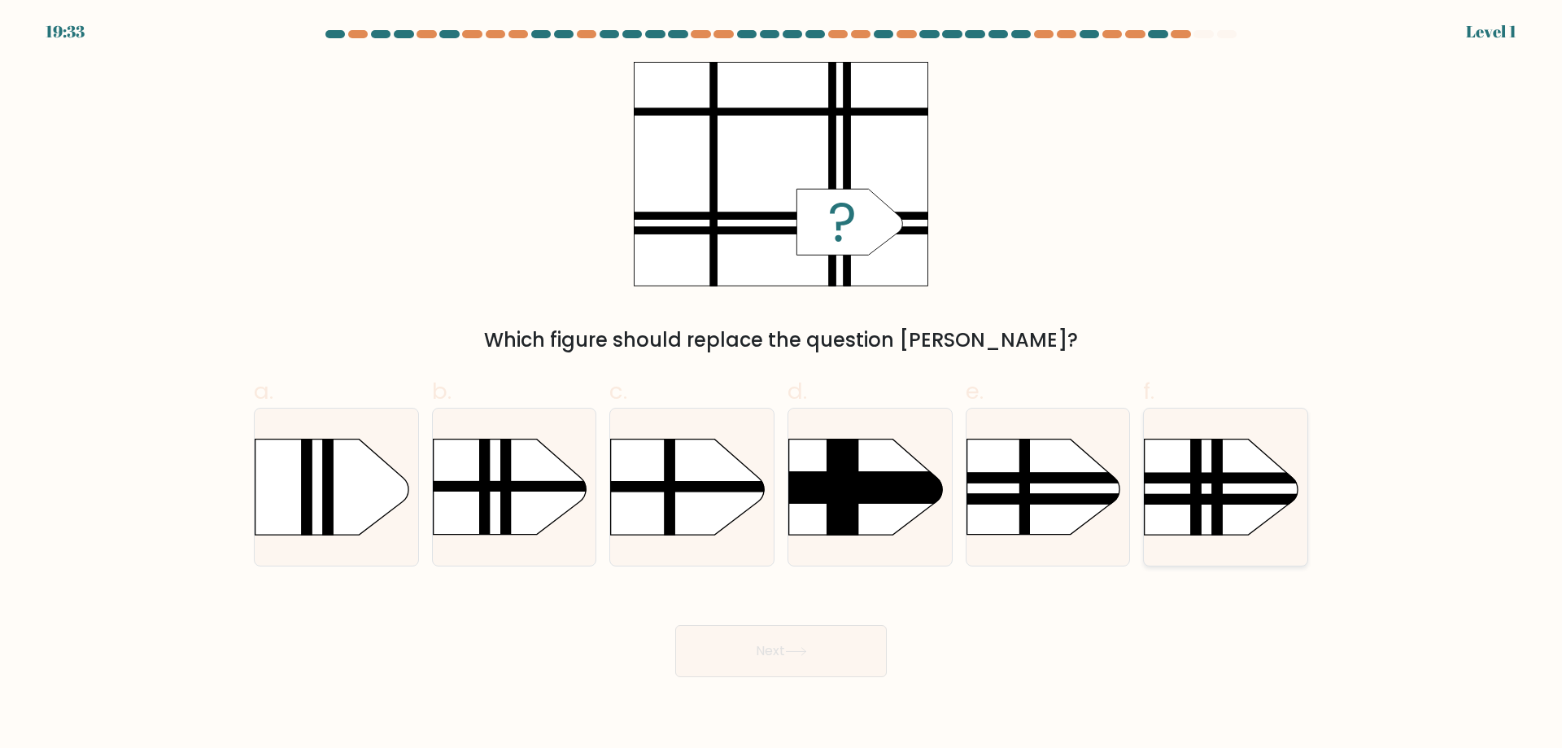
click at [1193, 489] on rect at bounding box center [1196, 417] width 11 height 325
click at [782, 385] on input "f." at bounding box center [781, 379] width 1 height 11
radio input "true"
click at [860, 653] on button "Next" at bounding box center [781, 651] width 212 height 52
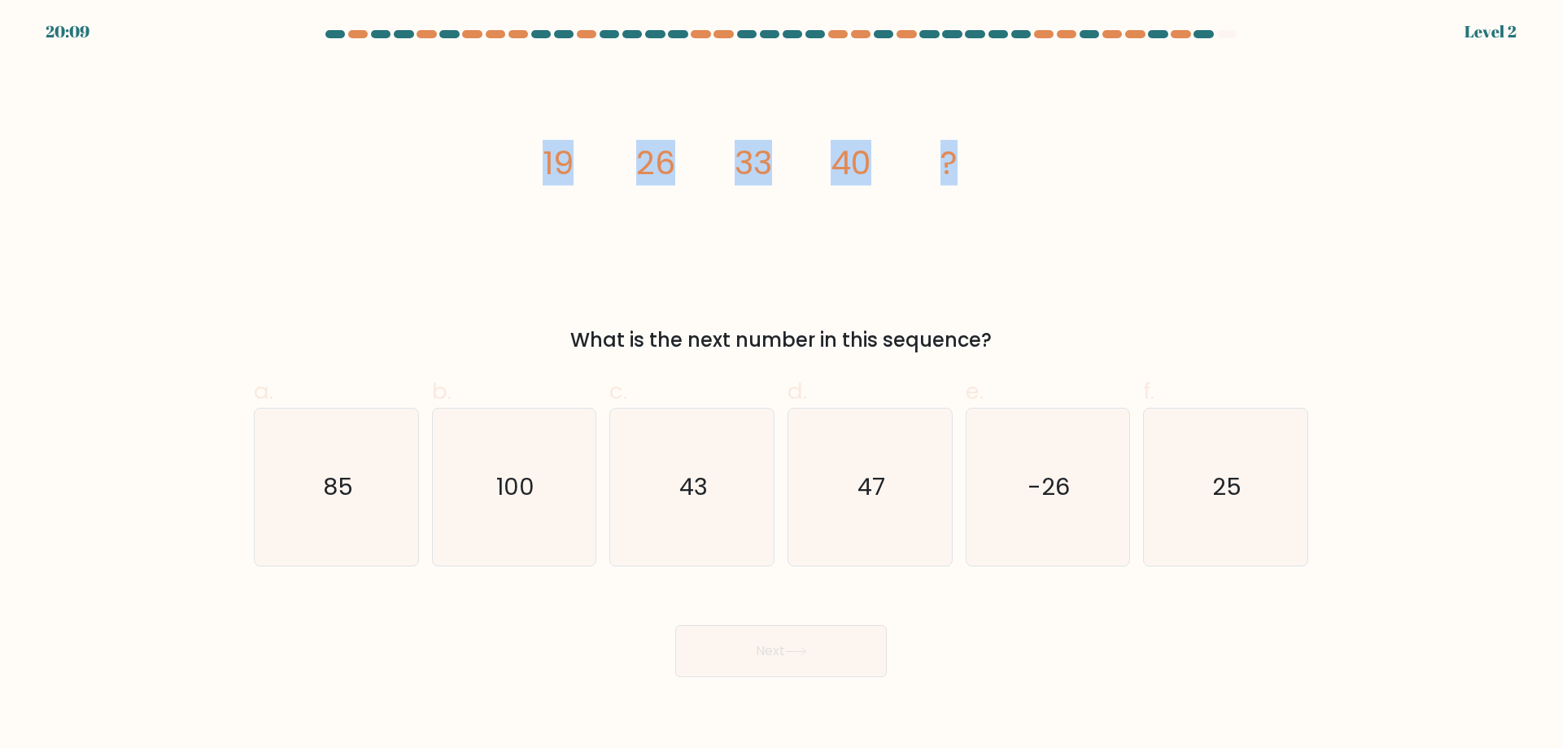
drag, startPoint x: 539, startPoint y: 167, endPoint x: 1133, endPoint y: 159, distance: 593.9
click at [1133, 159] on div "image/svg+xml 19 26 33 40 ? What is the next number in this sequence?" at bounding box center [781, 208] width 1074 height 293
copy g "19 26 33 40 ?"
click at [879, 466] on icon "47" at bounding box center [870, 486] width 157 height 157
click at [782, 385] on input "d. 47" at bounding box center [781, 379] width 1 height 11
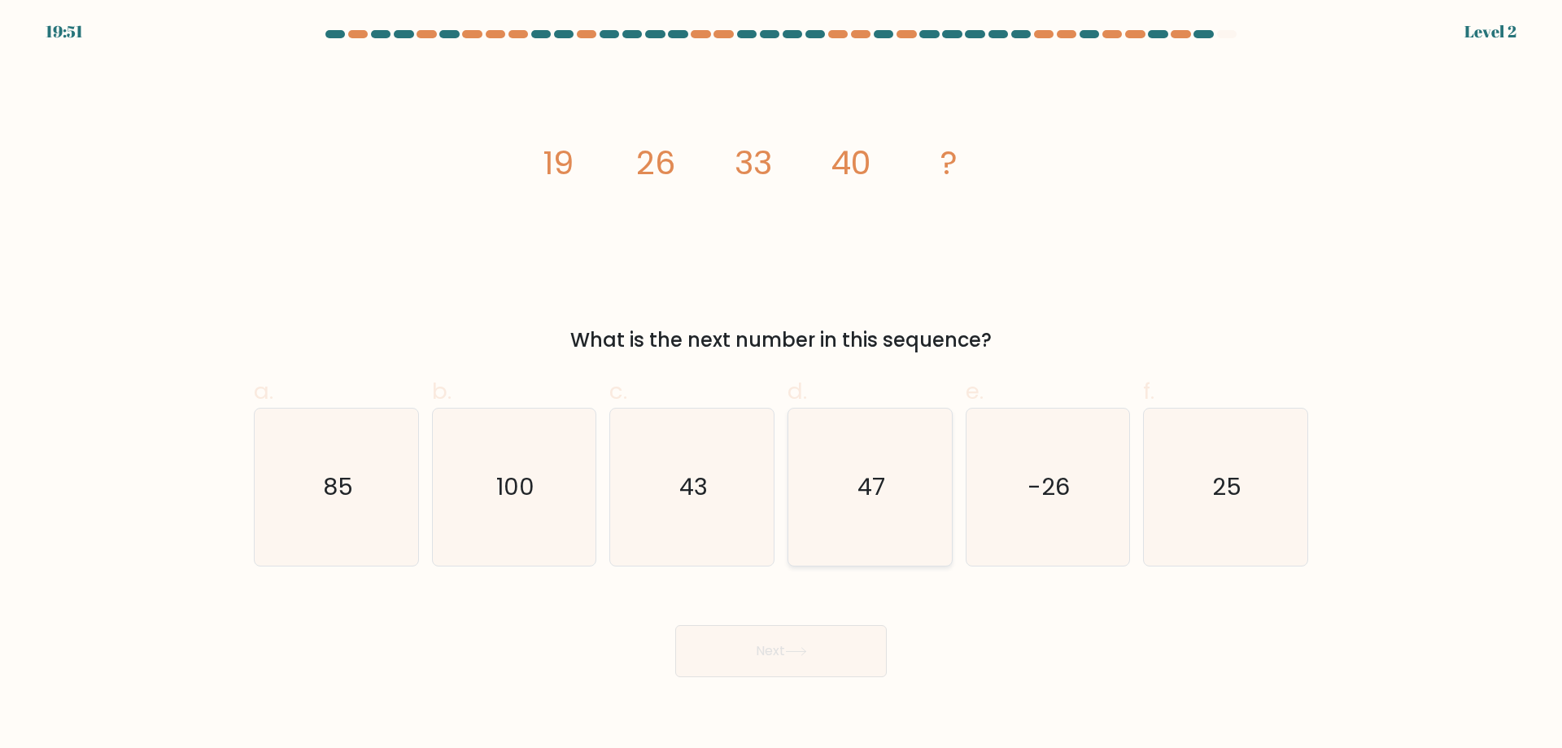
radio input "true"
click at [871, 644] on button "Next" at bounding box center [781, 651] width 212 height 52
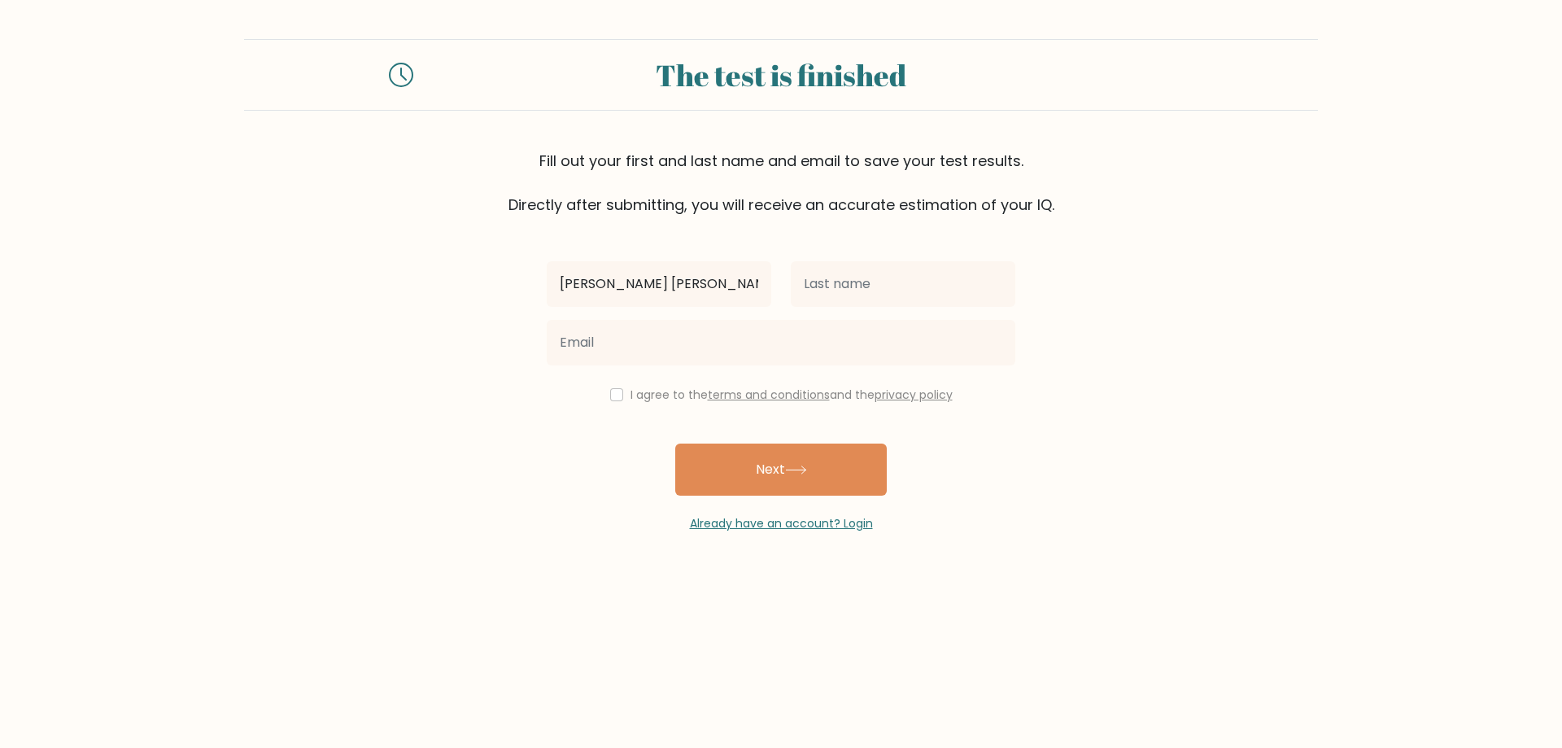
type input "[PERSON_NAME] [PERSON_NAME]"
type input "Genio"
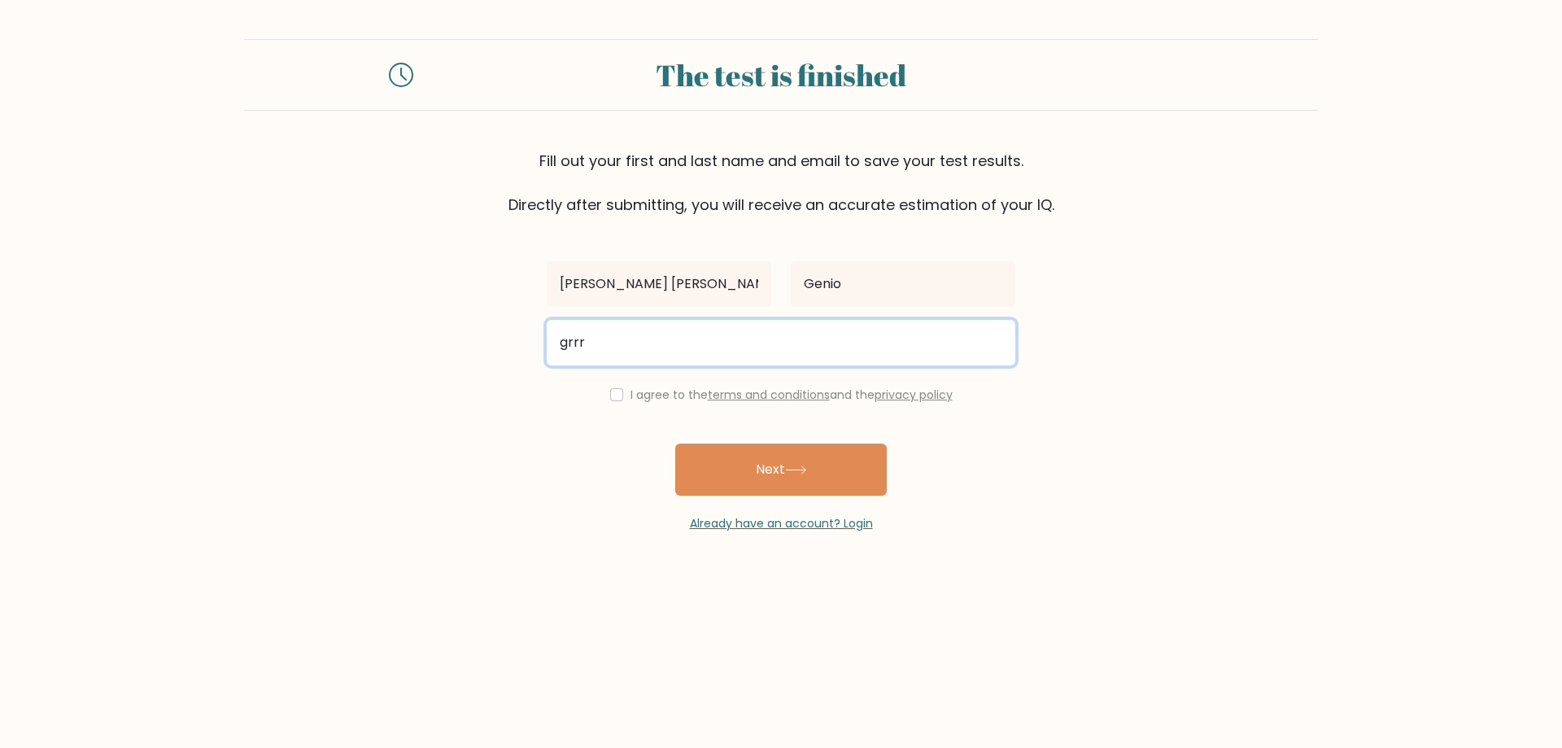
type input "[EMAIL_ADDRESS][DOMAIN_NAME]"
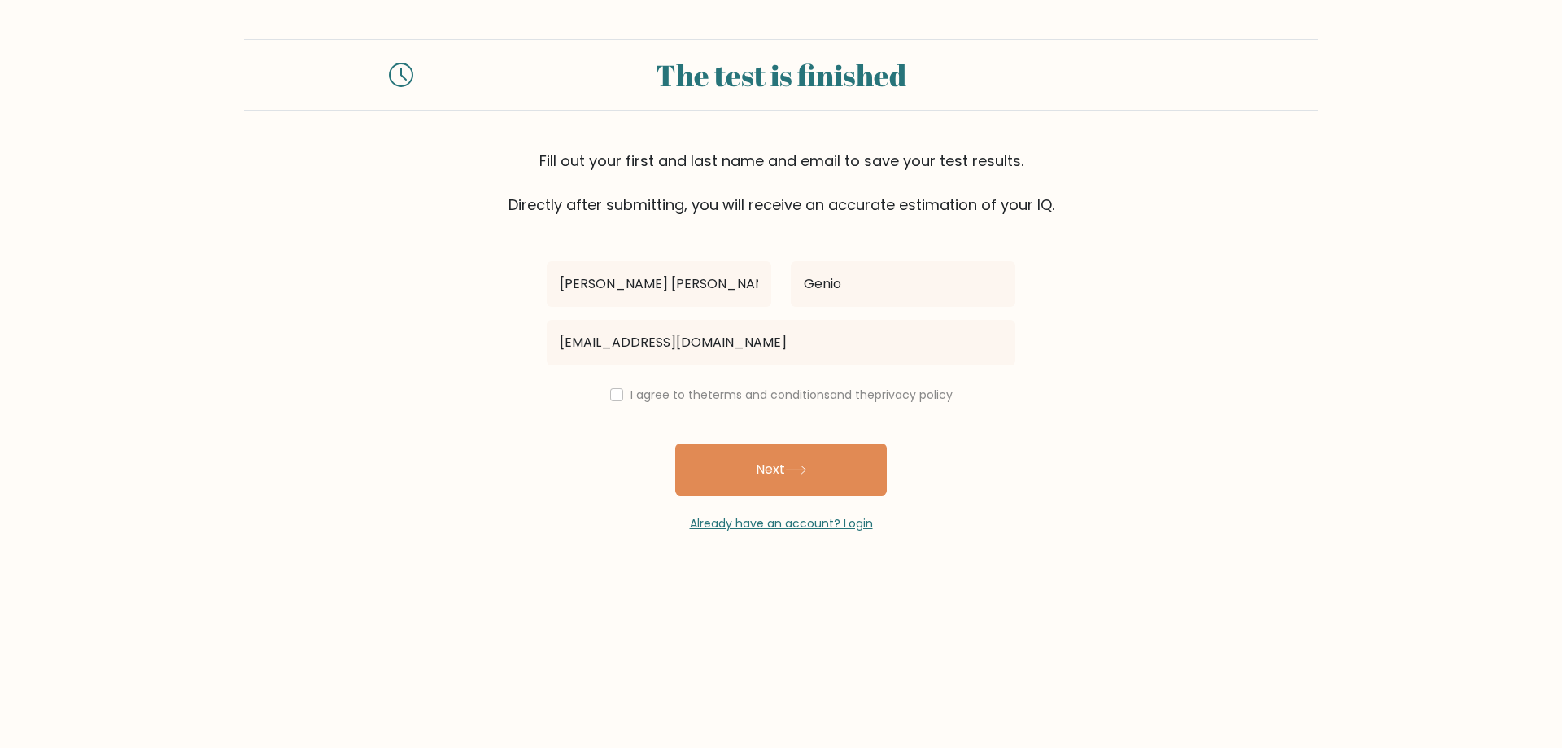
click at [623, 400] on div "I agree to the terms and conditions and the privacy policy" at bounding box center [781, 395] width 488 height 20
click at [612, 398] on input "checkbox" at bounding box center [616, 394] width 13 height 13
checkbox input "true"
click at [768, 460] on button "Next" at bounding box center [781, 469] width 212 height 52
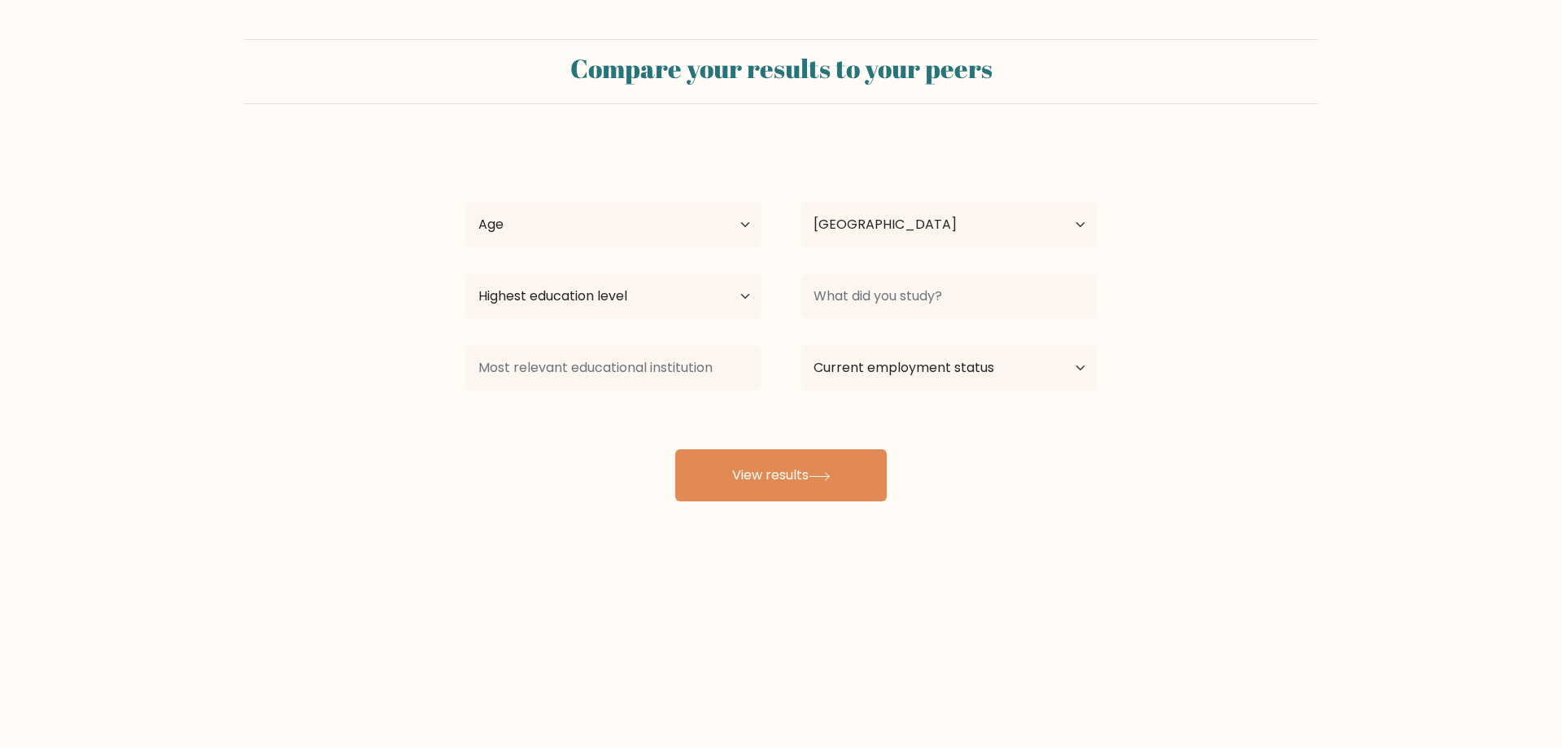
select select "PH"
click at [757, 296] on select "Highest education level No schooling Primary Lower Secondary Upper Secondary Oc…" at bounding box center [613, 296] width 296 height 46
select select "bachelors_degree"
click at [465, 273] on select "Highest education level No schooling Primary Lower Secondary Upper Secondary Oc…" at bounding box center [613, 296] width 296 height 46
click at [864, 290] on input at bounding box center [948, 296] width 296 height 46
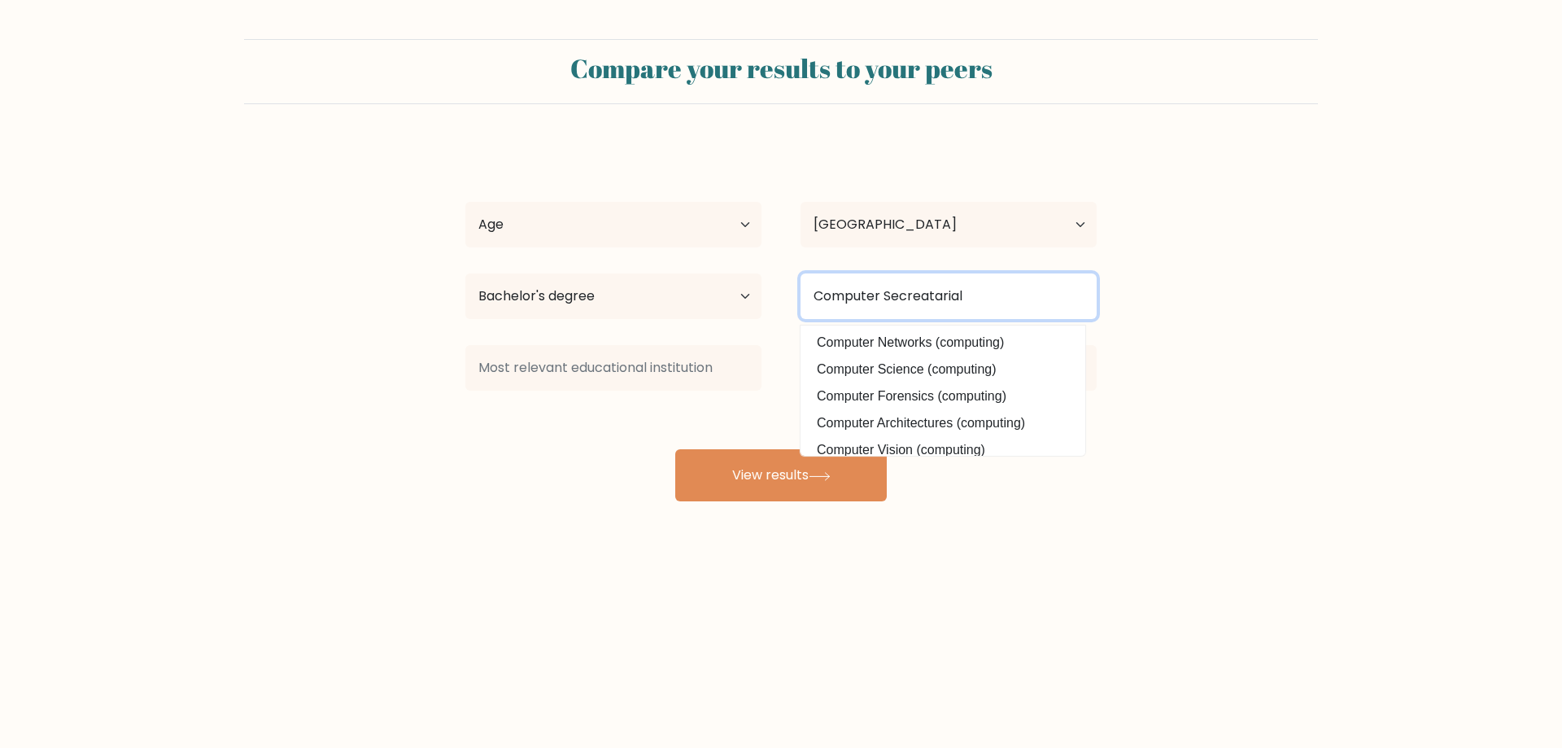
click at [675, 449] on button "View results" at bounding box center [781, 475] width 212 height 52
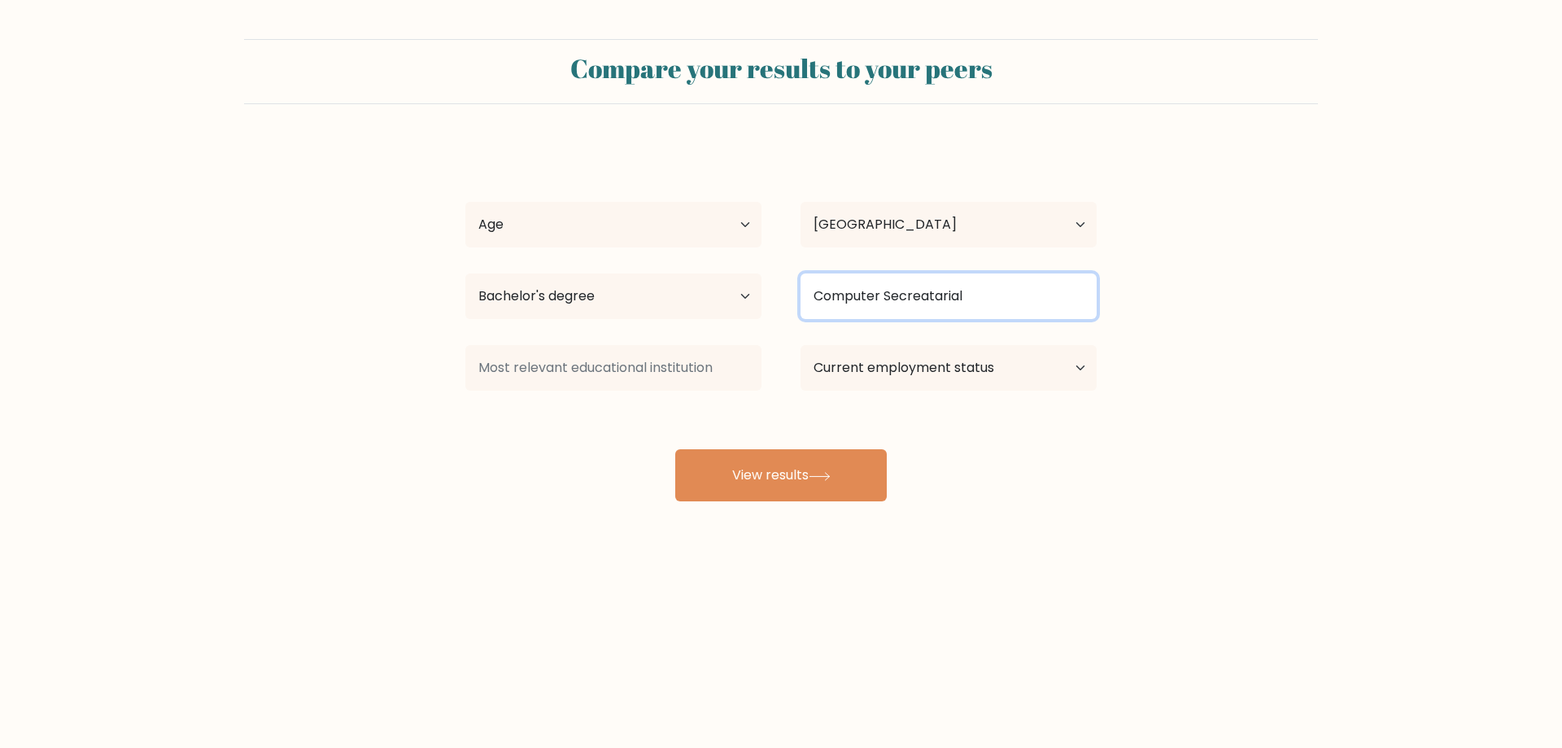
click at [929, 295] on input "Computer Secreatarial" at bounding box center [948, 296] width 296 height 46
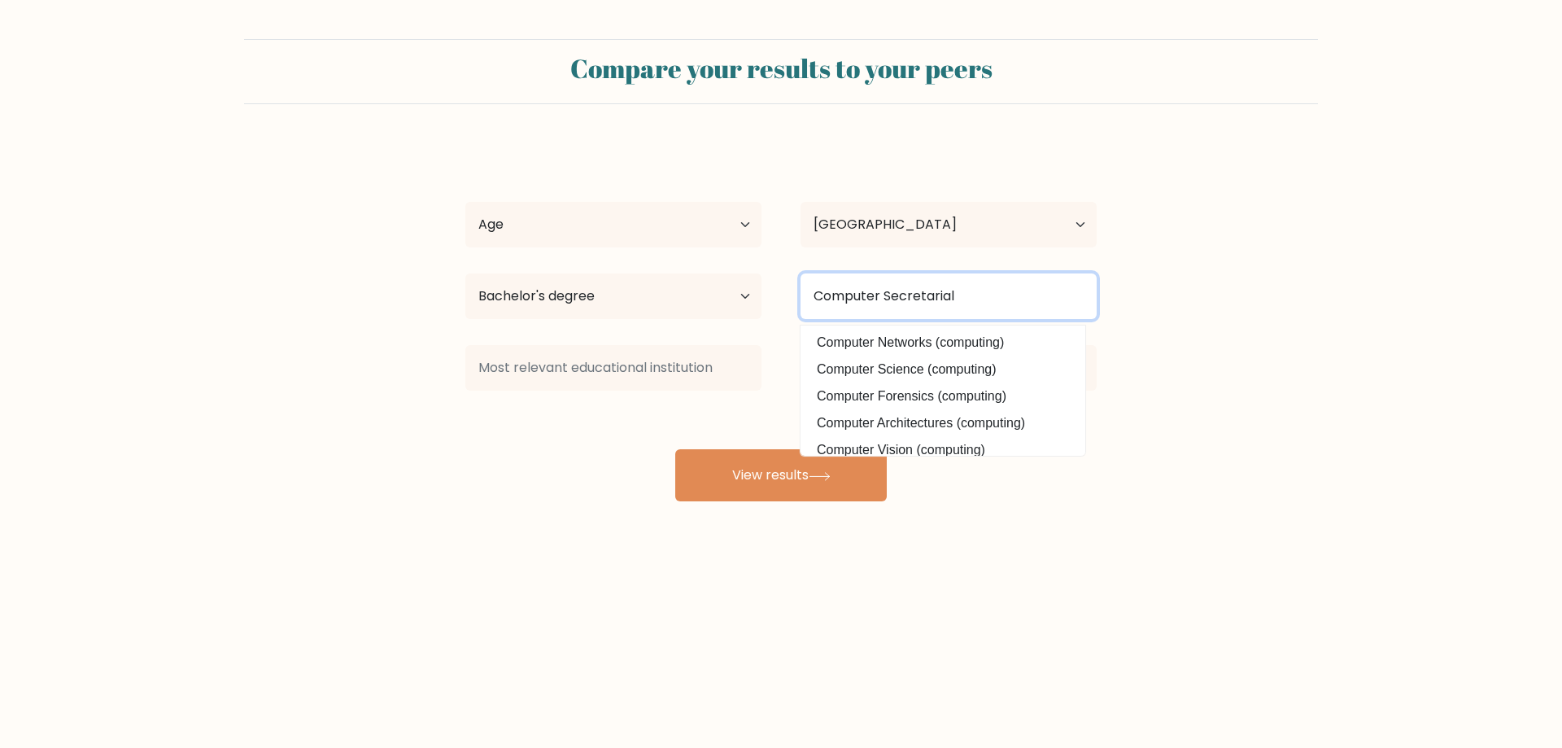
type input "Computer Secretarial"
click at [1135, 485] on form "Compare your results to your peers [PERSON_NAME] [PERSON_NAME] Genio Age Under …" at bounding box center [781, 270] width 1562 height 462
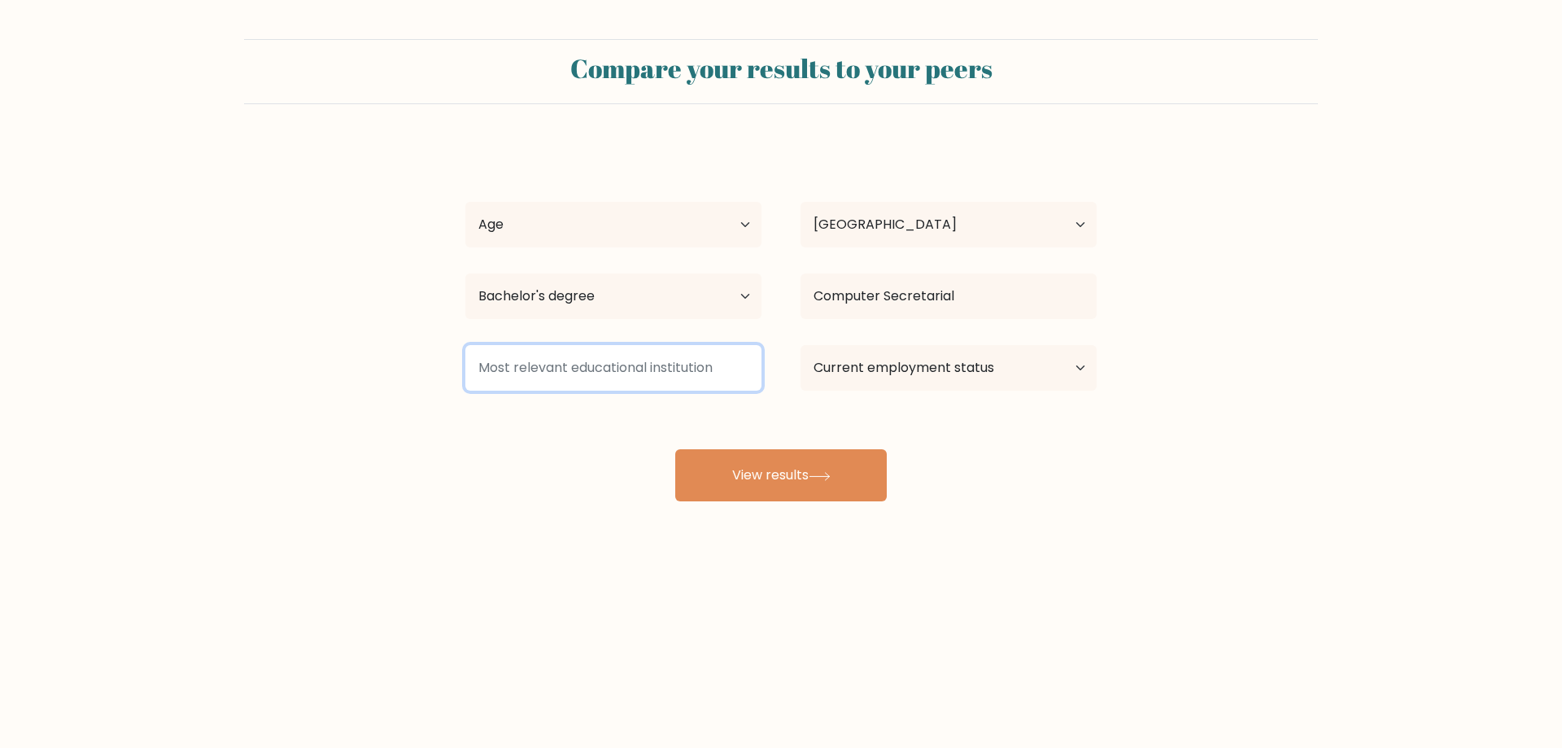
click at [560, 371] on input at bounding box center [613, 368] width 296 height 46
click at [933, 377] on select "Current employment status Employed Student Retired Other / prefer not to answer" at bounding box center [948, 368] width 296 height 46
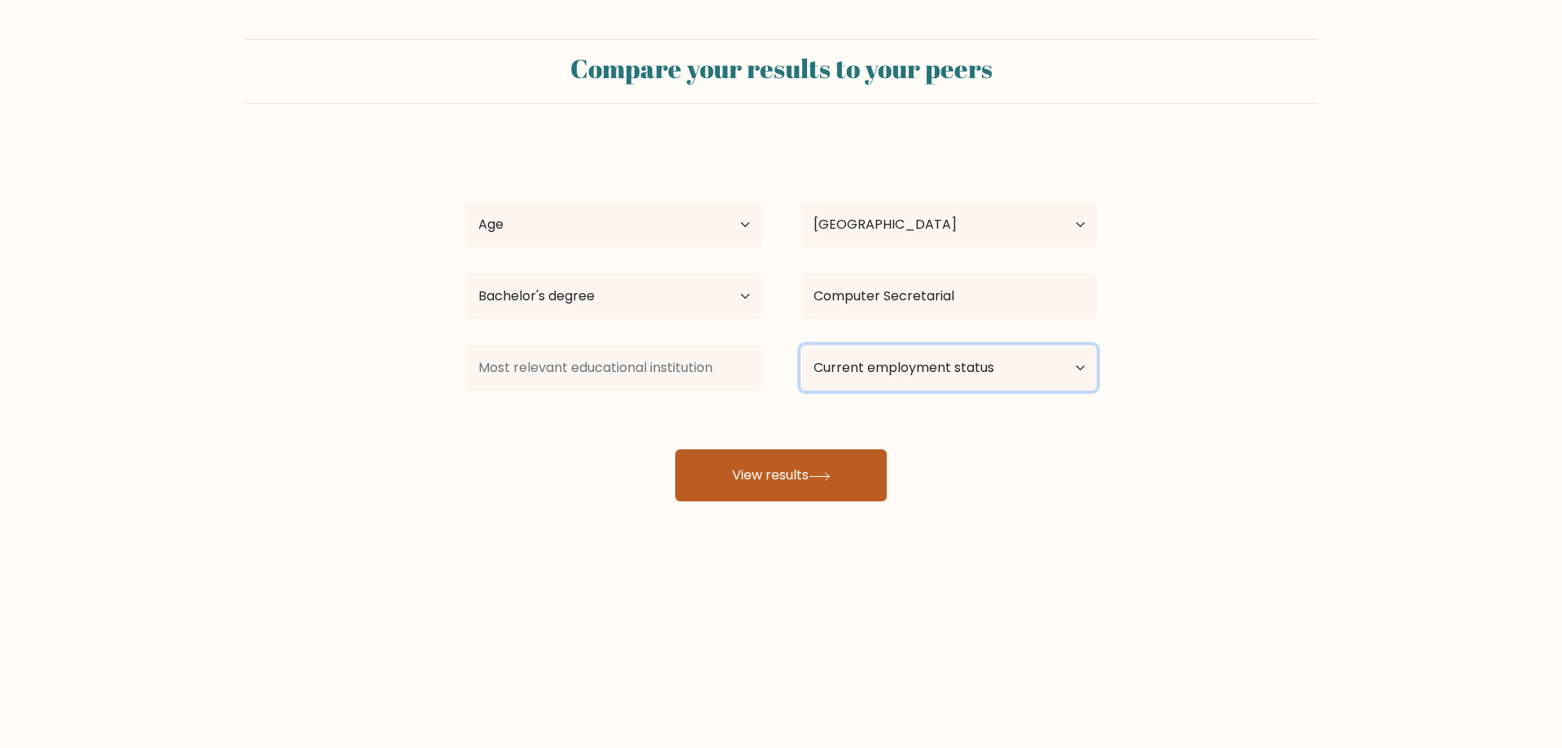
select select "other"
click at [800, 345] on select "Current employment status Employed Student Retired Other / prefer not to answer" at bounding box center [948, 368] width 296 height 46
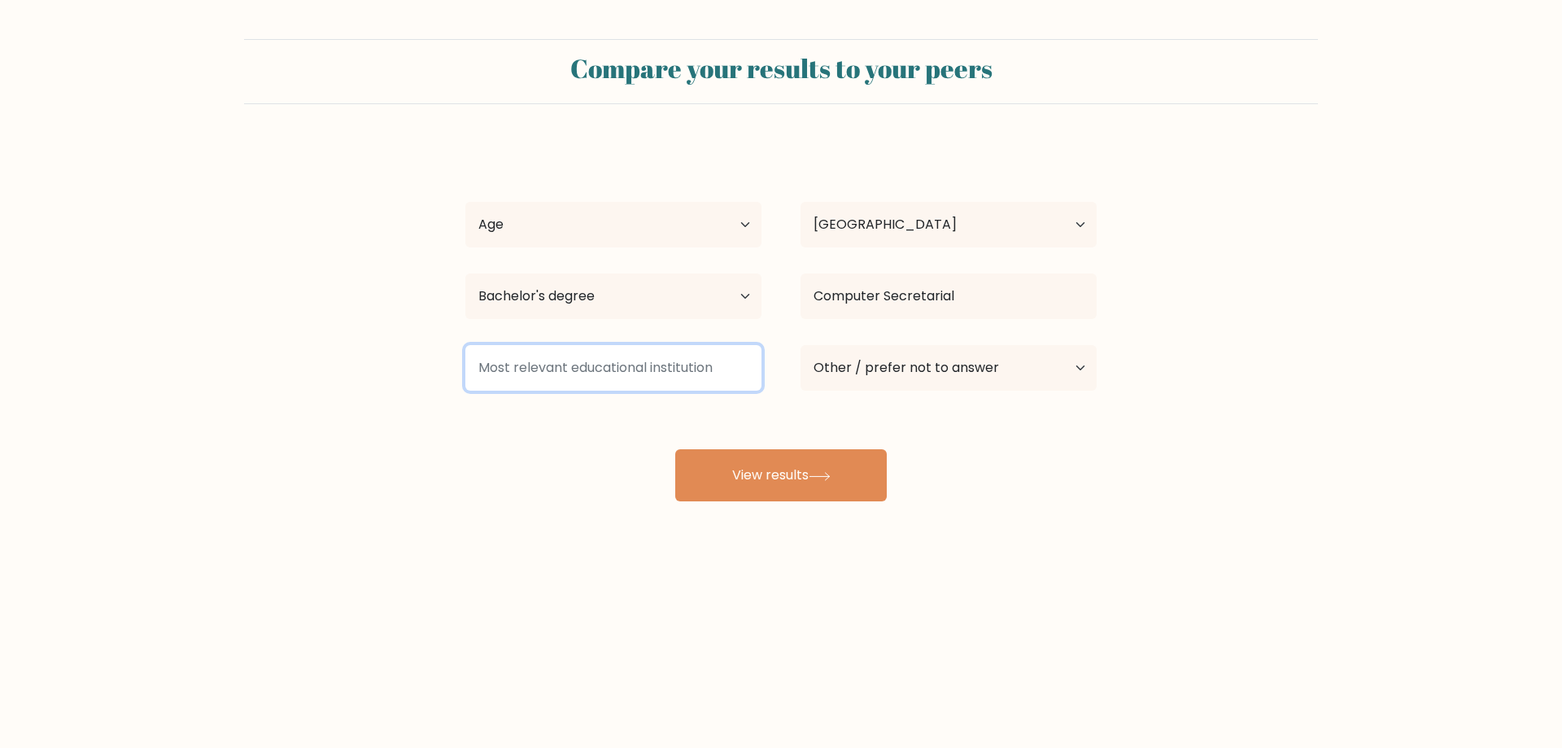
click at [654, 378] on input at bounding box center [613, 368] width 296 height 46
click at [616, 376] on input at bounding box center [613, 368] width 296 height 46
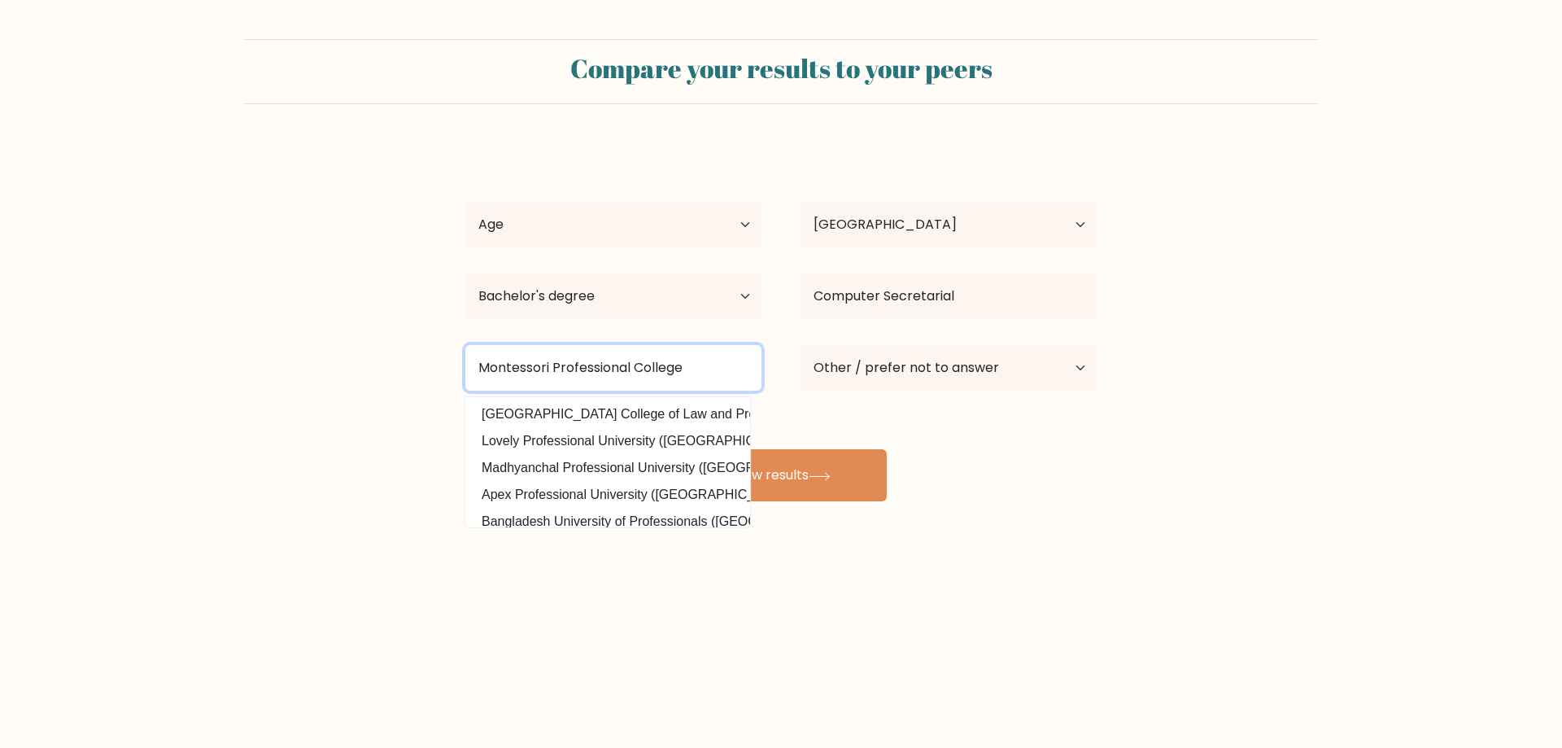
type input "Montessori Professional College"
click at [366, 424] on form "Compare your results to your peers Marie Cris Genio Age Under 18 years old 18-2…" at bounding box center [781, 270] width 1562 height 462
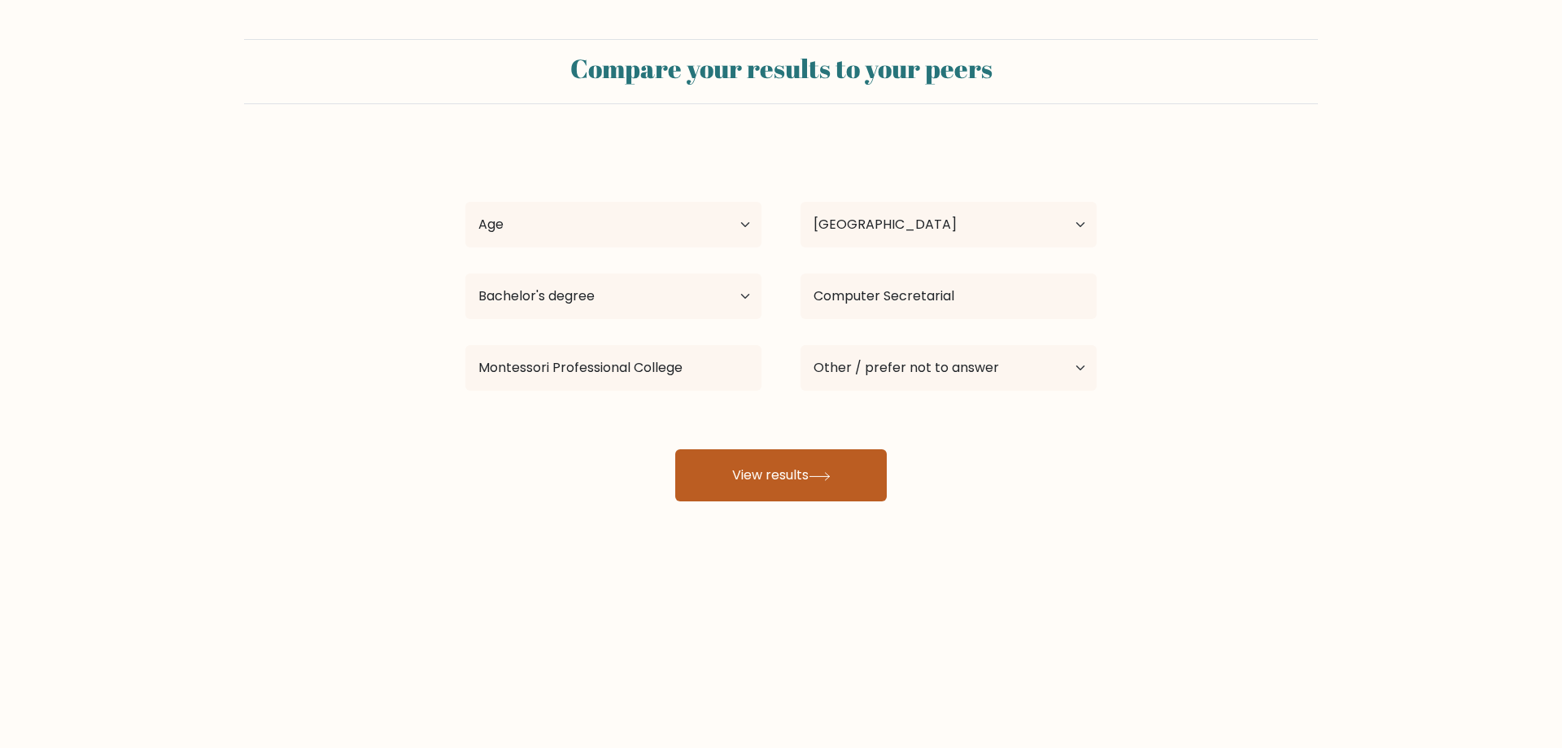
click at [816, 468] on button "View results" at bounding box center [781, 475] width 212 height 52
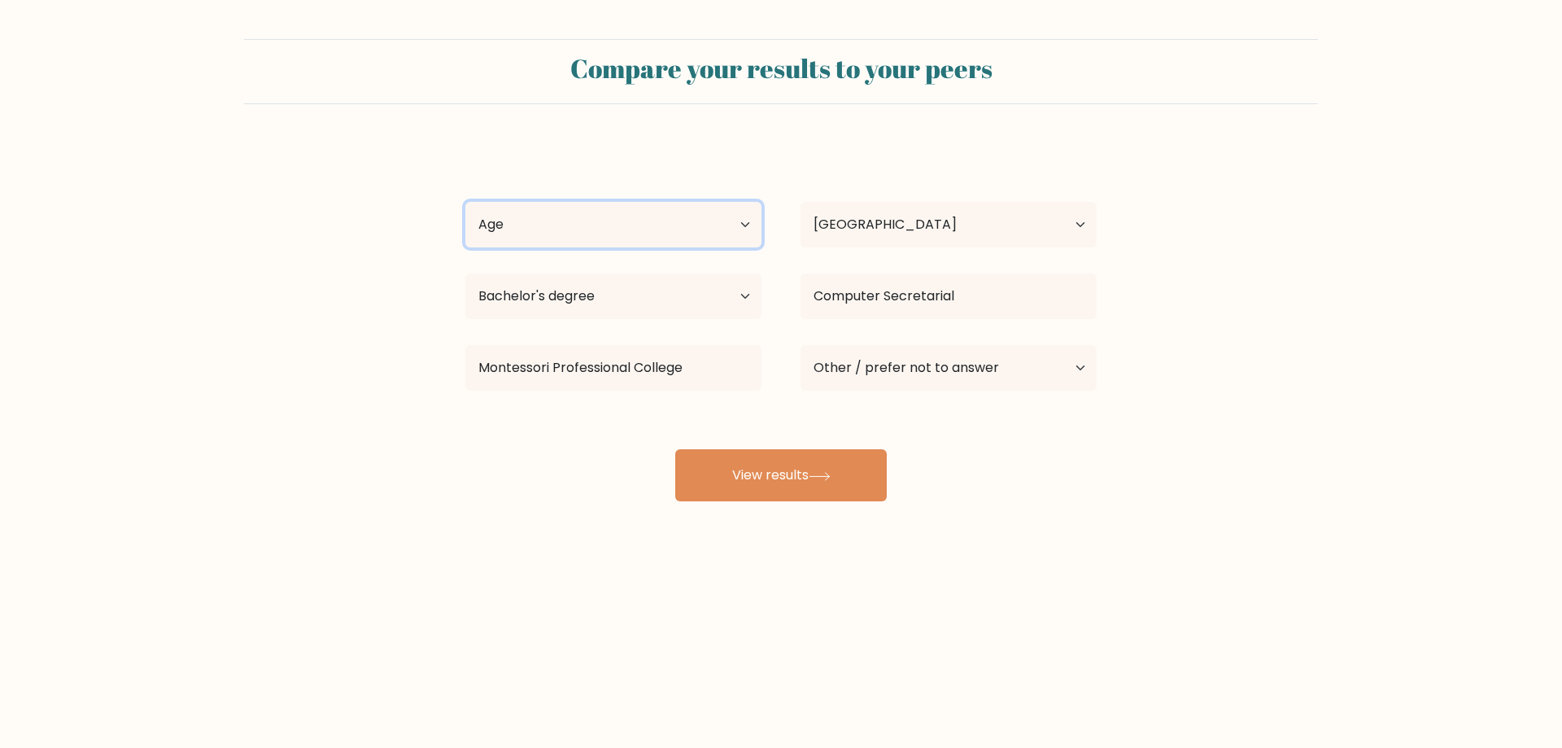
click at [639, 214] on select "Age Under 18 years old 18-24 years old 25-34 years old 35-44 years old 45-54 ye…" at bounding box center [613, 225] width 296 height 46
select select "35_44"
click at [465, 202] on select "Age Under 18 years old 18-24 years old 25-34 years old 35-44 years old 45-54 ye…" at bounding box center [613, 225] width 296 height 46
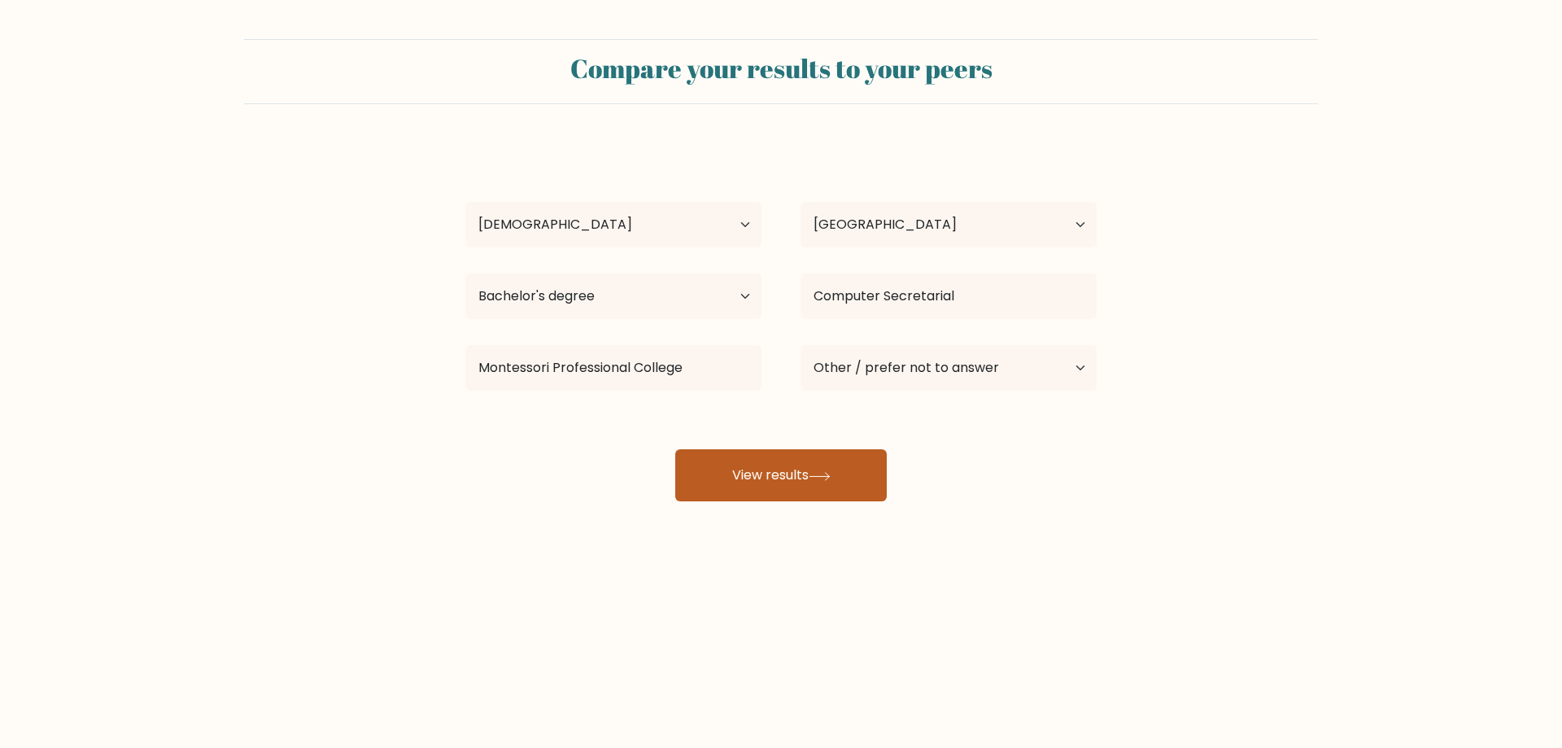
click at [744, 465] on button "View results" at bounding box center [781, 475] width 212 height 52
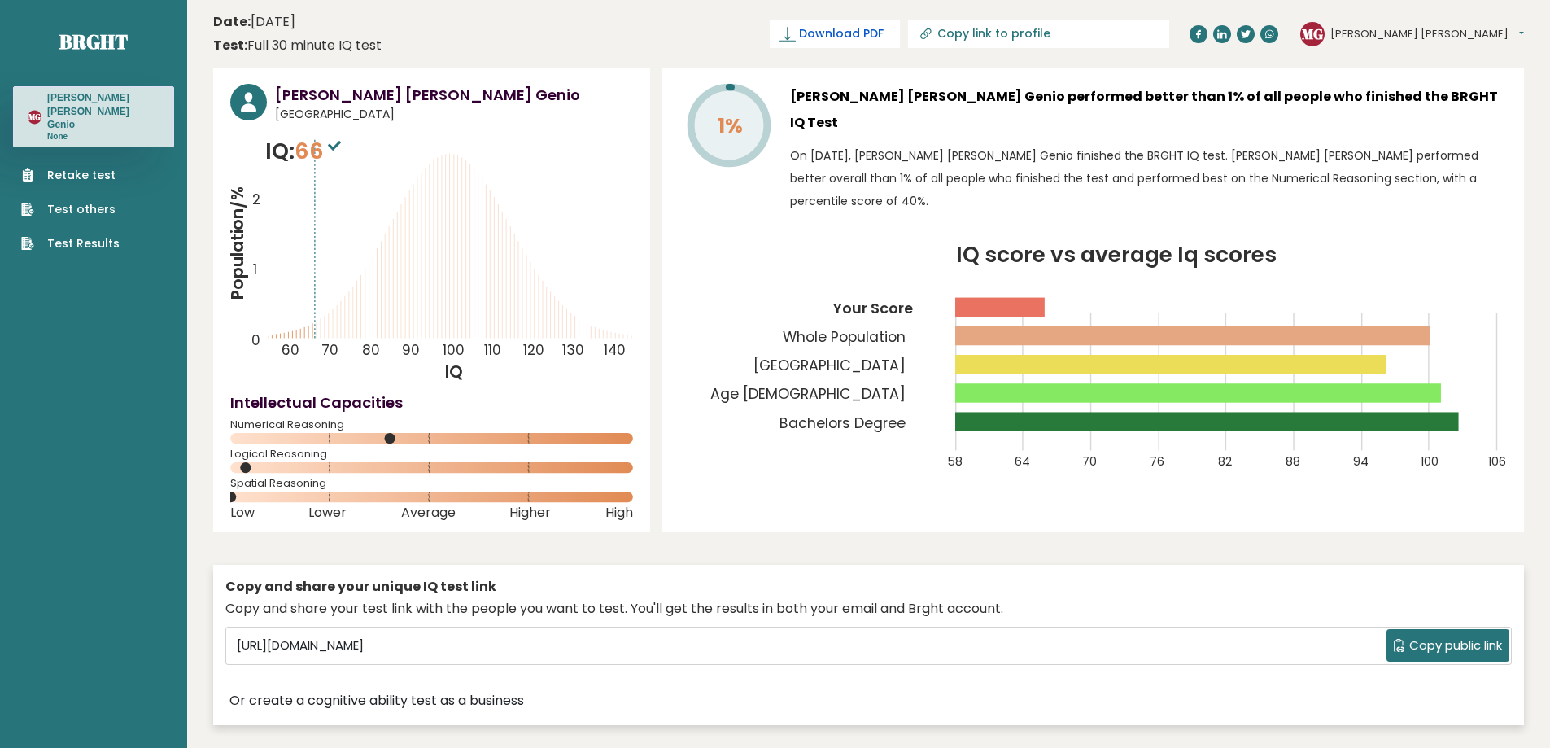
click at [883, 26] on span "Download PDF" at bounding box center [841, 33] width 85 height 17
